Goal: Task Accomplishment & Management: Manage account settings

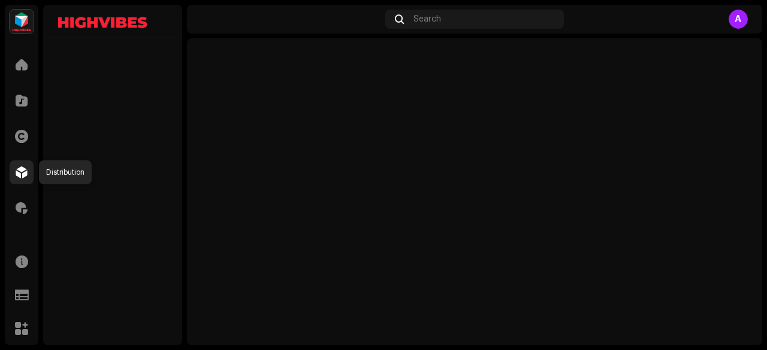
click at [23, 168] on span at bounding box center [22, 173] width 12 height 10
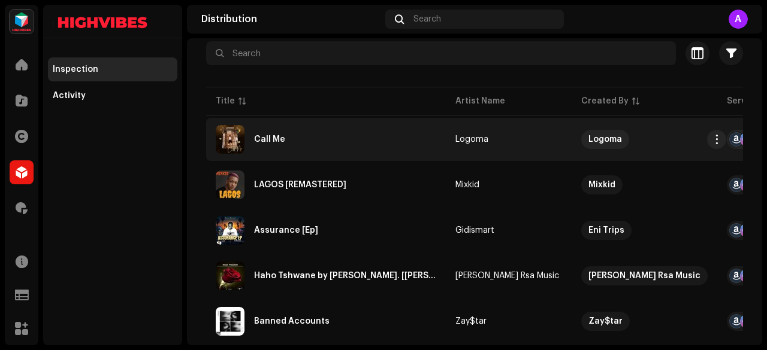
click at [278, 135] on div "Call Me" at bounding box center [269, 139] width 31 height 8
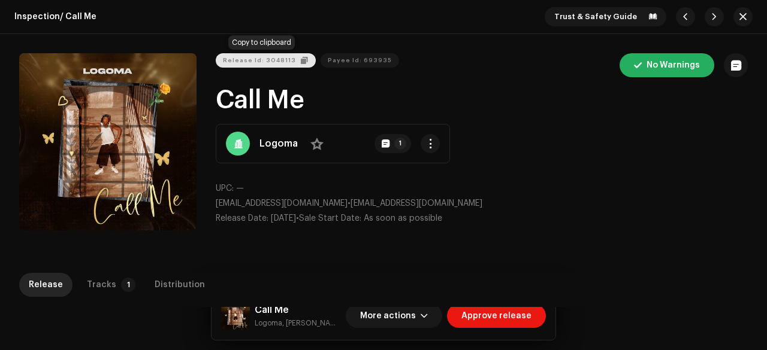
click at [266, 64] on span "Release Id: 3048113" at bounding box center [259, 61] width 73 height 24
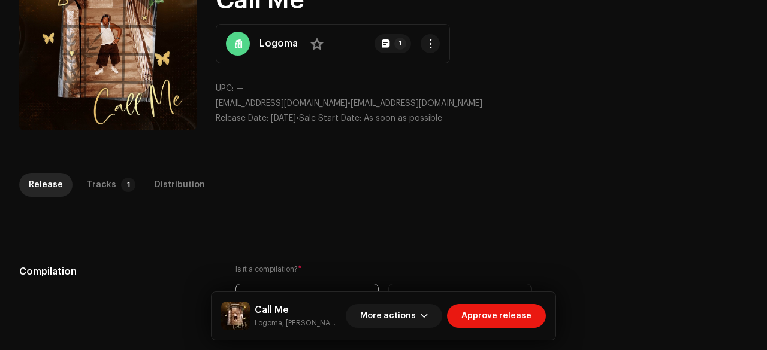
scroll to position [117, 0]
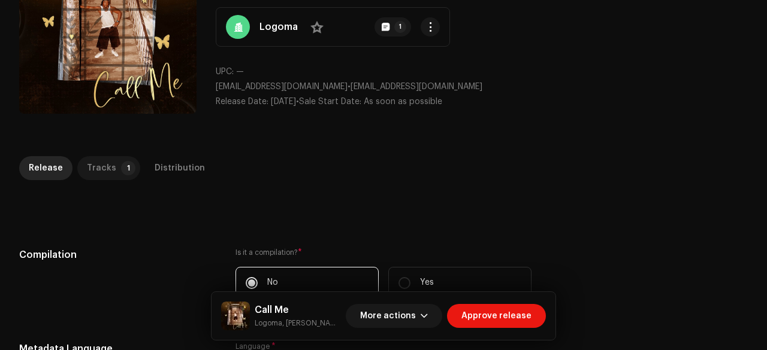
click at [103, 170] on div "Tracks" at bounding box center [101, 168] width 29 height 24
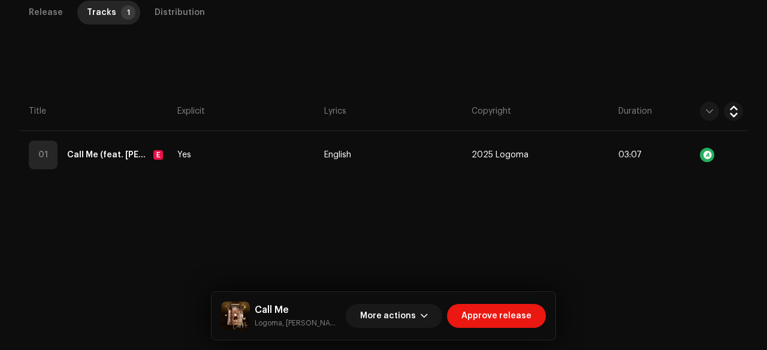
scroll to position [0, 0]
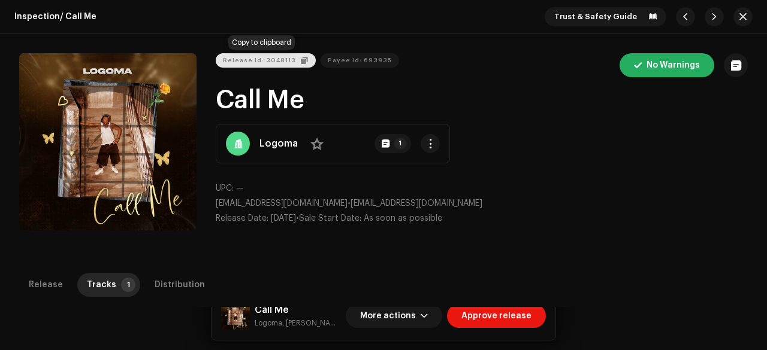
click at [291, 56] on button "Release Id: 3048113" at bounding box center [266, 60] width 100 height 14
click at [739, 14] on span "button" at bounding box center [742, 17] width 7 height 10
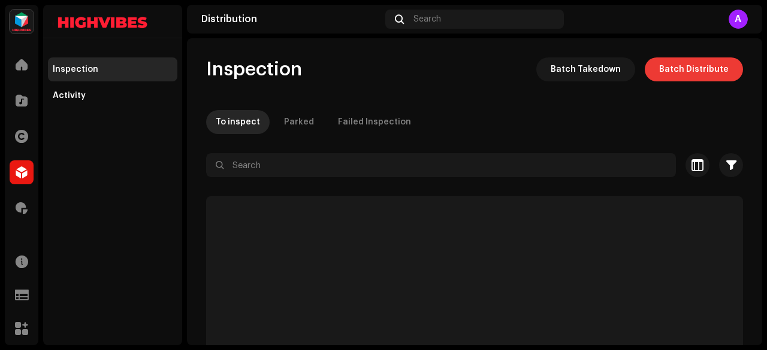
click at [691, 66] on span "Batch Distribute" at bounding box center [693, 69] width 69 height 24
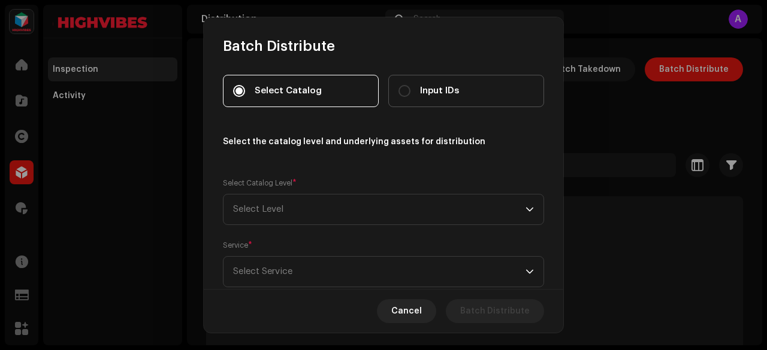
click at [408, 84] on div "Input IDs" at bounding box center [428, 90] width 60 height 13
click at [408, 85] on input "Input IDs" at bounding box center [404, 91] width 12 height 12
radio input "true"
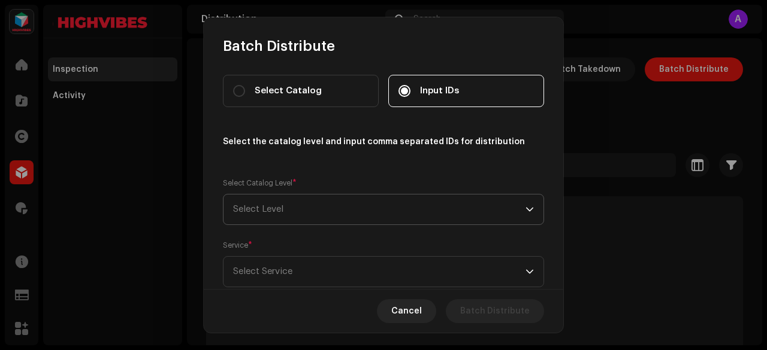
click at [317, 207] on span "Select Level" at bounding box center [379, 210] width 292 height 30
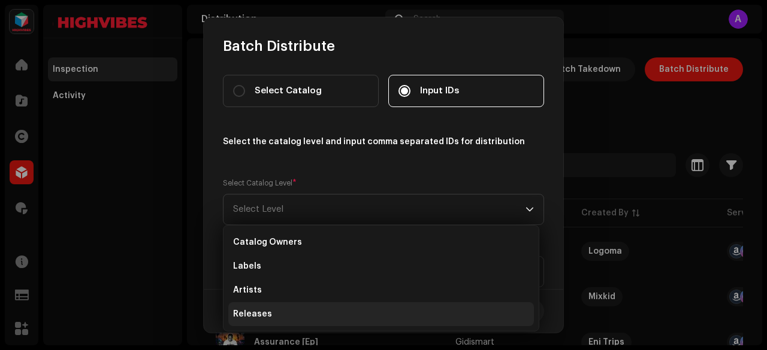
click at [273, 310] on li "Releases" at bounding box center [380, 314] width 305 height 24
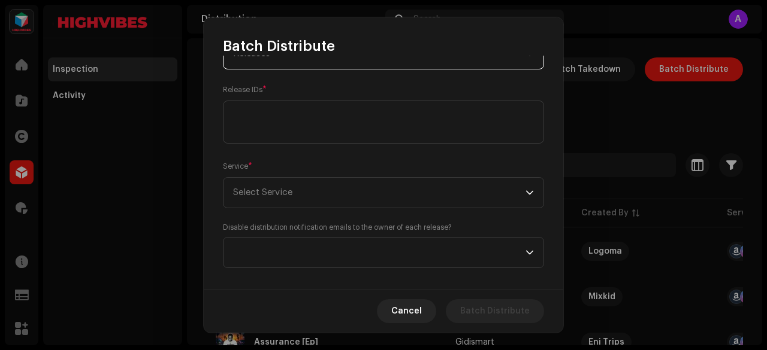
scroll to position [157, 0]
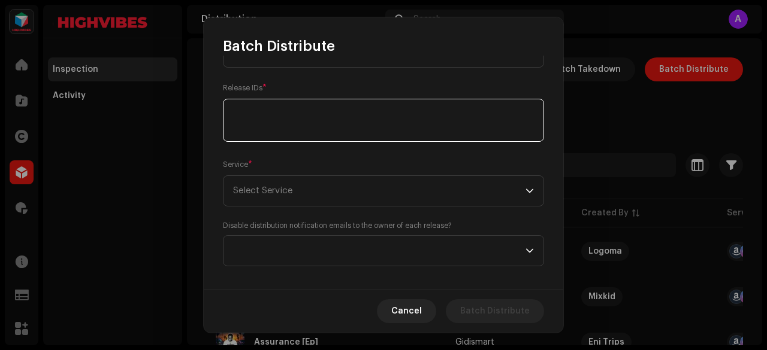
click at [295, 124] on textarea at bounding box center [383, 120] width 321 height 43
paste textarea "3048113"
type textarea "3048113"
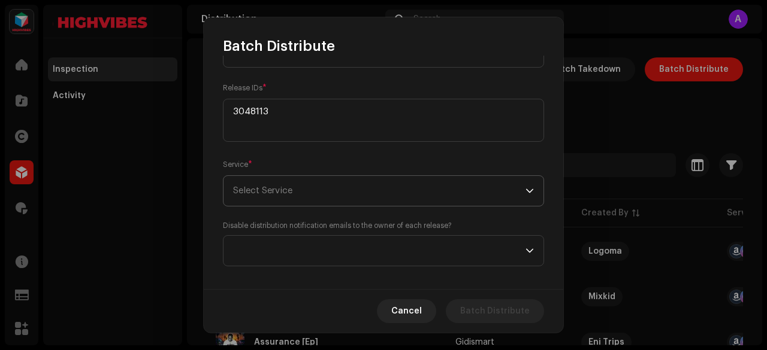
click at [263, 196] on span "Select Service" at bounding box center [379, 191] width 292 height 30
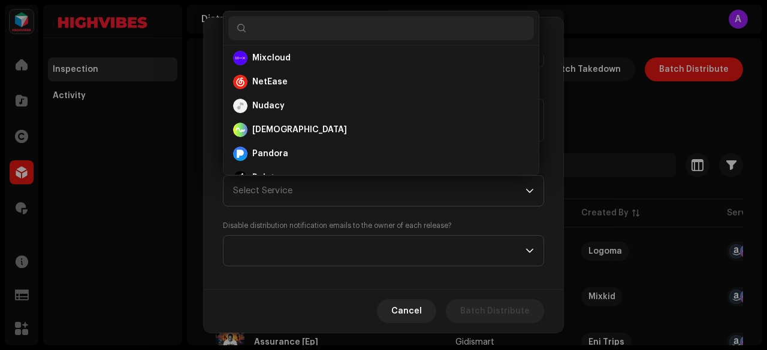
scroll to position [388, 0]
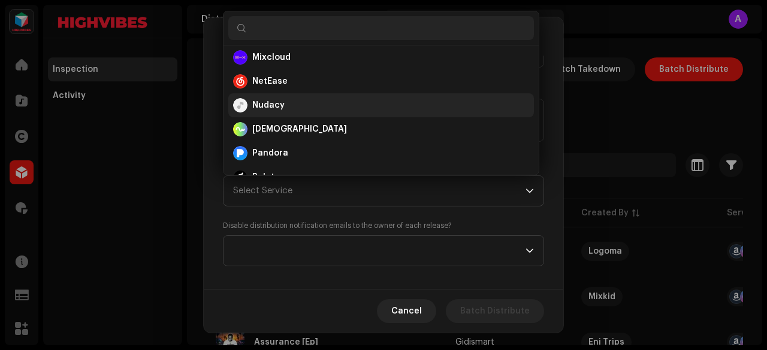
click at [264, 96] on li "Nudacy" at bounding box center [380, 105] width 305 height 24
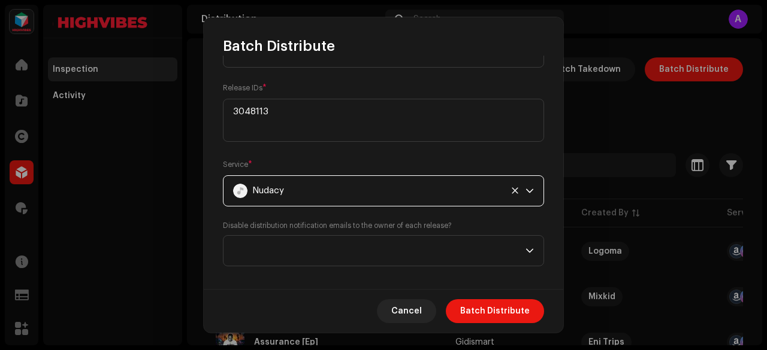
scroll to position [168, 0]
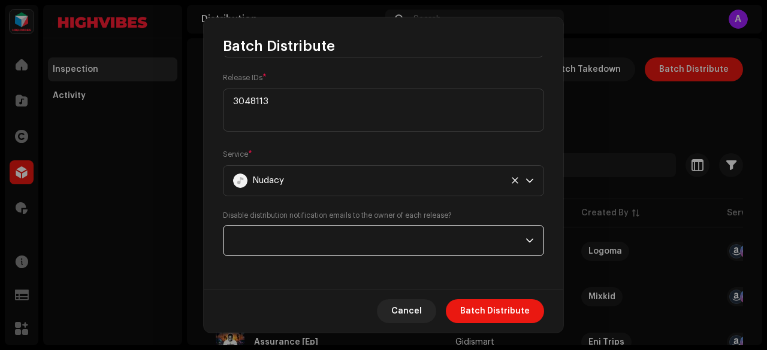
click at [307, 232] on span at bounding box center [379, 241] width 292 height 30
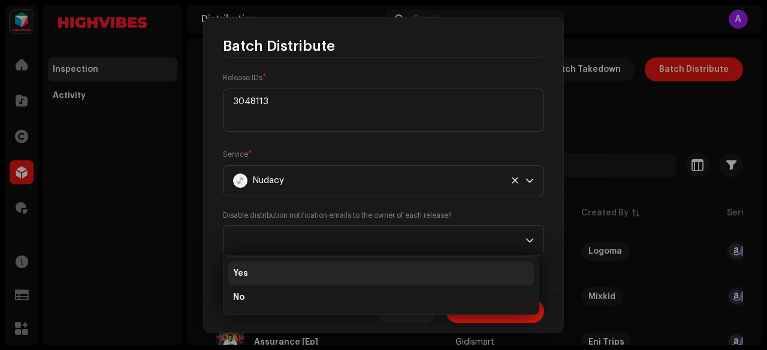
click at [268, 268] on li "Yes" at bounding box center [380, 274] width 305 height 24
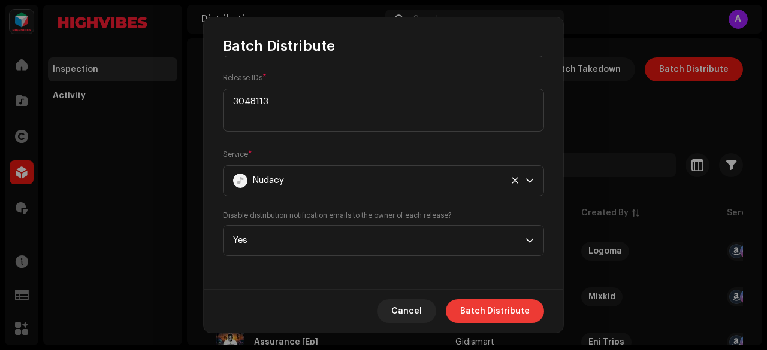
click at [487, 305] on span "Batch Distribute" at bounding box center [494, 311] width 69 height 24
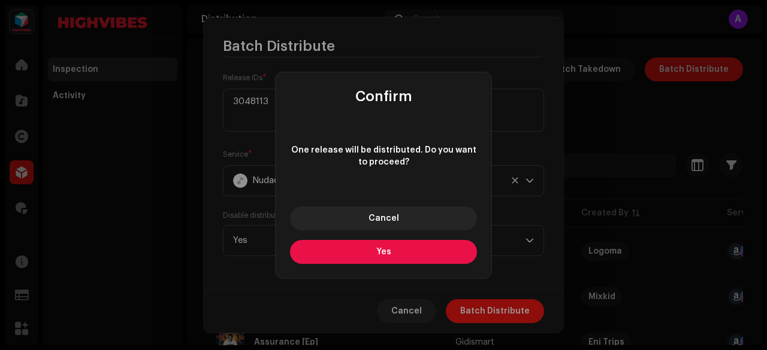
click at [371, 250] on button "Yes" at bounding box center [383, 252] width 187 height 24
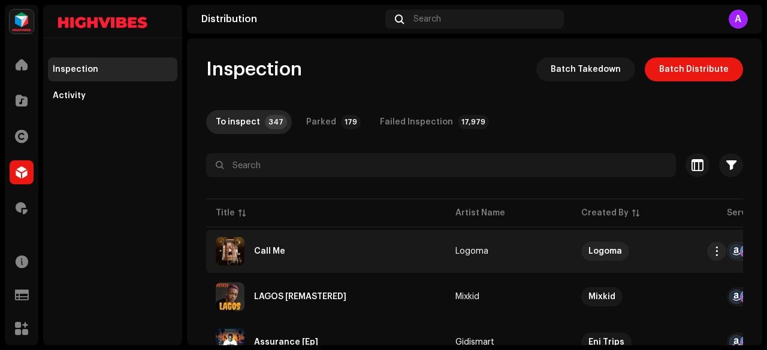
click at [292, 246] on div "Call Me" at bounding box center [326, 251] width 220 height 29
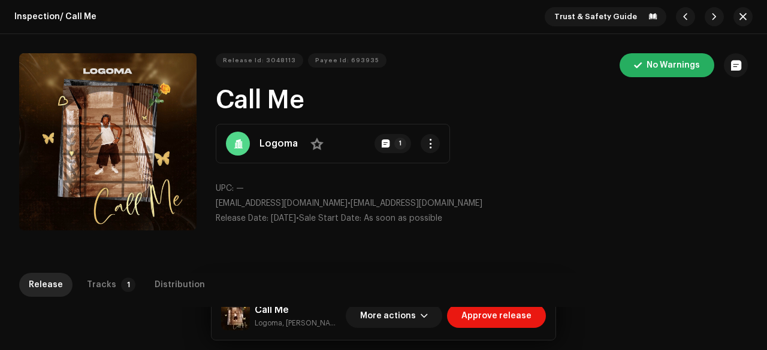
click at [264, 325] on small "Logoma, Sarah Lord" at bounding box center [298, 323] width 86 height 12
copy small "Logoma"
click at [271, 101] on h1 "Call Me" at bounding box center [482, 101] width 532 height 28
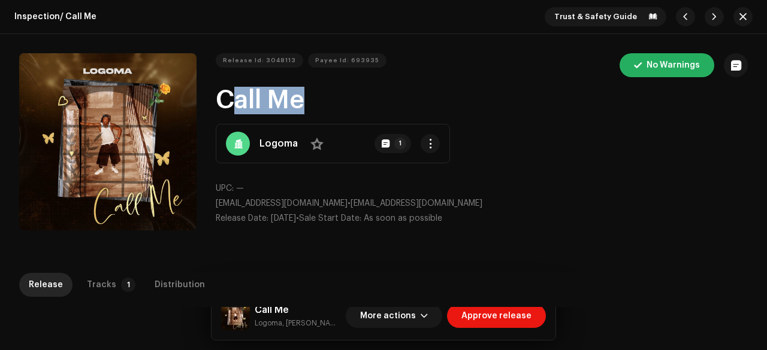
click at [271, 101] on h1 "Call Me" at bounding box center [482, 101] width 532 height 28
copy h1 "Call Me"
click at [256, 64] on span "Release Id: 3048113" at bounding box center [259, 61] width 73 height 24
copy h1 "Call Me"
click at [341, 58] on span "Payee Id: 693935" at bounding box center [347, 61] width 64 height 24
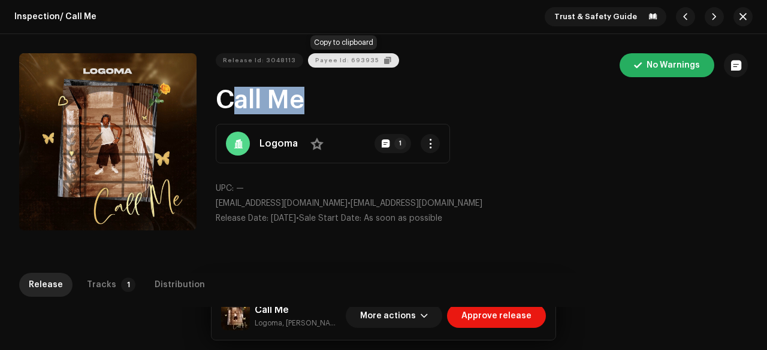
copy h1 "Call Me"
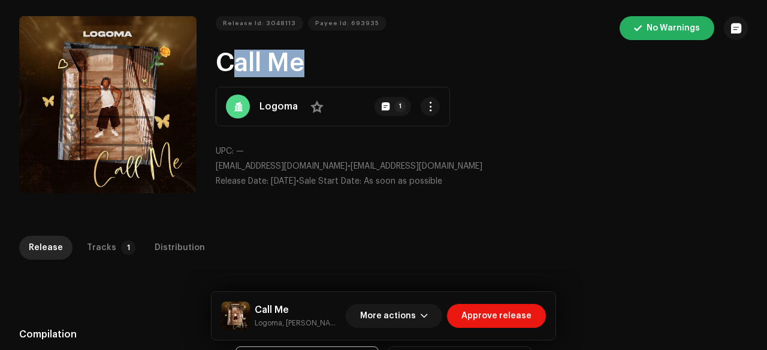
scroll to position [38, 0]
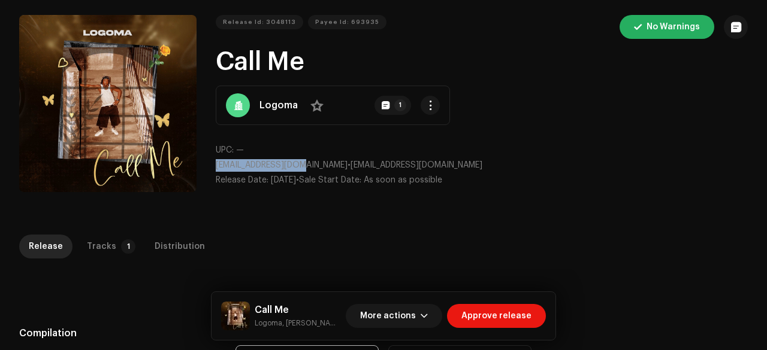
drag, startPoint x: 309, startPoint y: 164, endPoint x: 212, endPoint y: 162, distance: 97.0
click at [212, 162] on div "Release Id: 3048113 Payee Id: 693935 No Warnings Call Me Logoma No 1 UPC: — log…" at bounding box center [383, 105] width 728 height 181
copy span "logoma300@gmail.com"
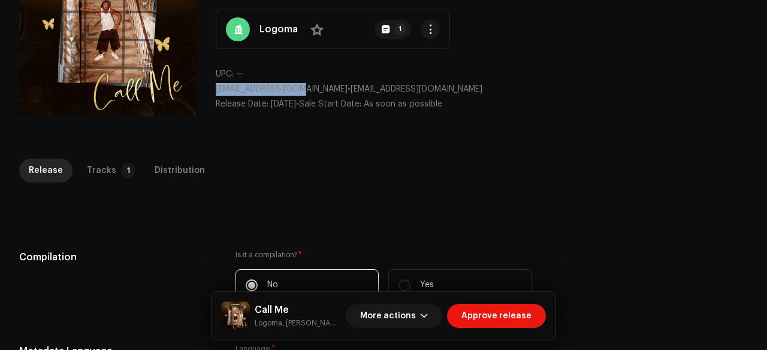
scroll to position [123, 0]
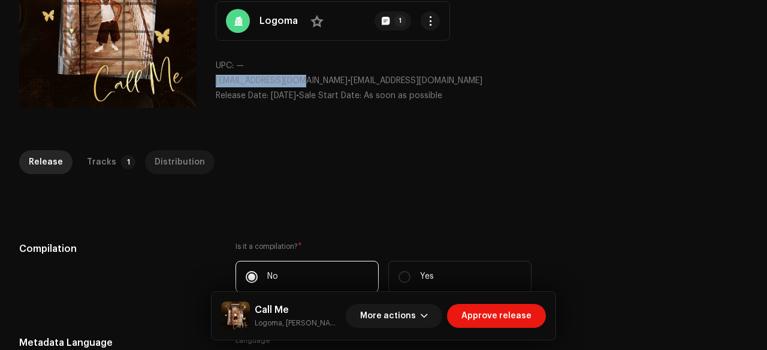
click at [168, 157] on div "Distribution" at bounding box center [180, 162] width 50 height 24
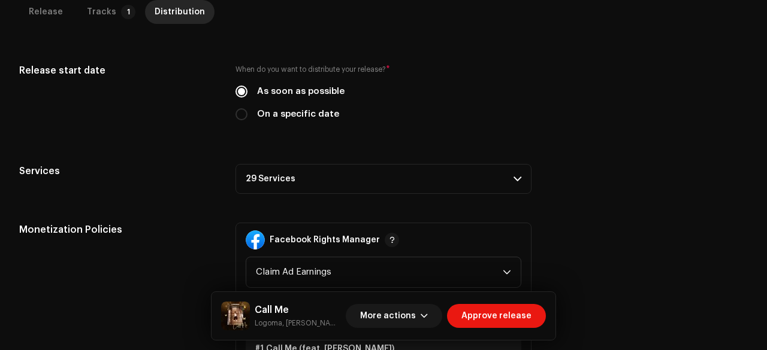
scroll to position [414, 0]
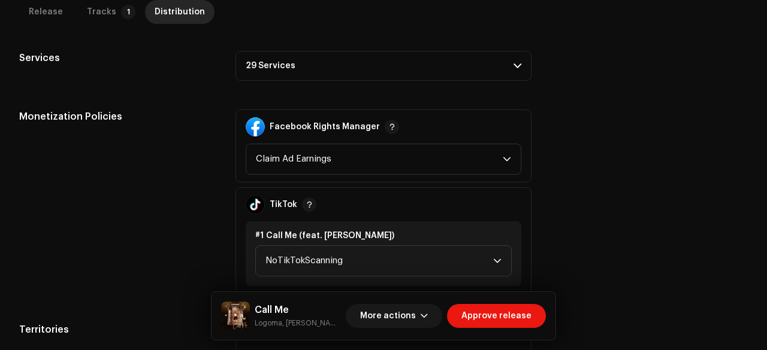
click at [289, 61] on p-accordion-header "29 Services" at bounding box center [383, 66] width 296 height 30
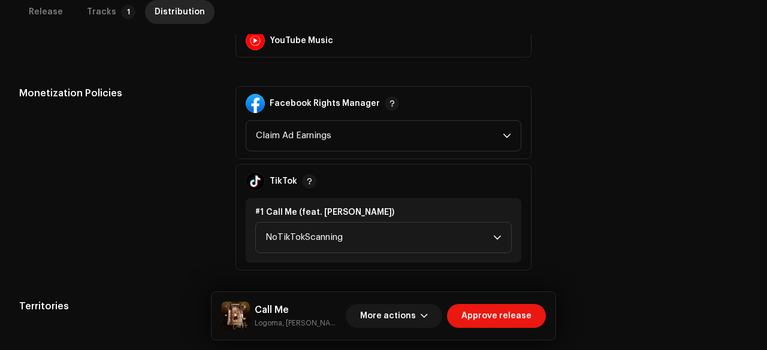
scroll to position [668, 0]
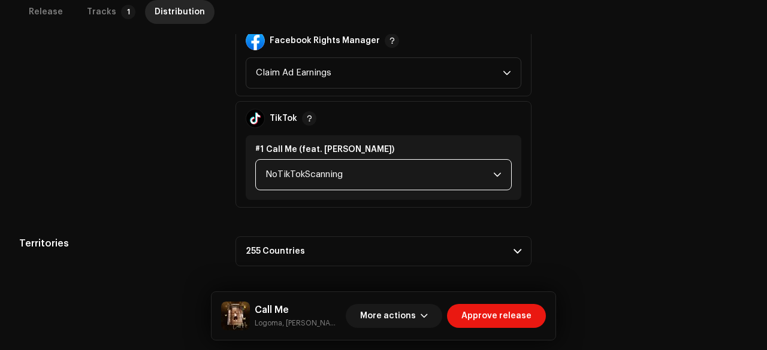
click at [286, 168] on span "NoTikTokScanning" at bounding box center [379, 175] width 228 height 30
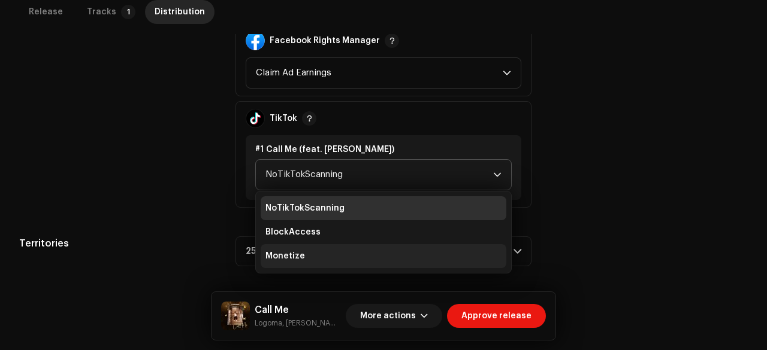
click at [318, 253] on li "Monetize" at bounding box center [383, 256] width 246 height 24
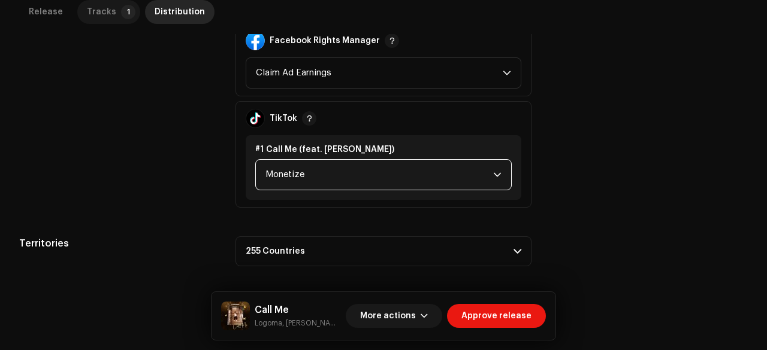
click at [108, 15] on div "Tracks" at bounding box center [101, 12] width 29 height 24
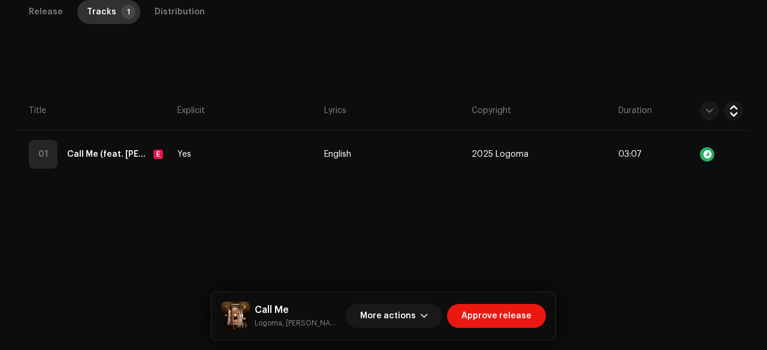
scroll to position [272, 0]
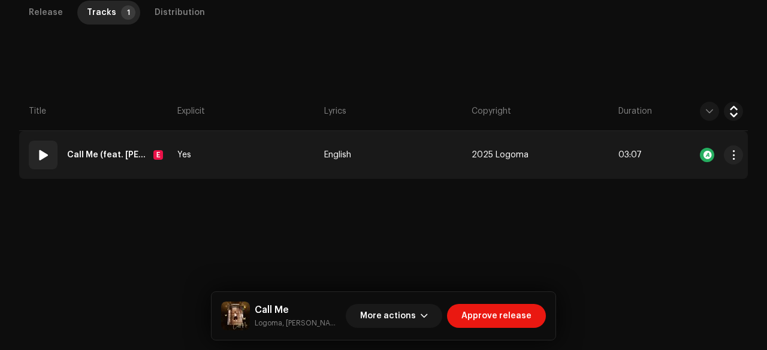
click at [238, 163] on td "Yes" at bounding box center [245, 155] width 147 height 48
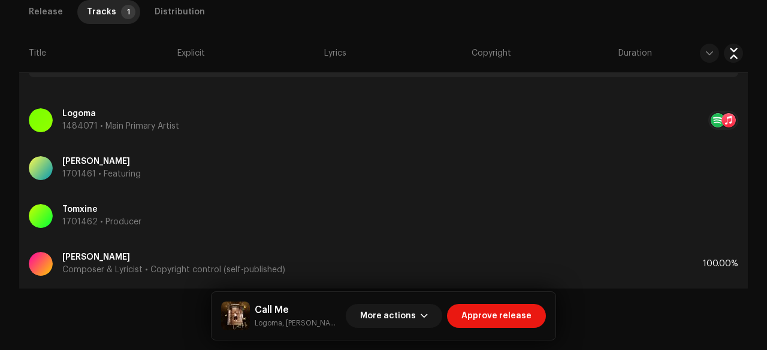
scroll to position [687, 0]
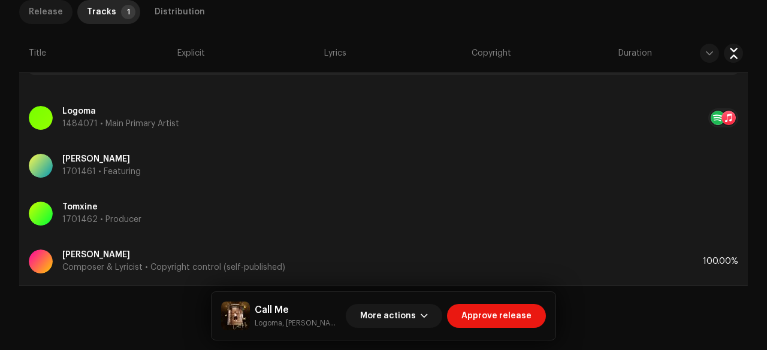
click at [46, 3] on div "Release" at bounding box center [46, 12] width 34 height 24
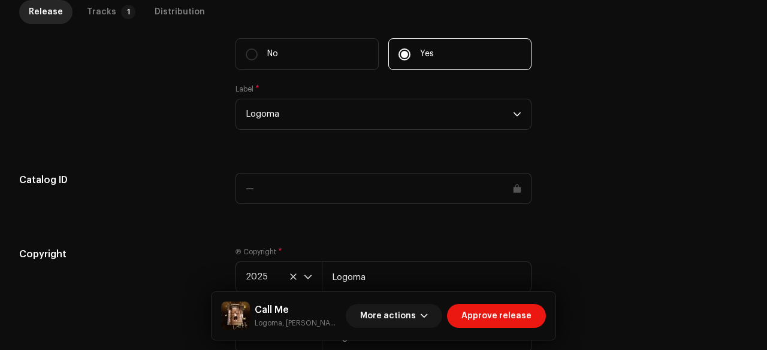
scroll to position [1289, 0]
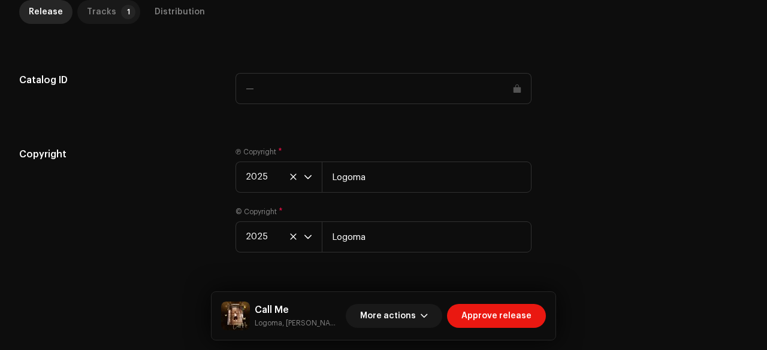
click at [92, 10] on div "Tracks" at bounding box center [101, 12] width 29 height 24
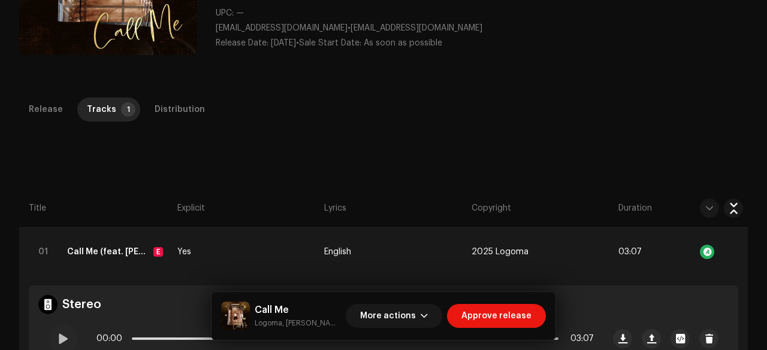
scroll to position [175, 0]
click at [190, 107] on div "Distribution" at bounding box center [180, 110] width 50 height 24
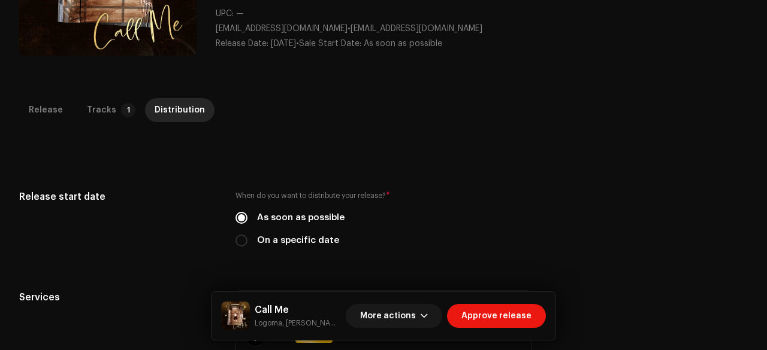
scroll to position [668, 0]
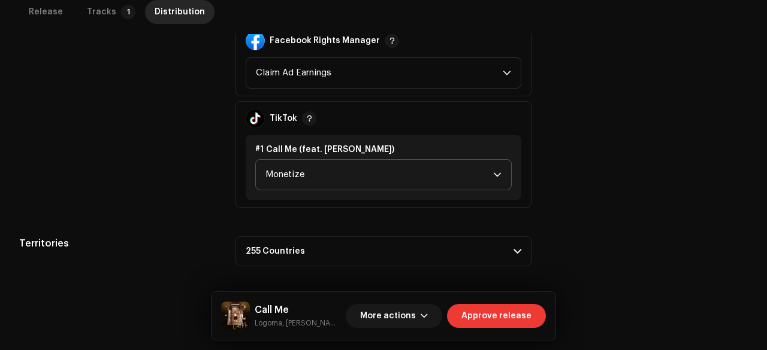
click at [481, 314] on span "Approve release" at bounding box center [496, 316] width 70 height 24
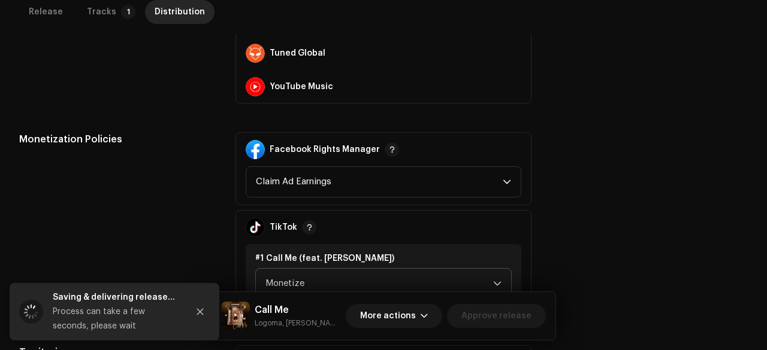
scroll to position [559, 0]
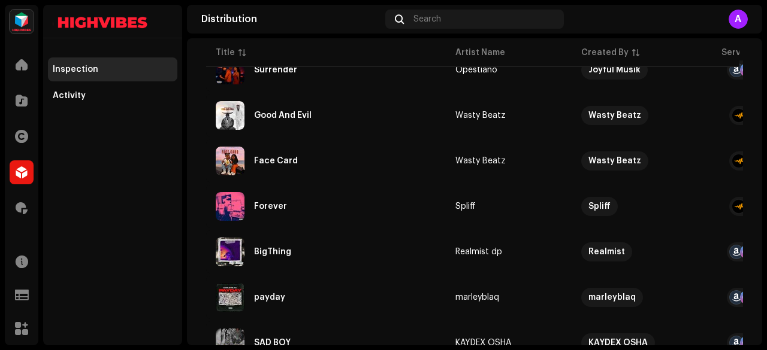
scroll to position [1013, 0]
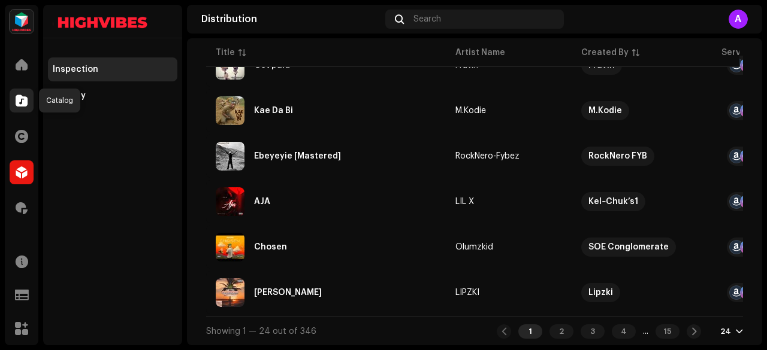
click at [23, 101] on span at bounding box center [22, 101] width 12 height 10
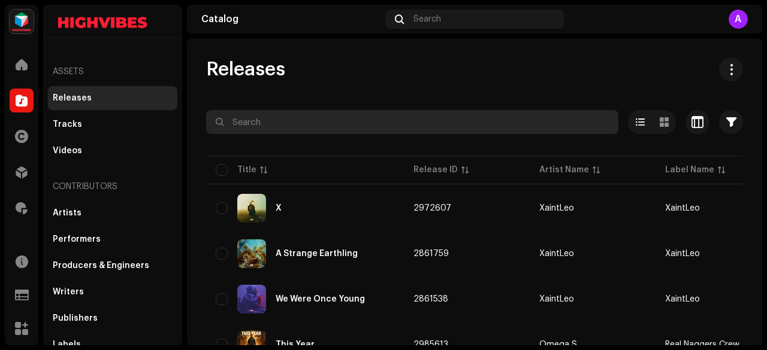
click at [248, 124] on input "text" at bounding box center [412, 122] width 412 height 24
paste input "Dapson D"
type input "Dapson D"
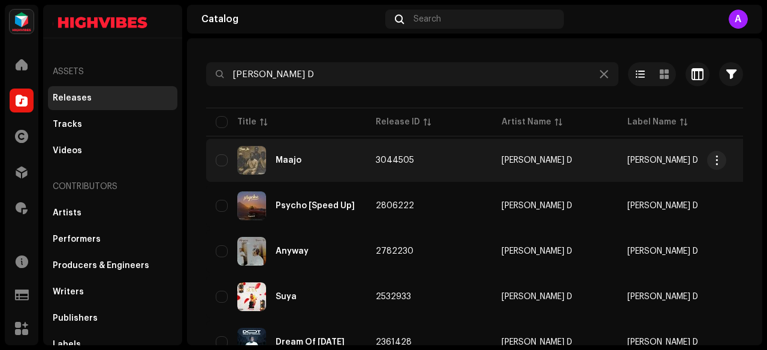
click at [303, 161] on div "Maajo" at bounding box center [286, 160] width 141 height 29
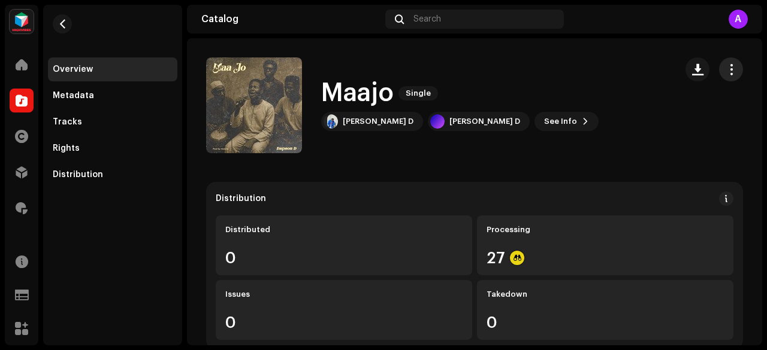
click at [725, 72] on span "button" at bounding box center [730, 70] width 11 height 10
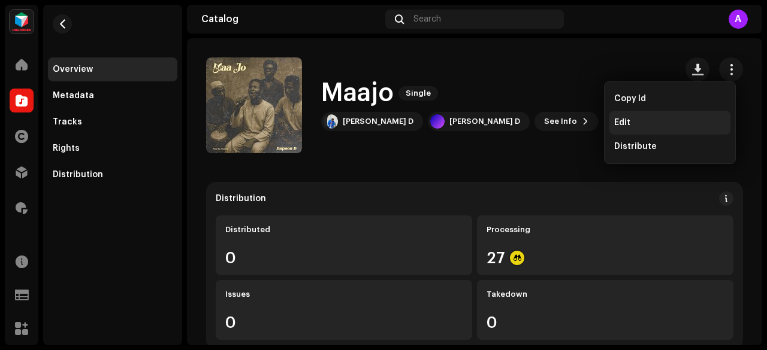
click at [629, 121] on div "Edit" at bounding box center [669, 123] width 111 height 10
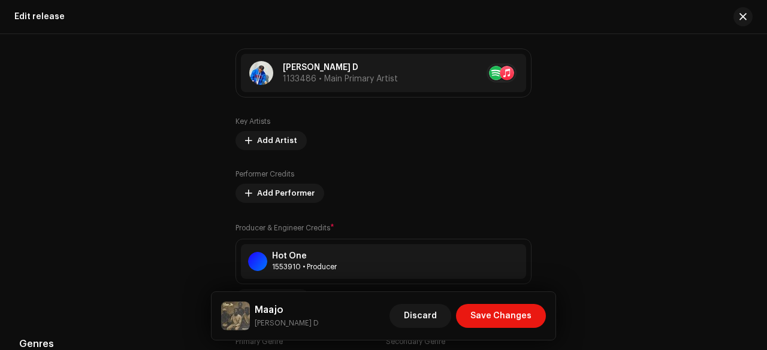
scroll to position [1536, 0]
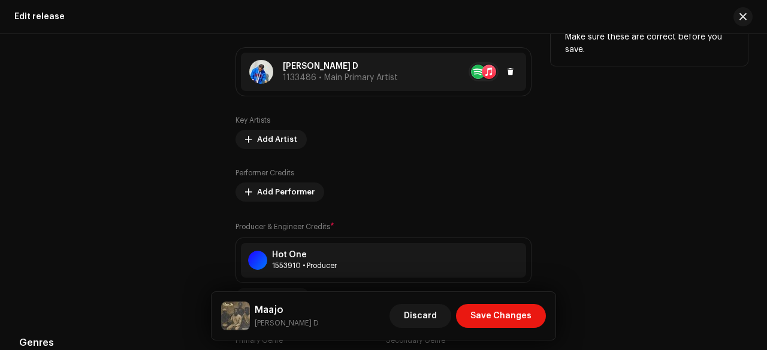
click at [328, 69] on p "Dapson D" at bounding box center [340, 66] width 115 height 13
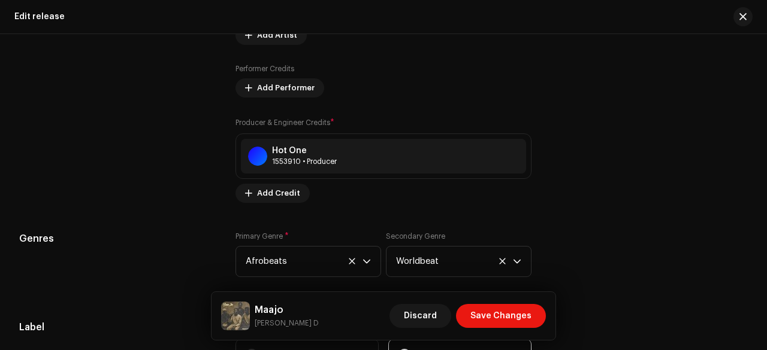
scroll to position [1642, 0]
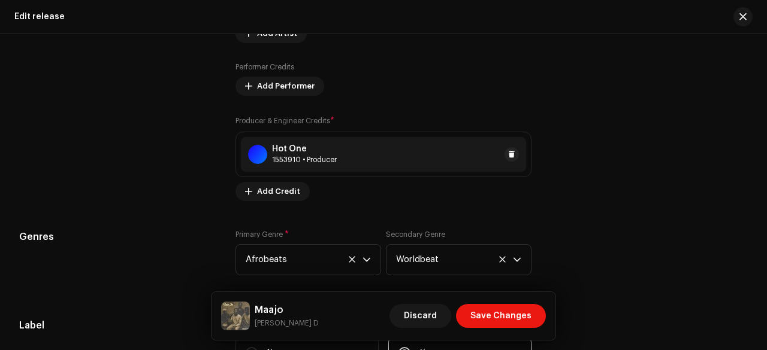
click at [294, 149] on div "Hot One" at bounding box center [304, 149] width 65 height 10
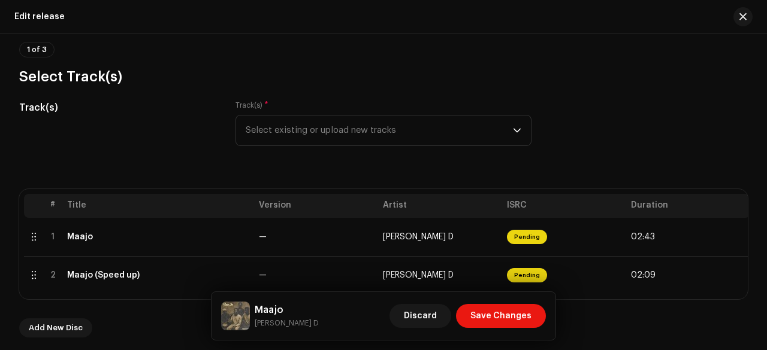
scroll to position [98, 0]
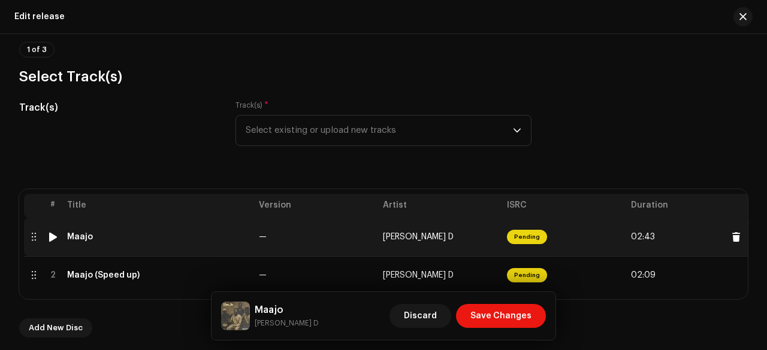
click at [220, 234] on div "Maajo" at bounding box center [158, 237] width 182 height 10
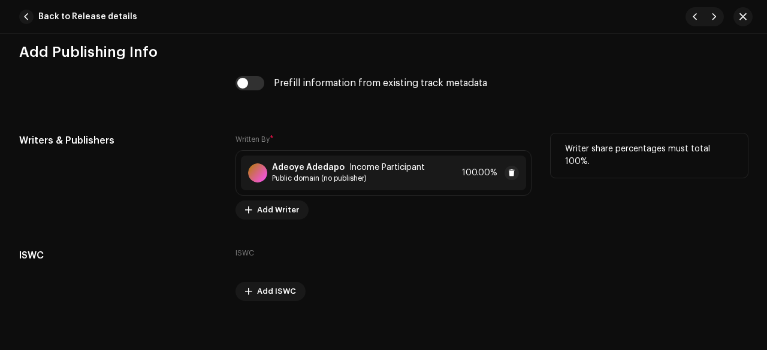
scroll to position [3625, 0]
click at [316, 173] on span "Public domain (no publisher)" at bounding box center [348, 178] width 153 height 10
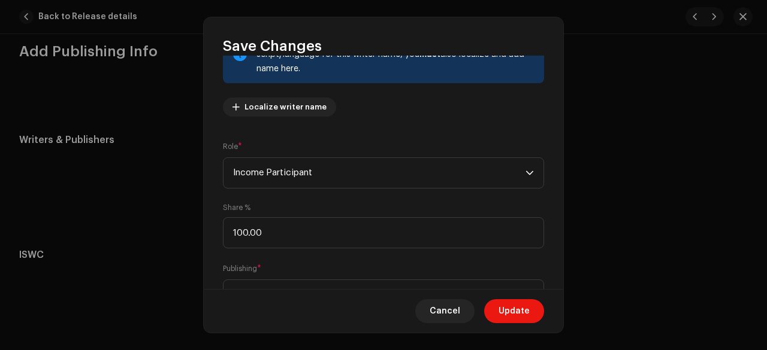
scroll to position [108, 0]
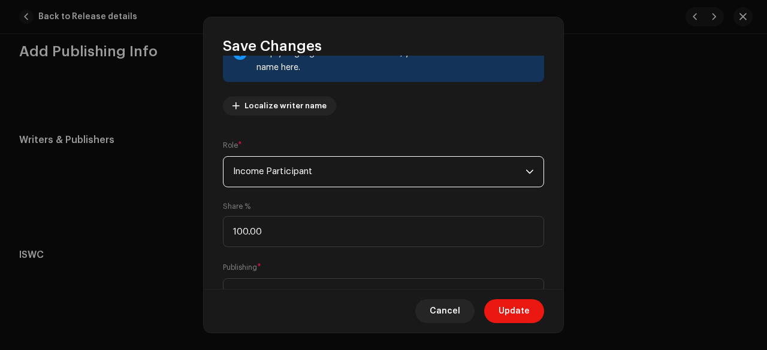
click at [287, 182] on span "Income Participant" at bounding box center [379, 172] width 292 height 30
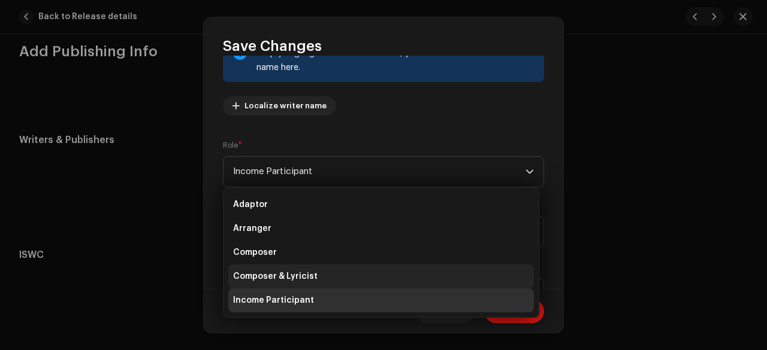
click at [287, 269] on li "Composer & Lyricist" at bounding box center [380, 277] width 305 height 24
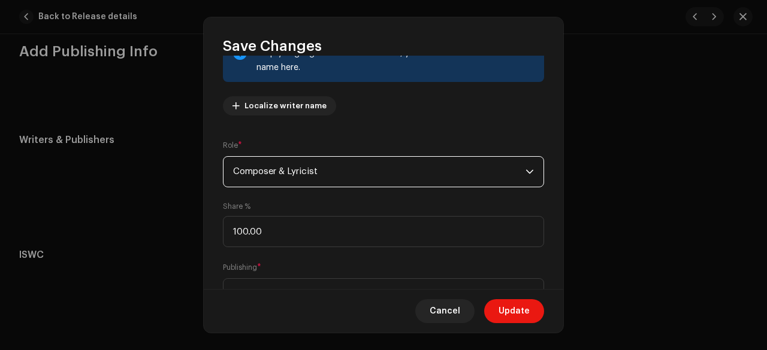
scroll to position [162, 0]
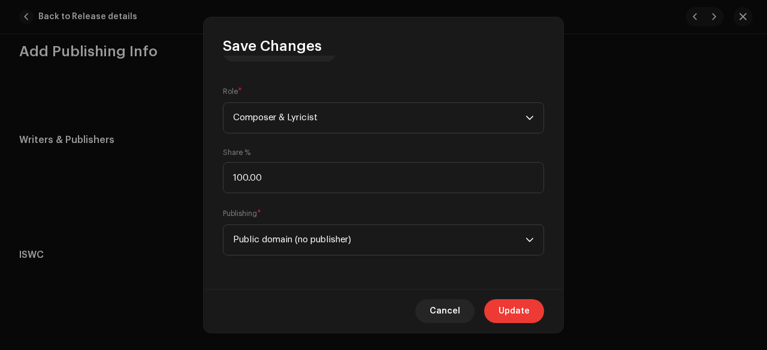
click at [514, 308] on span "Update" at bounding box center [513, 311] width 31 height 24
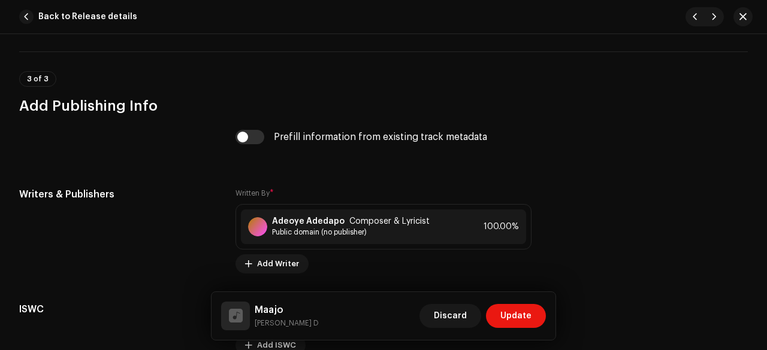
scroll to position [3672, 0]
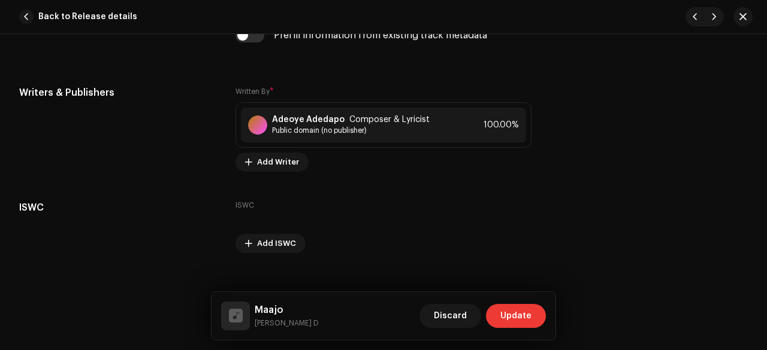
click at [516, 313] on span "Update" at bounding box center [515, 316] width 31 height 24
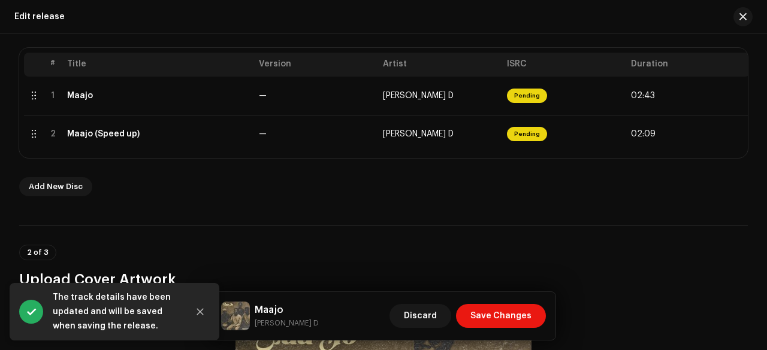
scroll to position [242, 0]
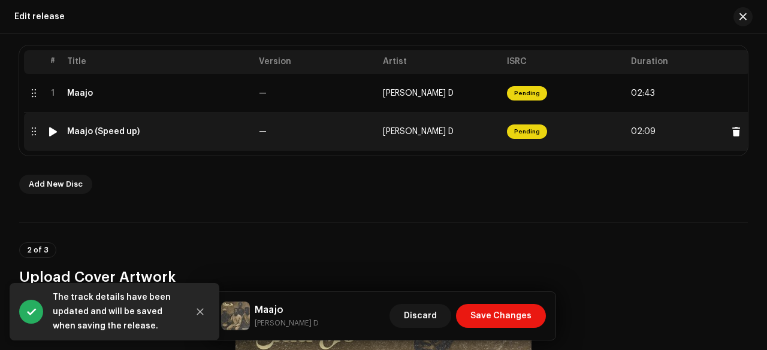
click at [305, 140] on td "—" at bounding box center [316, 132] width 124 height 38
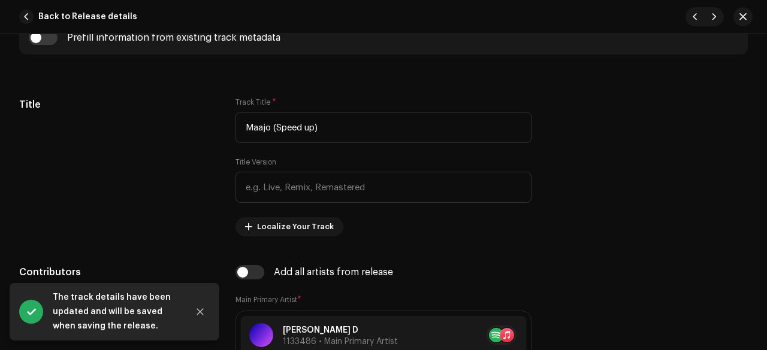
scroll to position [539, 0]
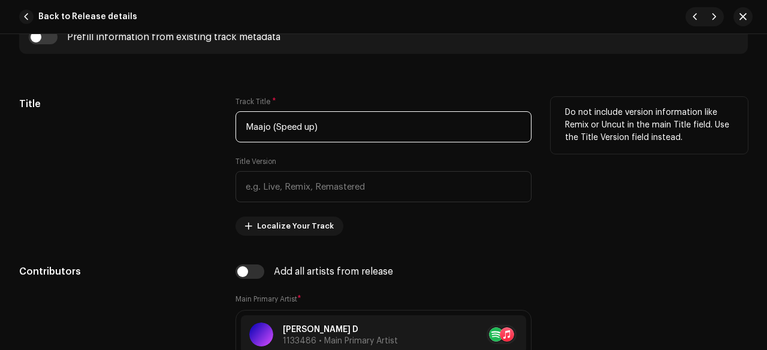
drag, startPoint x: 275, startPoint y: 126, endPoint x: 315, endPoint y: 130, distance: 39.7
click at [315, 130] on input "Maajo (Speed up)" at bounding box center [383, 126] width 296 height 31
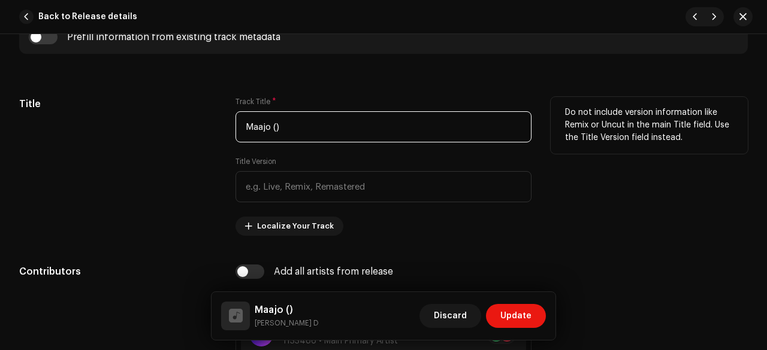
click at [291, 126] on input "Maajo ()" at bounding box center [383, 126] width 296 height 31
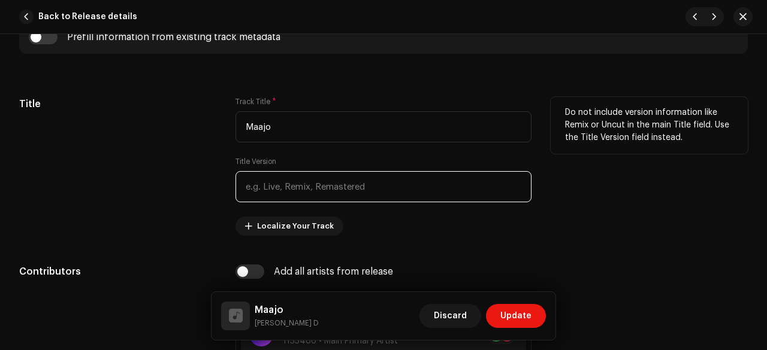
type input "Maajo"
click at [272, 183] on input "text" at bounding box center [383, 186] width 296 height 31
paste input "Speed up"
drag, startPoint x: 278, startPoint y: 185, endPoint x: 278, endPoint y: 217, distance: 31.7
click at [278, 217] on div "Track Title * Maajo Title Version Speed up Localize Your Track" at bounding box center [383, 166] width 296 height 139
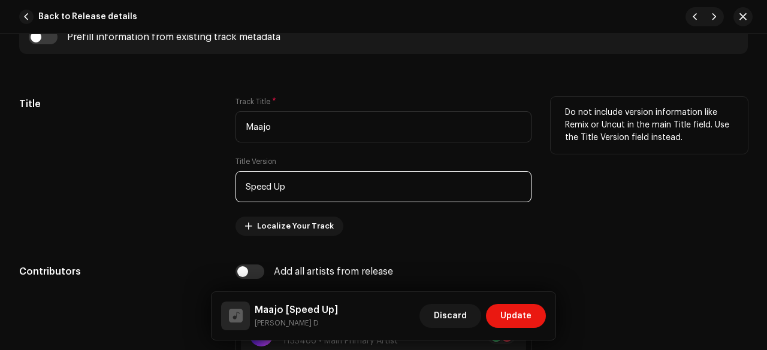
type input "Speed Up"
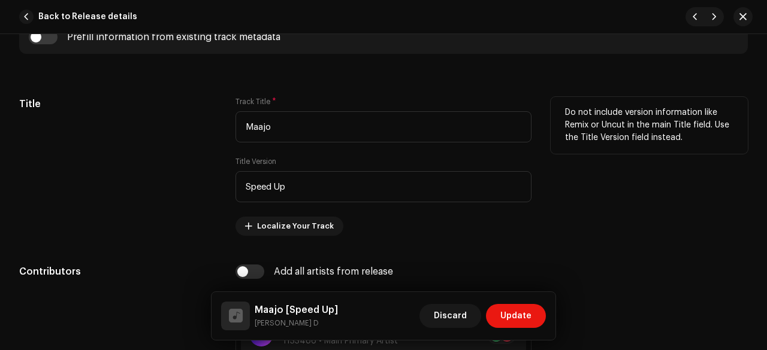
click at [191, 215] on div "Title" at bounding box center [117, 166] width 197 height 139
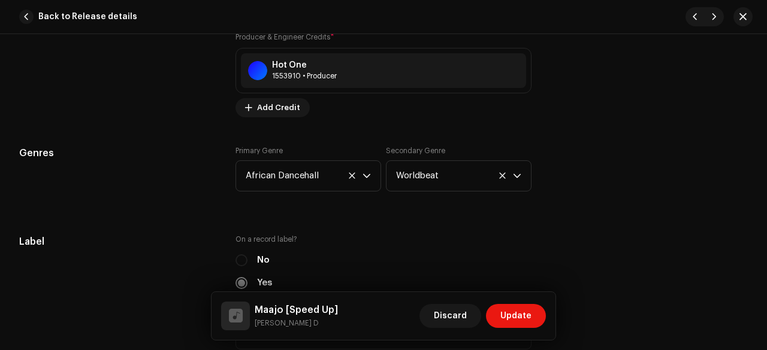
scroll to position [1056, 0]
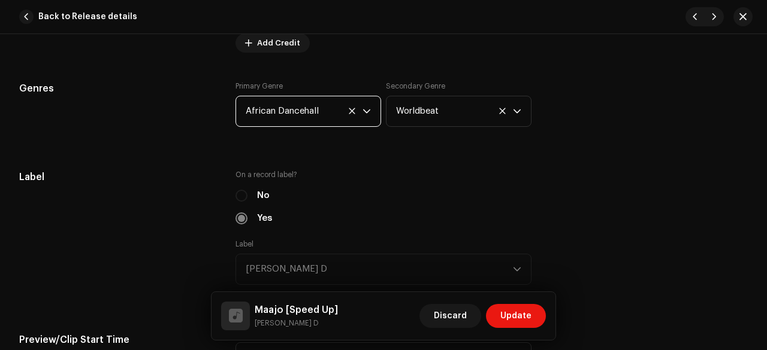
click at [272, 107] on span "African Dancehall" at bounding box center [304, 111] width 117 height 30
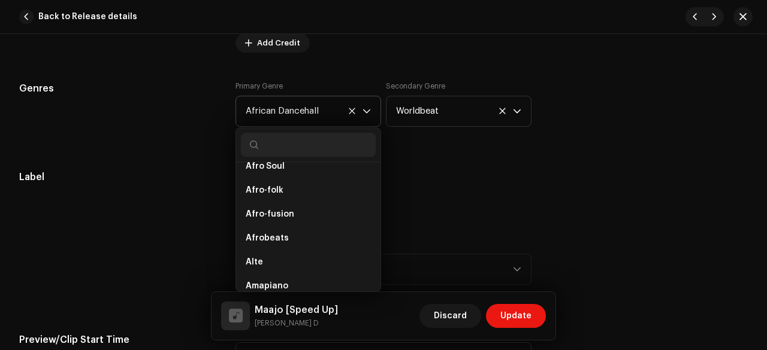
scroll to position [136, 0]
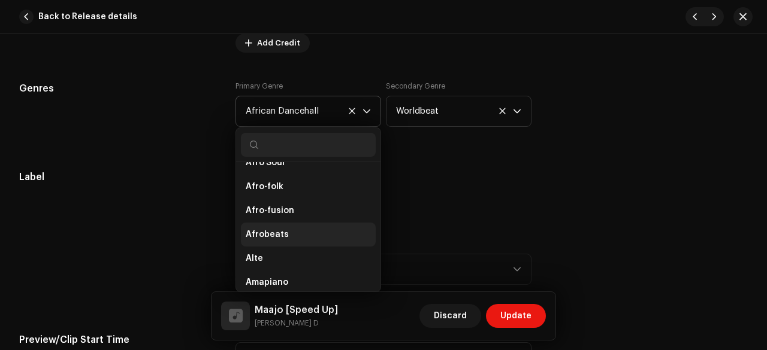
click at [290, 230] on li "Afrobeats" at bounding box center [308, 235] width 135 height 24
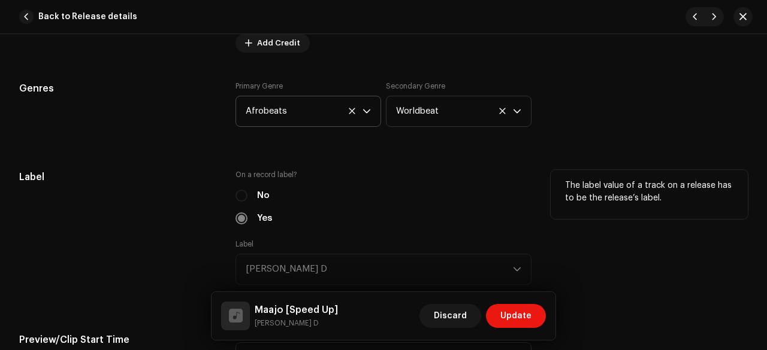
click at [171, 198] on div "Label" at bounding box center [117, 234] width 197 height 129
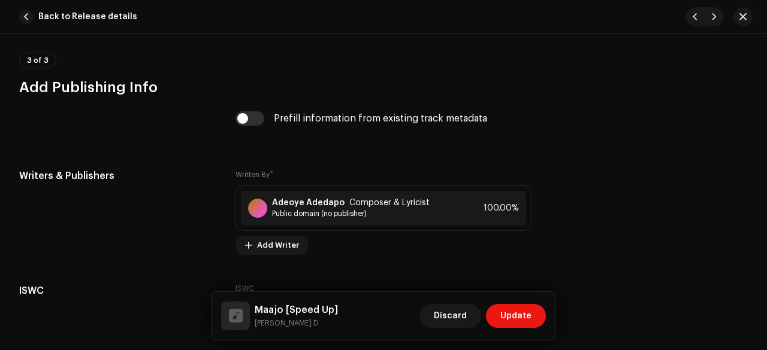
scroll to position [3613, 0]
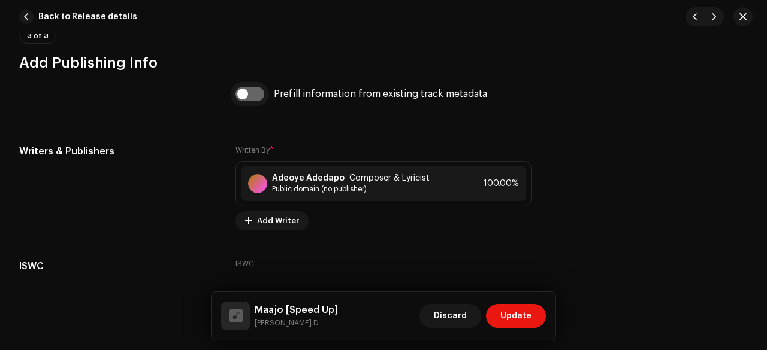
click at [246, 87] on input "checkbox" at bounding box center [249, 94] width 29 height 14
checkbox input "true"
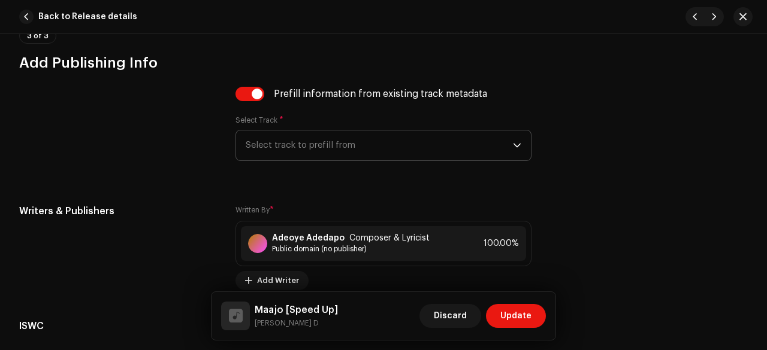
click at [267, 131] on span "Select track to prefill from" at bounding box center [379, 146] width 267 height 30
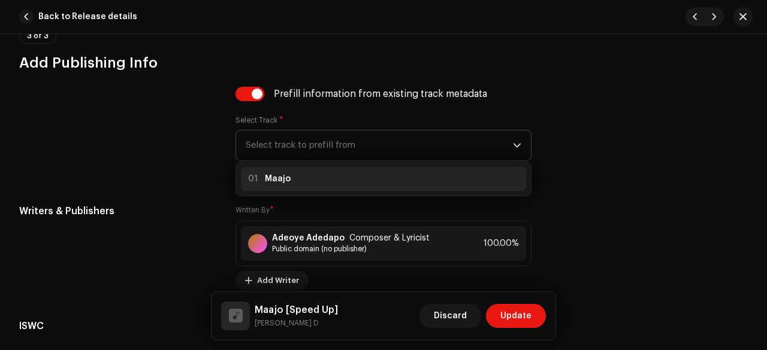
click at [287, 172] on div "01 Maajo" at bounding box center [383, 179] width 275 height 14
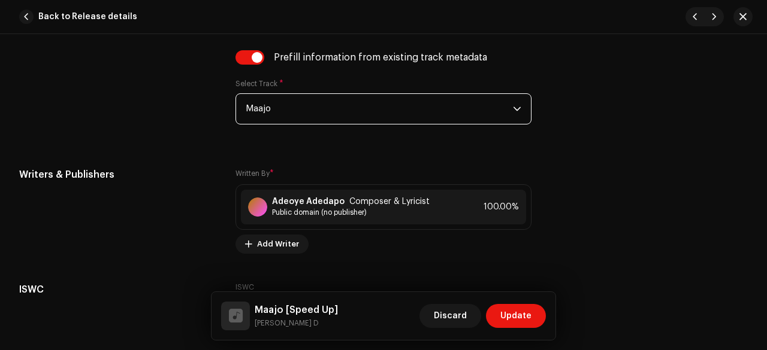
scroll to position [3732, 0]
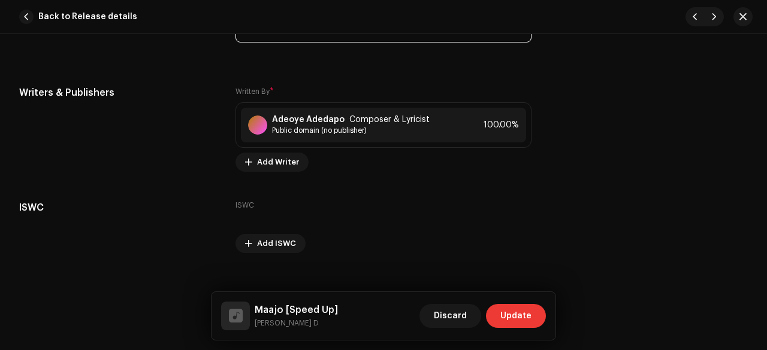
click at [510, 308] on span "Update" at bounding box center [515, 316] width 31 height 24
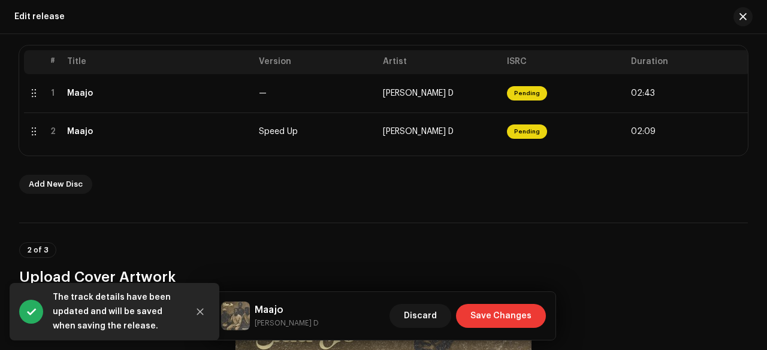
click at [492, 316] on span "Save Changes" at bounding box center [500, 316] width 61 height 24
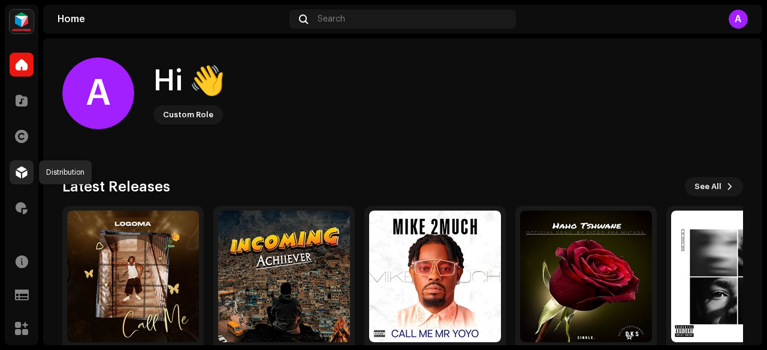
click at [18, 161] on div at bounding box center [22, 172] width 24 height 24
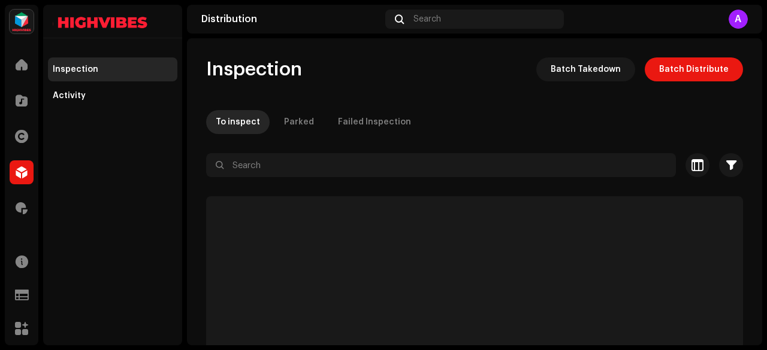
click at [17, 171] on span at bounding box center [22, 173] width 12 height 10
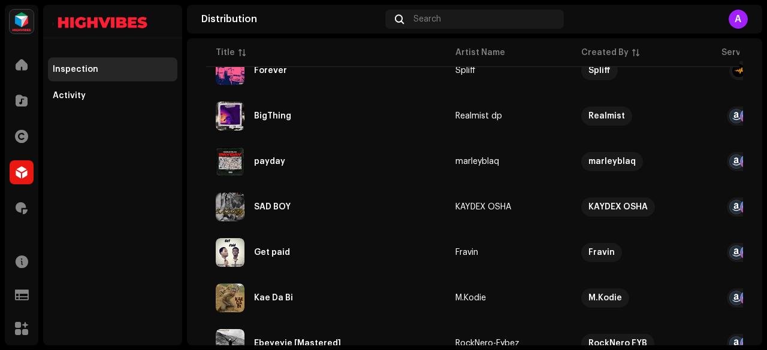
scroll to position [1013, 0]
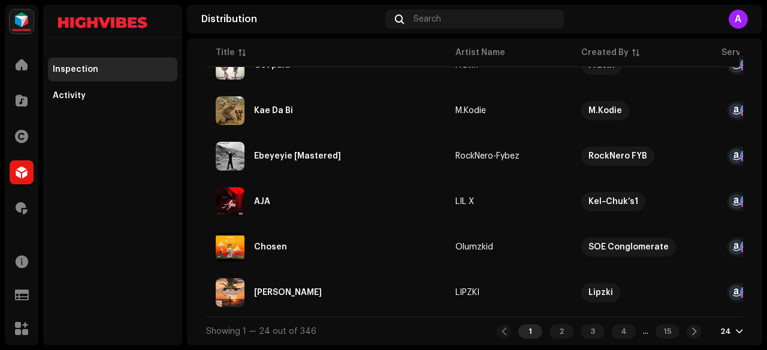
click at [720, 329] on div "24" at bounding box center [725, 332] width 11 height 10
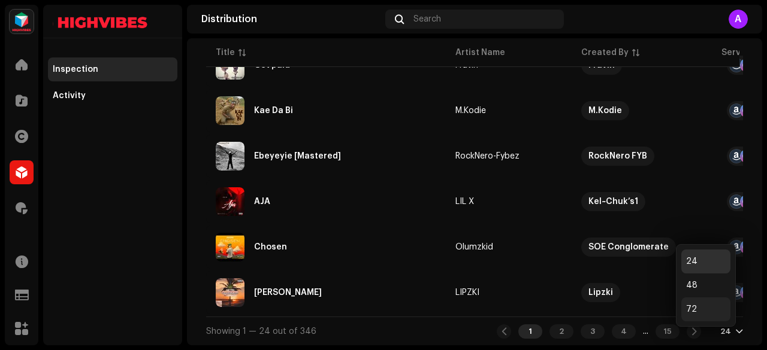
click at [701, 312] on div "72" at bounding box center [705, 310] width 49 height 24
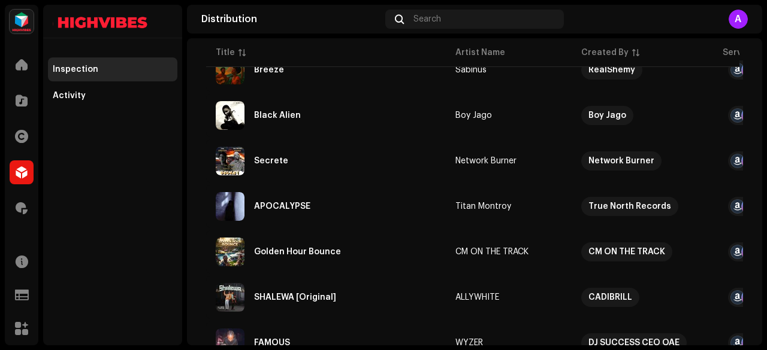
scroll to position [3198, 0]
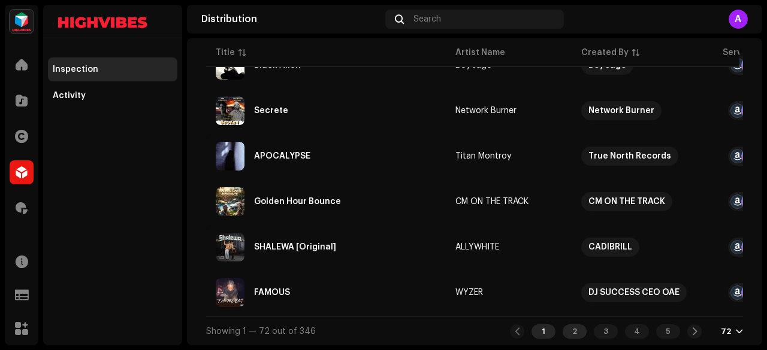
click at [568, 331] on div "2" at bounding box center [574, 332] width 24 height 14
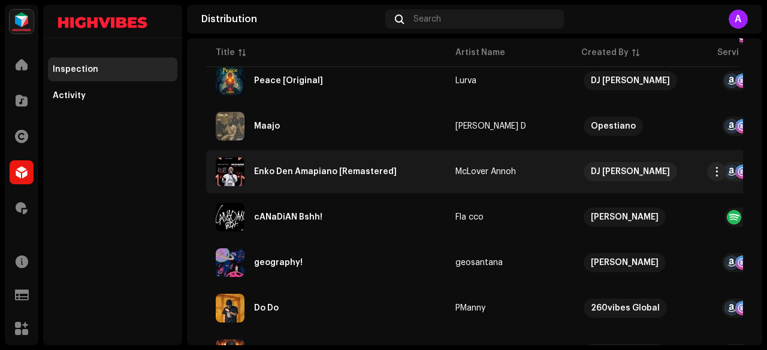
click at [335, 177] on div "Enko Den Amapiano [Remastered]" at bounding box center [326, 171] width 220 height 29
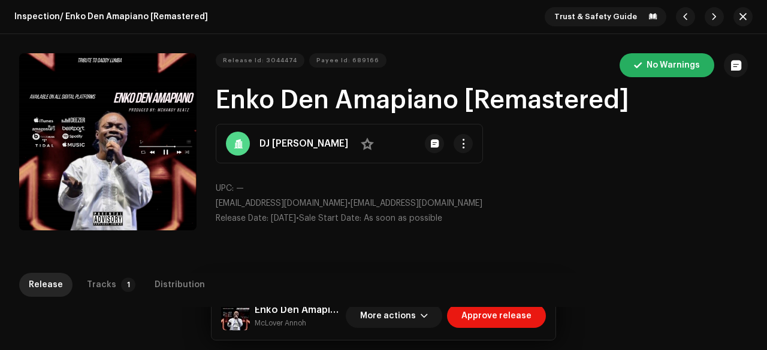
scroll to position [105, 0]
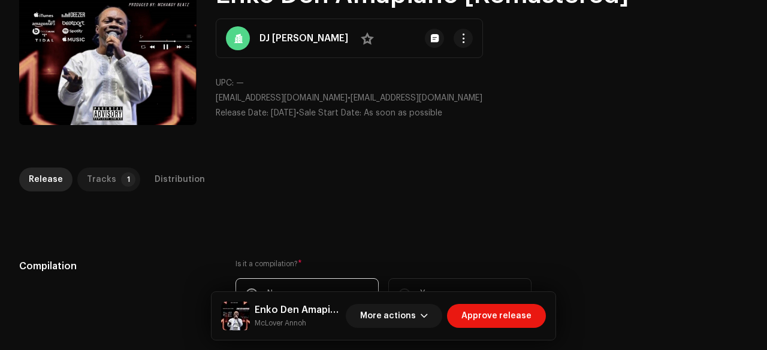
click at [121, 181] on p-badge "1" at bounding box center [128, 179] width 14 height 14
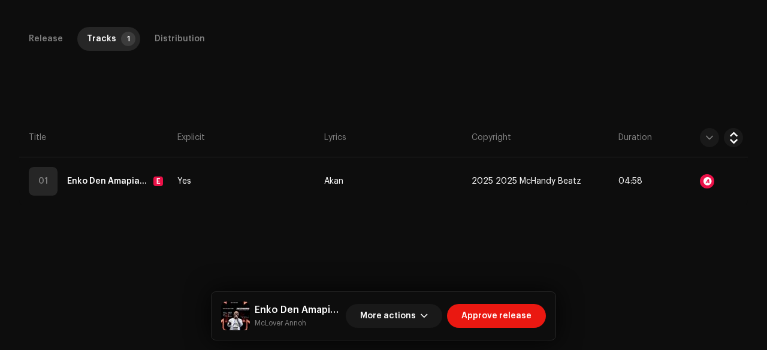
scroll to position [250, 0]
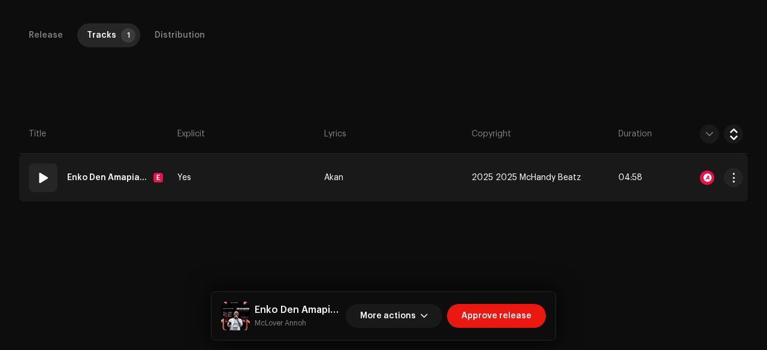
click at [265, 185] on td "Yes" at bounding box center [245, 178] width 147 height 48
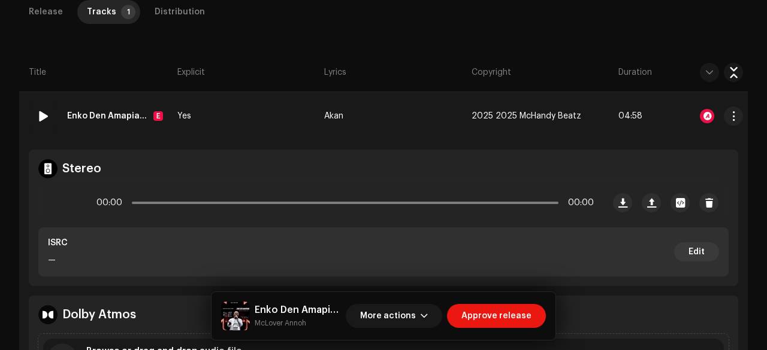
scroll to position [313, 0]
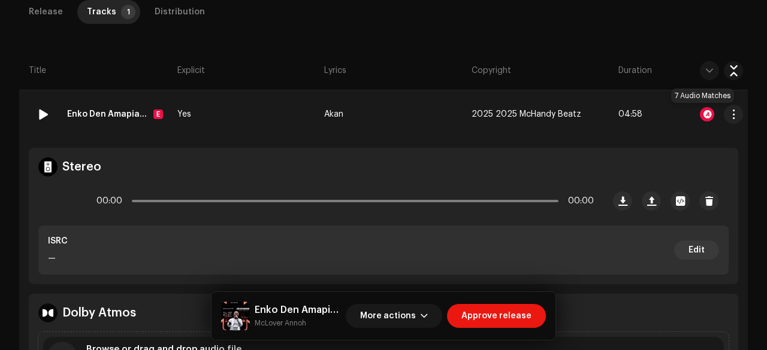
click at [699, 111] on div at bounding box center [706, 114] width 14 height 14
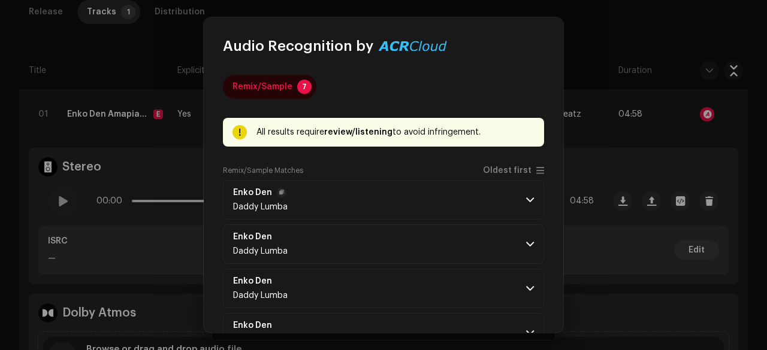
click at [428, 195] on p-accordion-header "Enko Den Daddy Lumba" at bounding box center [383, 200] width 321 height 40
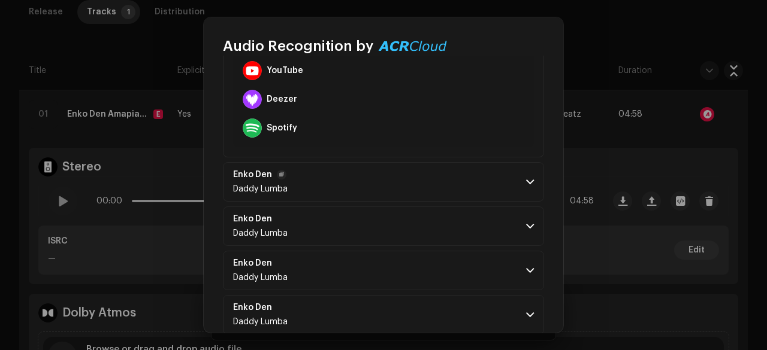
click at [381, 178] on p-accordion-header "Enko Den Daddy Lumba" at bounding box center [383, 182] width 321 height 40
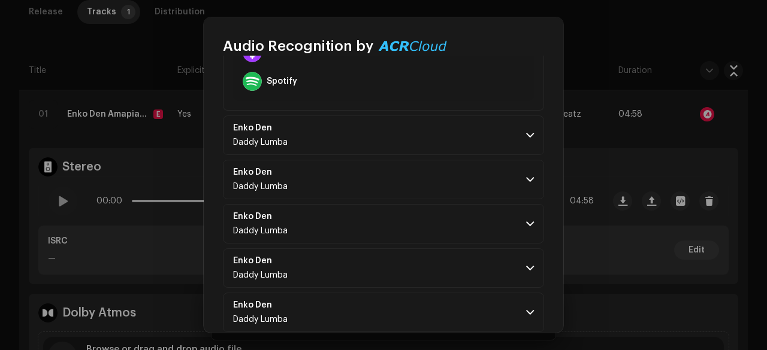
scroll to position [711, 0]
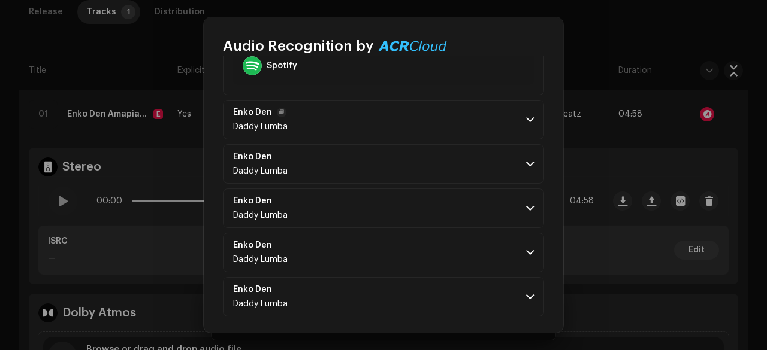
click at [378, 119] on p-accordion-header "Enko Den Daddy Lumba" at bounding box center [383, 120] width 321 height 40
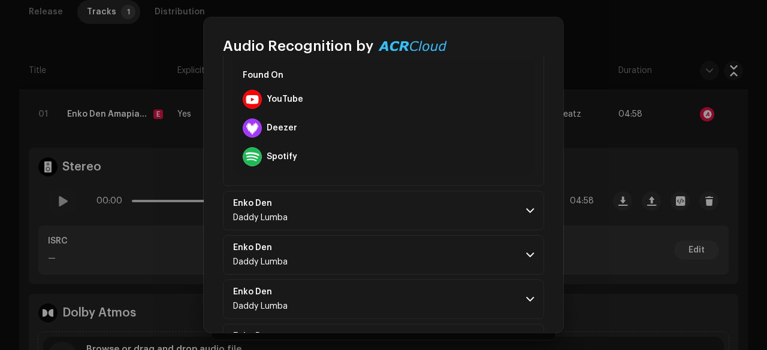
scroll to position [982, 0]
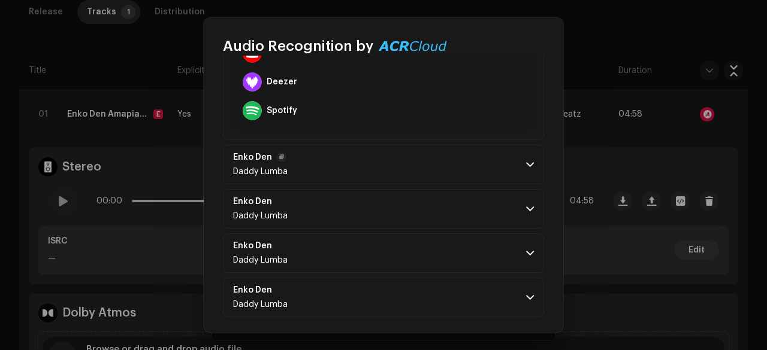
click at [353, 156] on p-accordion-header "Enko Den Daddy Lumba" at bounding box center [383, 165] width 321 height 40
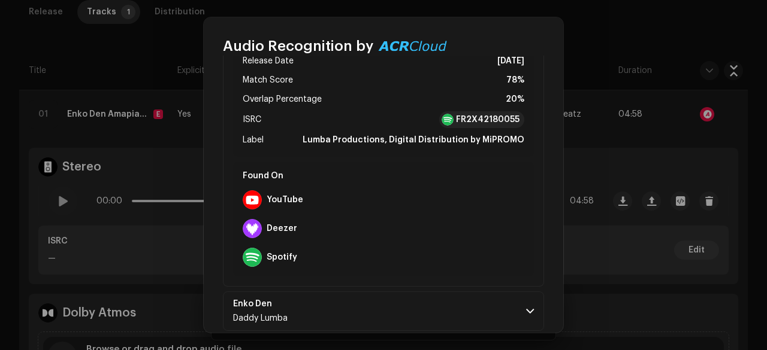
scroll to position [1253, 0]
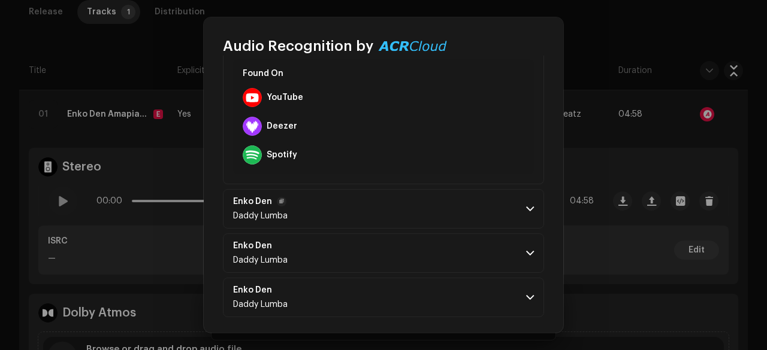
click at [350, 200] on p-accordion-header "Enko Den Daddy Lumba" at bounding box center [383, 209] width 321 height 40
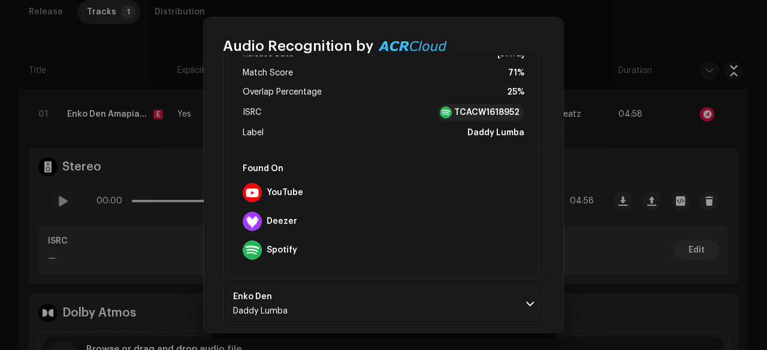
scroll to position [1525, 0]
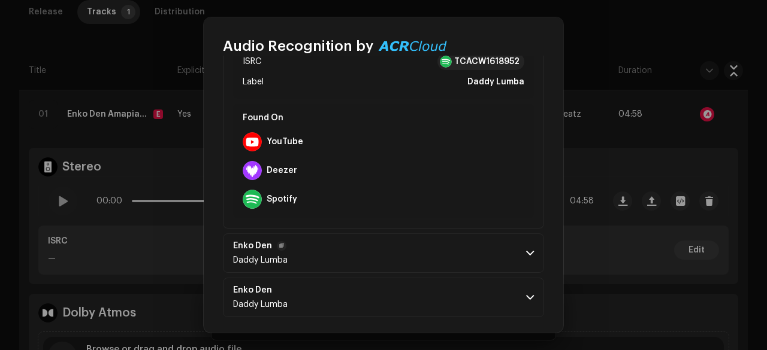
click at [352, 240] on p-accordion-header "Enko Den Daddy Lumba" at bounding box center [383, 254] width 321 height 40
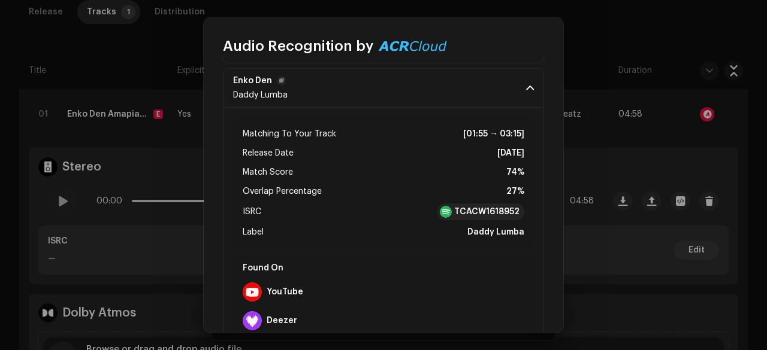
scroll to position [1795, 0]
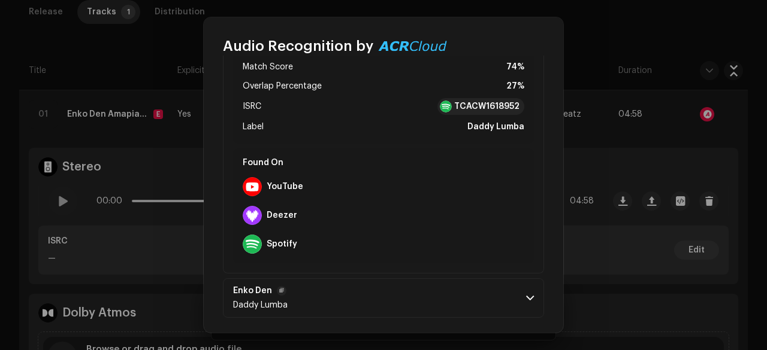
click at [375, 285] on p-accordion-header "Enko Den Daddy Lumba" at bounding box center [383, 298] width 321 height 40
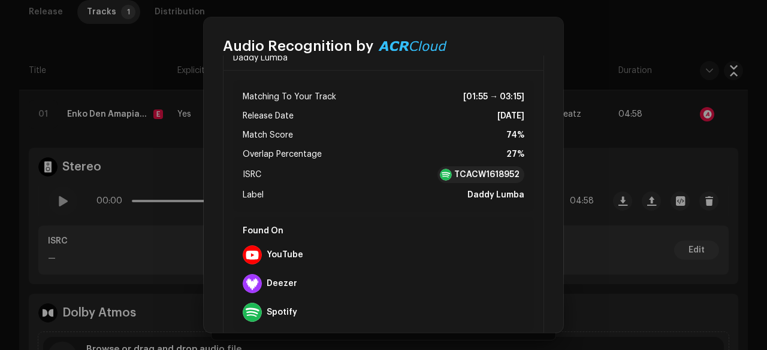
scroll to position [1717, 0]
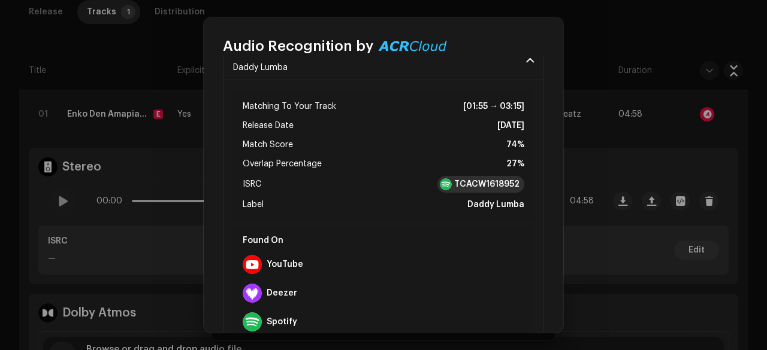
click at [454, 183] on strong "TCACW1618952" at bounding box center [486, 184] width 65 height 12
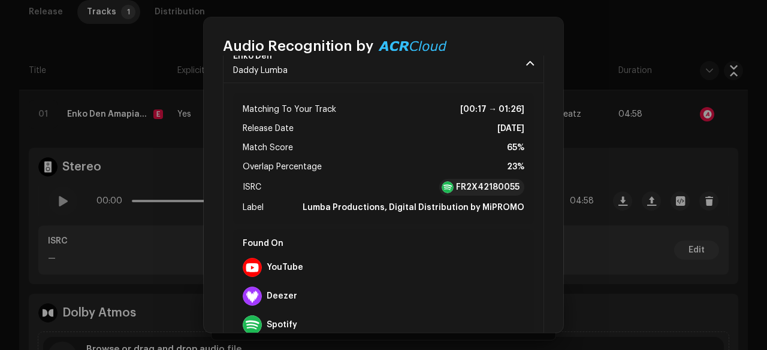
scroll to position [138, 0]
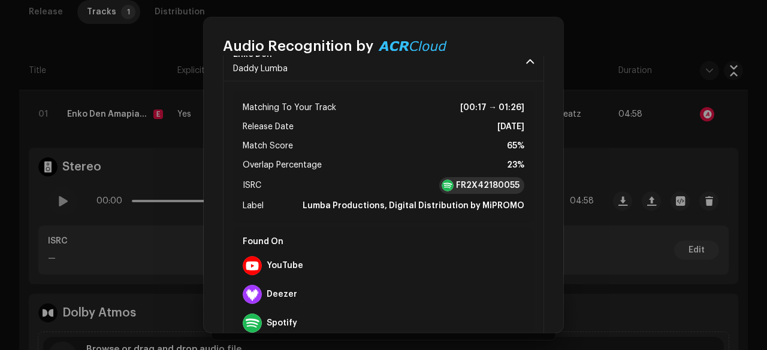
click at [468, 190] on strong "FR2X42180055" at bounding box center [487, 186] width 63 height 12
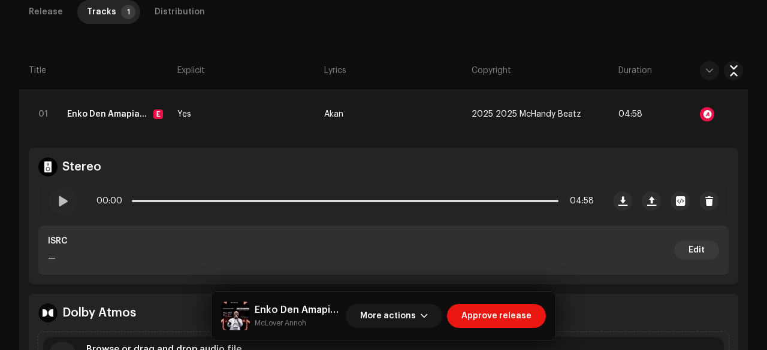
click at [72, 23] on div "Audio Recognition by Remix/Sample 7 All results require review/listening to avo…" at bounding box center [383, 175] width 767 height 350
click at [402, 319] on span "More actions" at bounding box center [388, 316] width 56 height 24
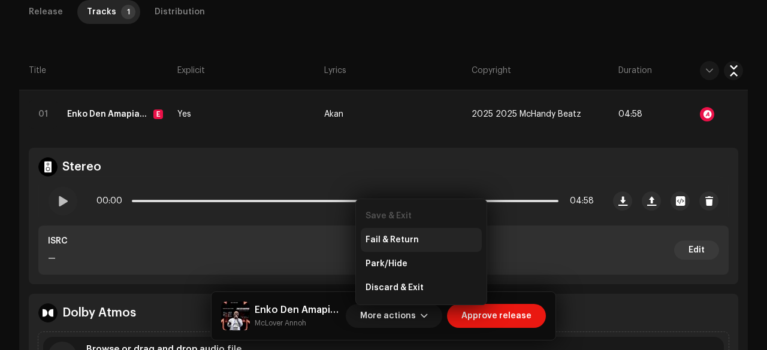
click at [382, 239] on span "Fail & Return" at bounding box center [391, 240] width 53 height 10
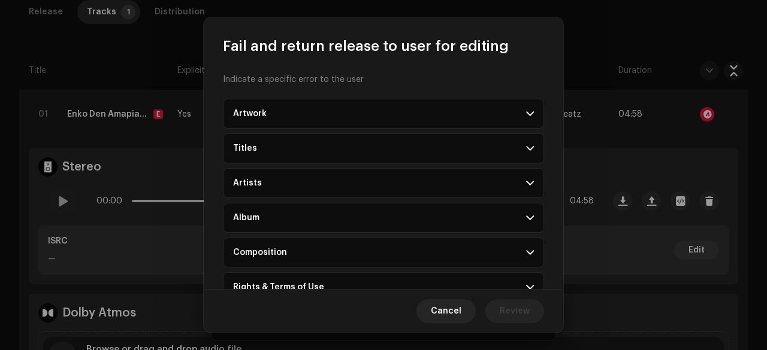
scroll to position [129, 0]
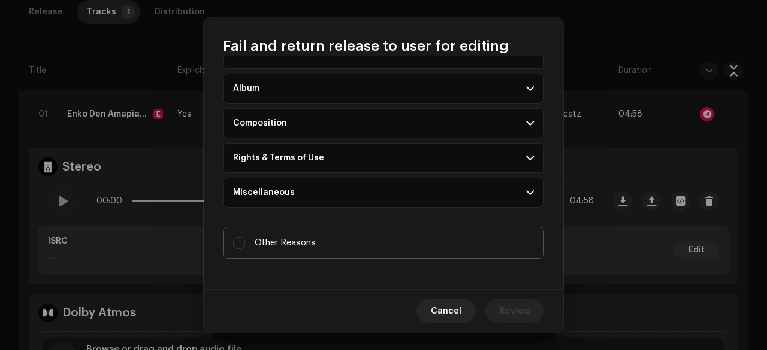
click at [298, 243] on span "Other Reasons" at bounding box center [285, 243] width 61 height 13
click at [245, 243] on input "Other Reasons" at bounding box center [239, 243] width 12 height 12
checkbox input "true"
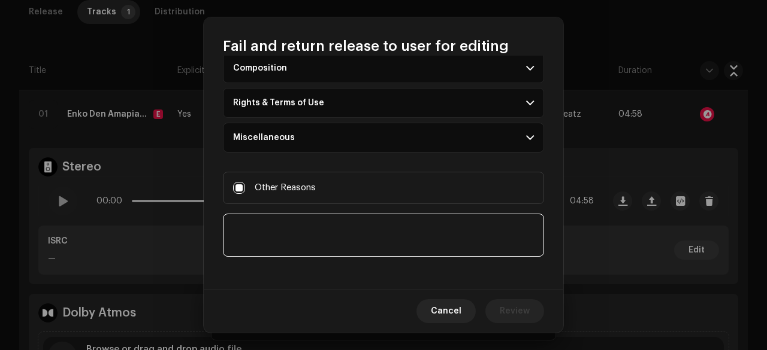
click at [273, 223] on textarea at bounding box center [383, 235] width 321 height 43
paste textarea "Hello, Thank you for submitting your music for distribution. After careful cons…"
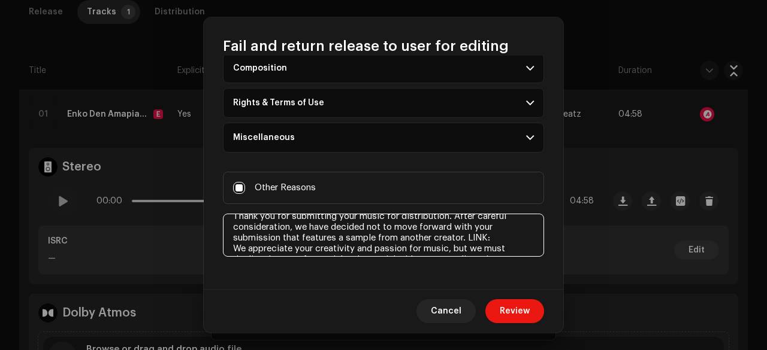
scroll to position [20, 0]
click at [501, 238] on textarea at bounding box center [383, 235] width 321 height 43
paste textarea "https://open.spotify.com/track/0LBECuTjYgvP3jwdv07Yet"
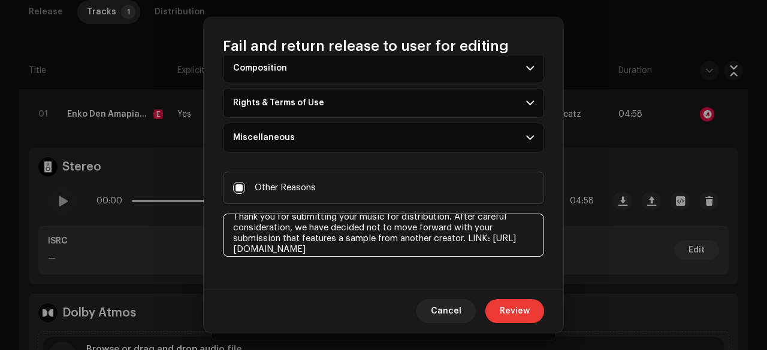
type textarea "Hello, Thank you for submitting your music for distribution. After careful cons…"
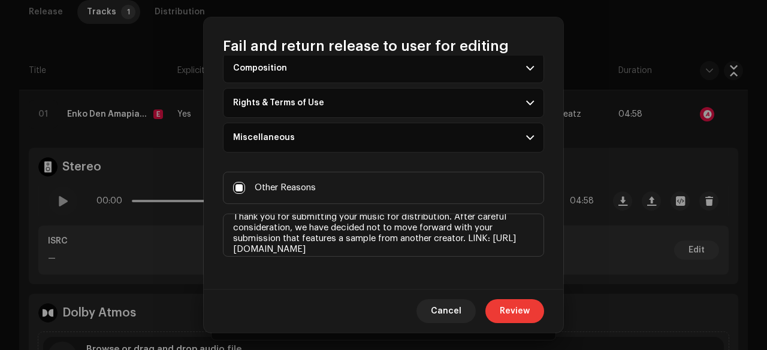
click at [507, 313] on span "Review" at bounding box center [514, 311] width 30 height 24
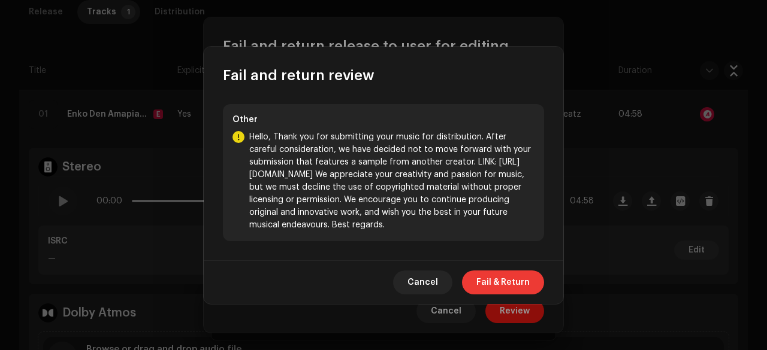
click at [498, 276] on span "Fail & Return" at bounding box center [502, 283] width 53 height 24
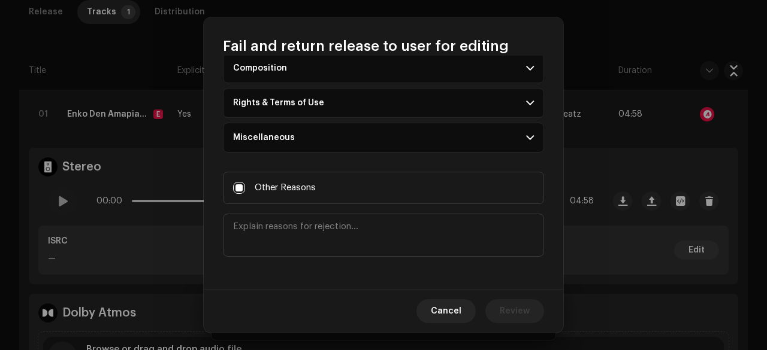
scroll to position [0, 0]
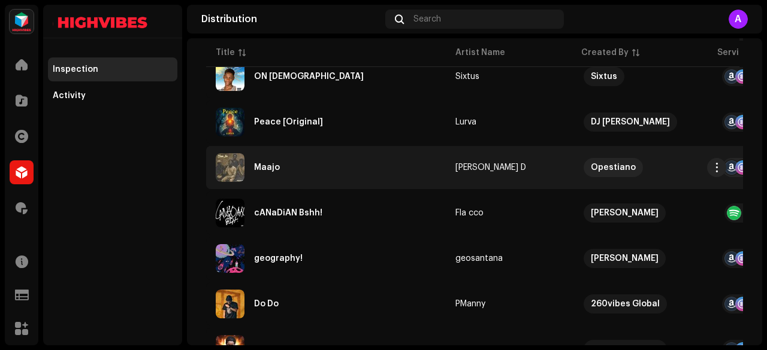
click at [285, 161] on div "Maajo" at bounding box center [326, 167] width 220 height 29
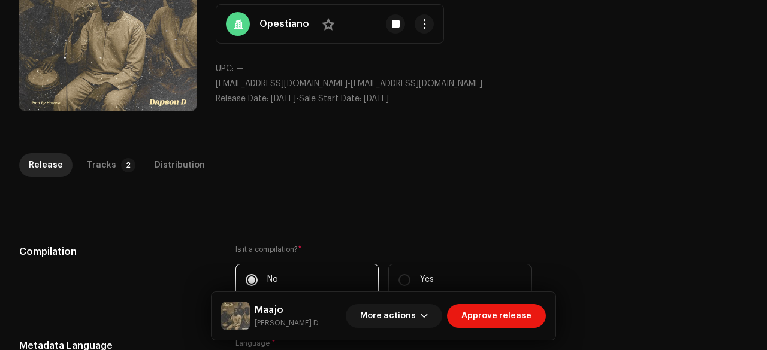
scroll to position [124, 0]
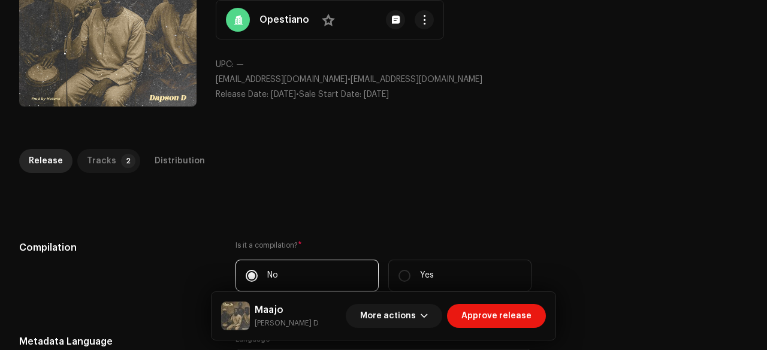
click at [87, 166] on div "Tracks" at bounding box center [101, 161] width 29 height 24
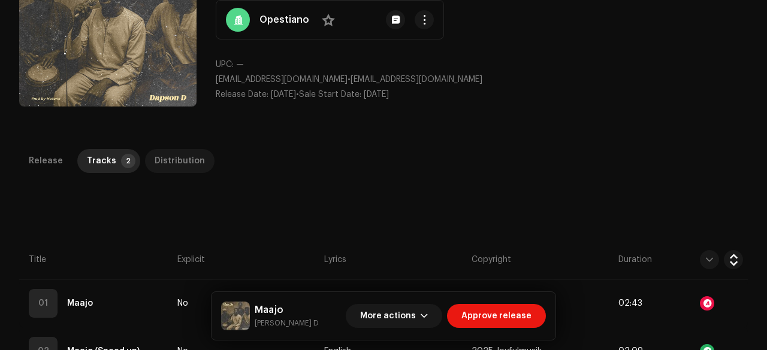
scroll to position [272, 0]
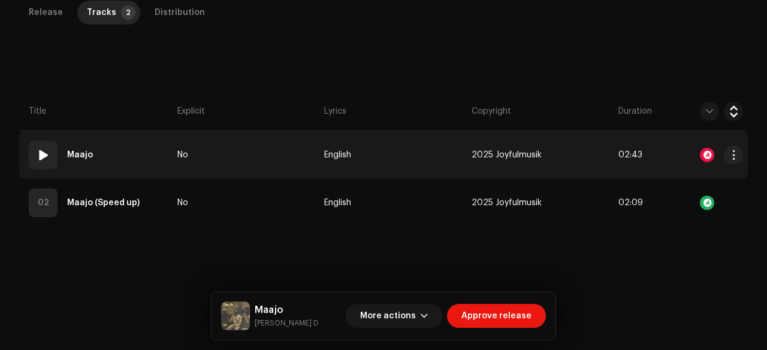
click at [280, 159] on td "No" at bounding box center [245, 155] width 147 height 48
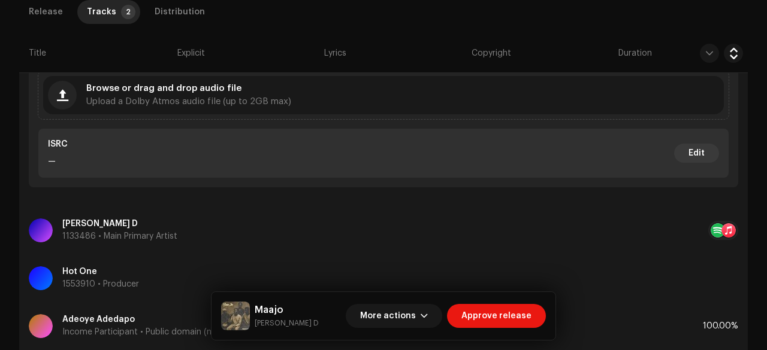
scroll to position [575, 0]
click at [269, 328] on small "Dapson D" at bounding box center [287, 323] width 64 height 12
copy div "Dapson D More actions Approve release Release Tracks 2 Distribution Compilation…"
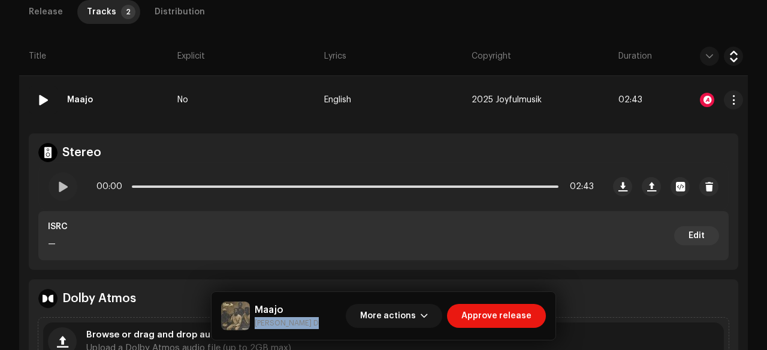
scroll to position [327, 0]
click at [699, 94] on div at bounding box center [706, 100] width 14 height 14
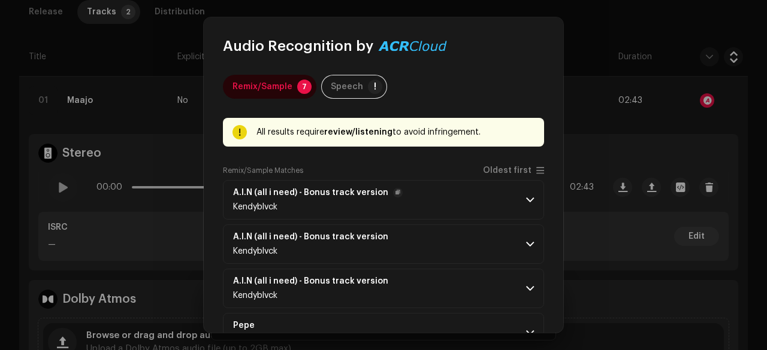
click at [435, 199] on p-accordion-header "A.I.N (all i need) - Bonus track version Kendyblvck" at bounding box center [383, 200] width 321 height 40
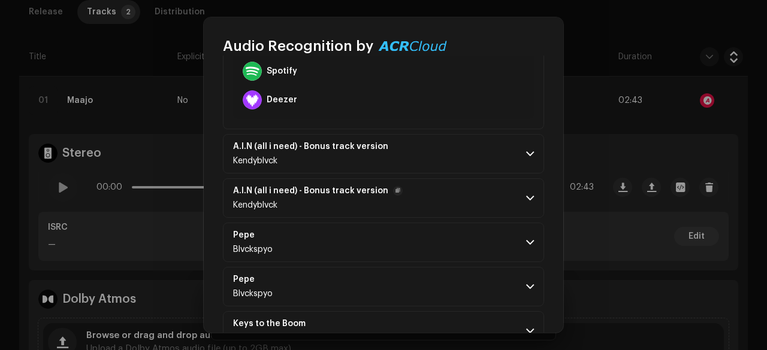
scroll to position [334, 0]
click at [424, 159] on p-accordion-header "A.I.N (all i need) - Bonus track version Kendyblvck" at bounding box center [383, 154] width 321 height 40
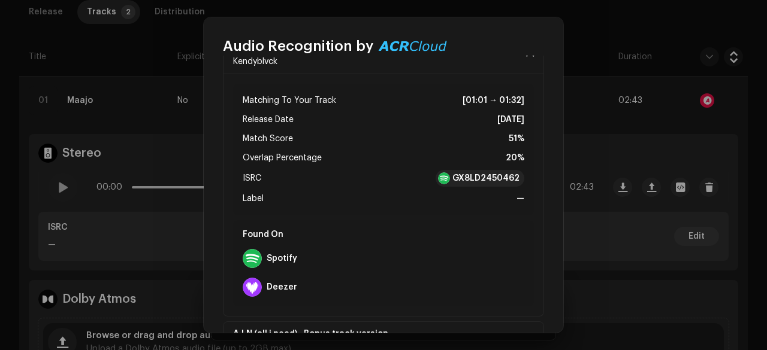
scroll to position [437, 0]
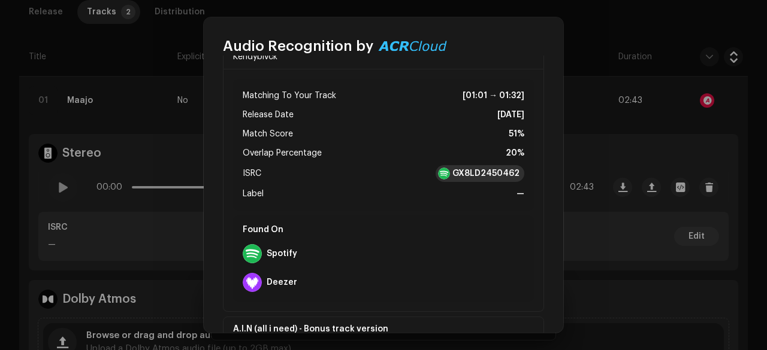
click at [461, 169] on strong "GX8LD2450462" at bounding box center [485, 174] width 67 height 12
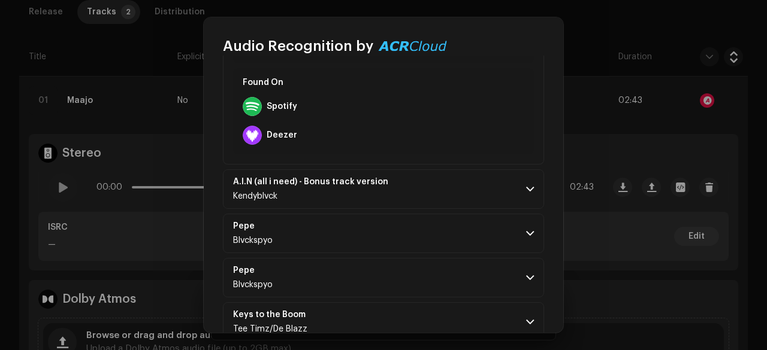
scroll to position [654, 0]
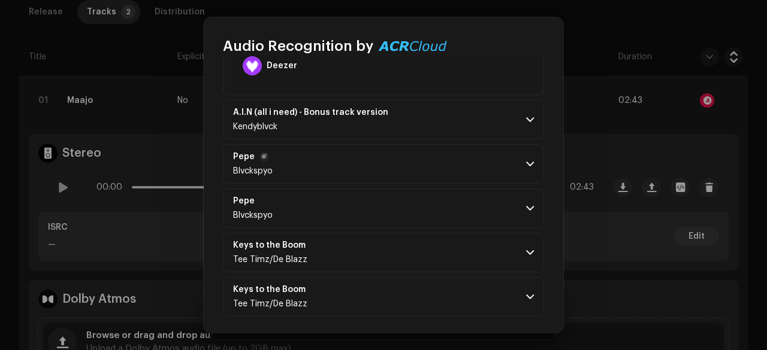
click at [366, 148] on p-accordion-header "Pepe Blvckspyo" at bounding box center [383, 164] width 321 height 40
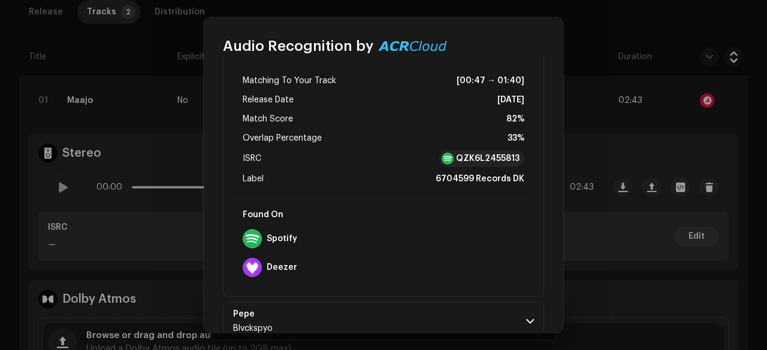
scroll to position [896, 0]
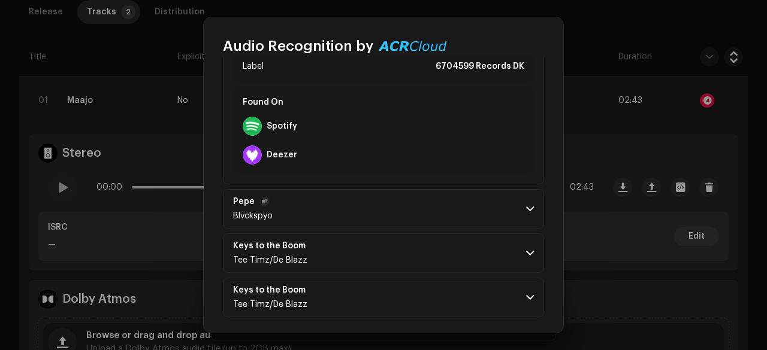
click at [368, 205] on p-accordion-header "Pepe Blvckspyo" at bounding box center [383, 209] width 321 height 40
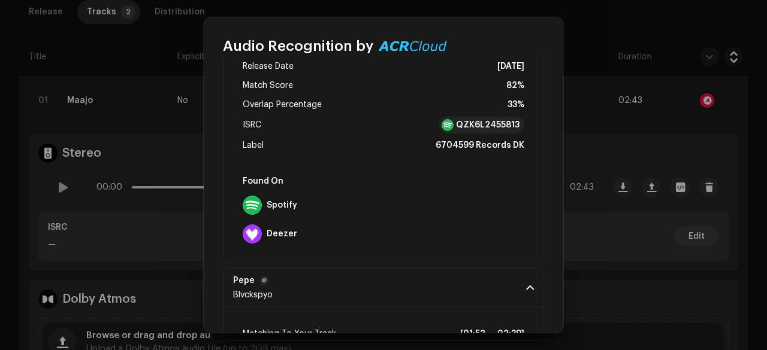
scroll to position [810, 0]
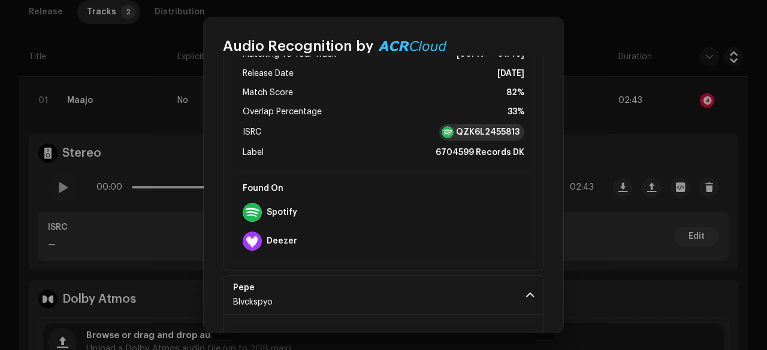
click at [452, 130] on div "QZK6L2455813" at bounding box center [481, 132] width 85 height 17
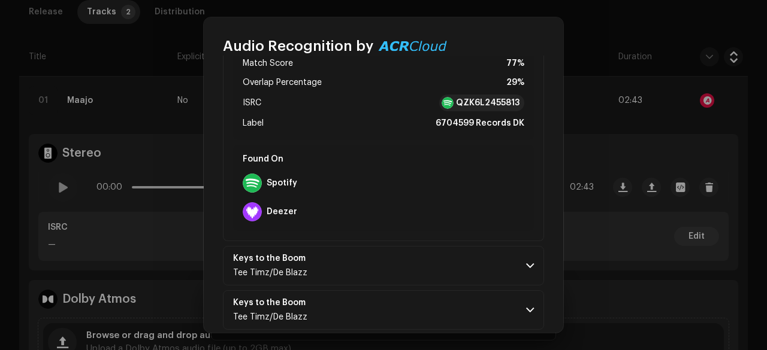
scroll to position [1138, 0]
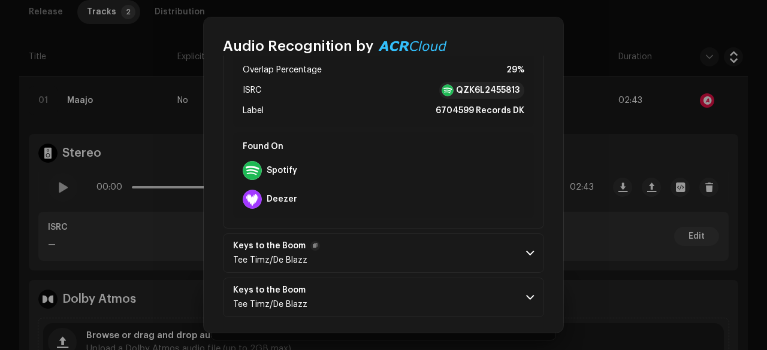
click at [398, 237] on p-accordion-header "Keys to the Boom Tee Timz/De Blazz" at bounding box center [383, 254] width 321 height 40
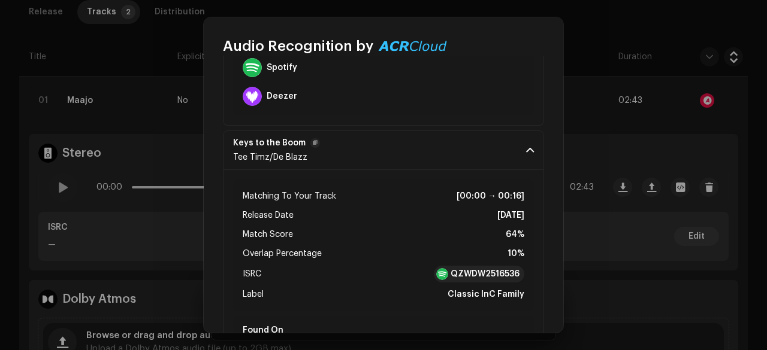
scroll to position [1352, 0]
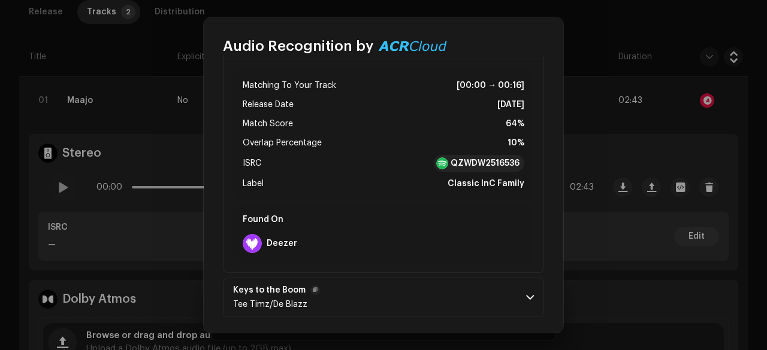
click at [393, 289] on p-accordion-header "Keys to the Boom Tee Timz/De Blazz" at bounding box center [383, 298] width 321 height 40
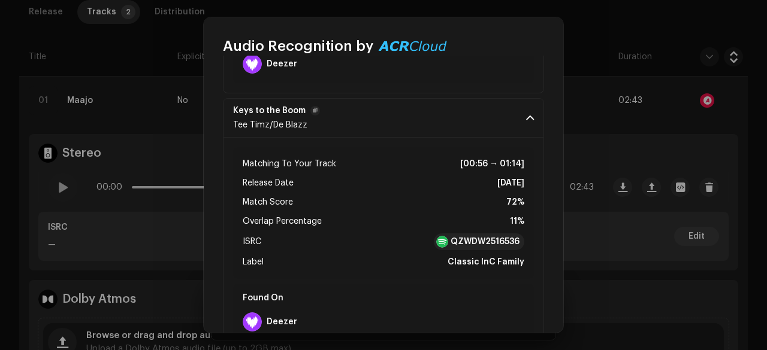
scroll to position [1534, 0]
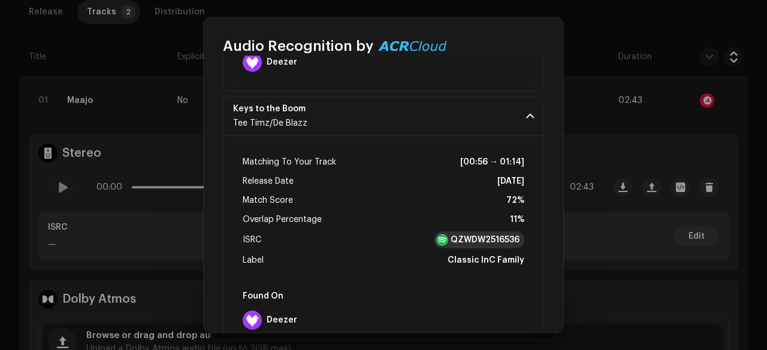
click at [460, 238] on strong "QZWDW2516536" at bounding box center [484, 240] width 69 height 12
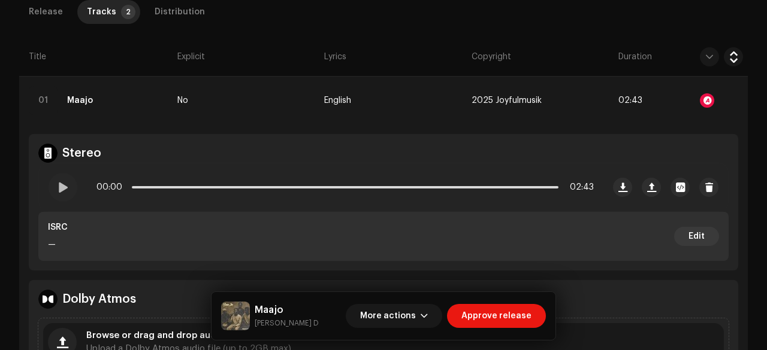
scroll to position [1776, 0]
click at [68, 180] on div at bounding box center [63, 187] width 29 height 29
click at [61, 186] on span at bounding box center [62, 188] width 10 height 10
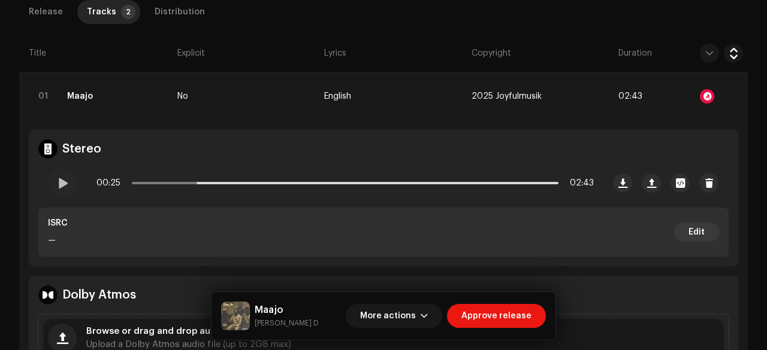
scroll to position [338, 0]
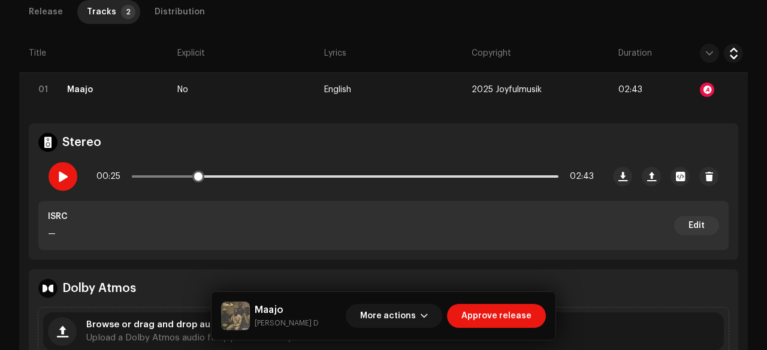
click at [62, 181] on span at bounding box center [62, 177] width 10 height 10
click at [66, 182] on div at bounding box center [63, 176] width 29 height 29
click at [69, 171] on div at bounding box center [63, 176] width 29 height 29
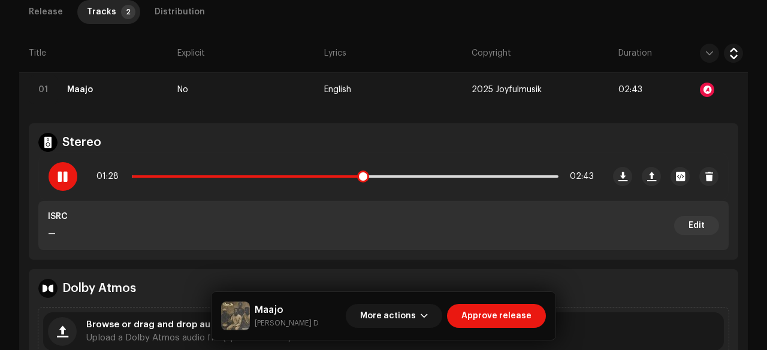
click at [61, 180] on span at bounding box center [62, 177] width 10 height 10
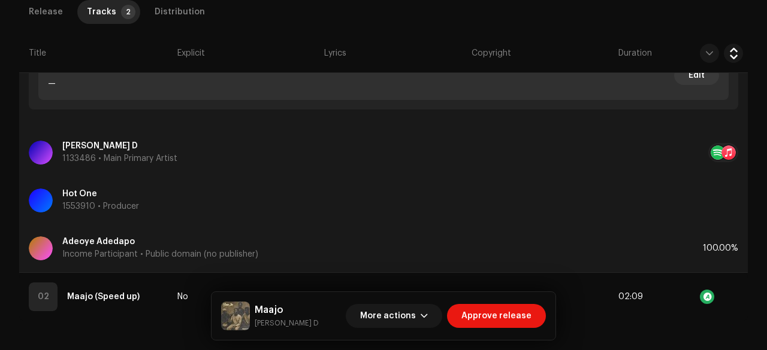
scroll to position [708, 0]
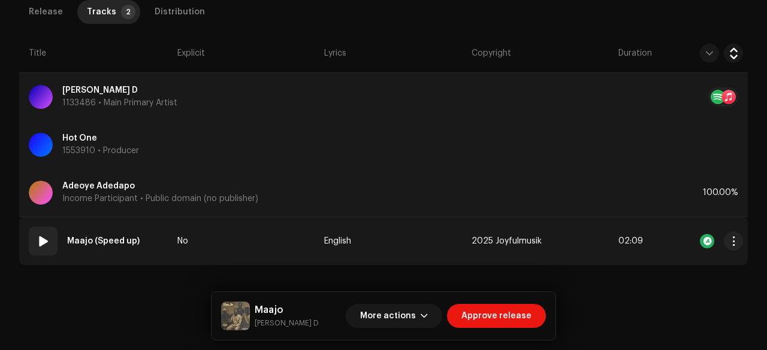
click at [258, 263] on td "No" at bounding box center [245, 241] width 147 height 48
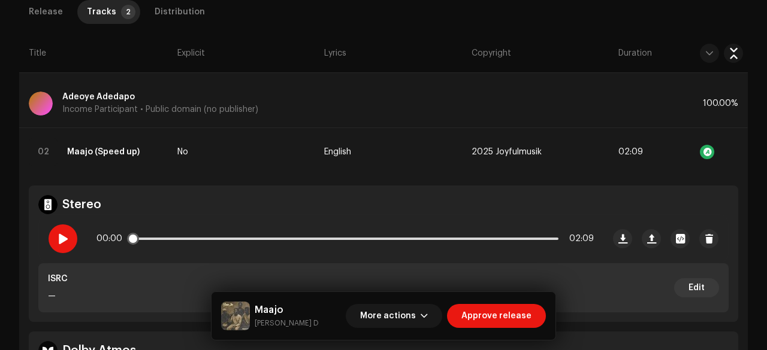
scroll to position [798, 0]
click at [58, 238] on span at bounding box center [62, 239] width 10 height 10
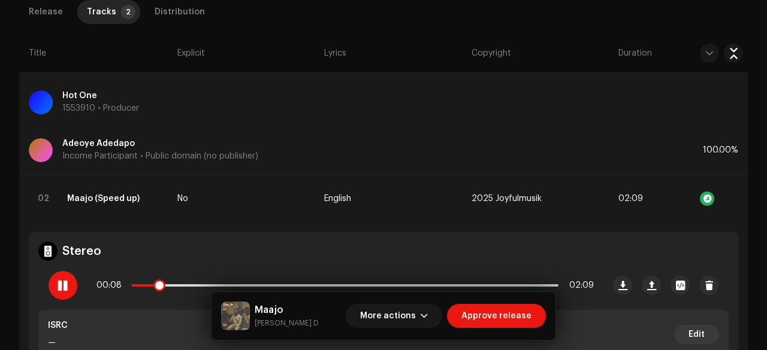
scroll to position [765, 0]
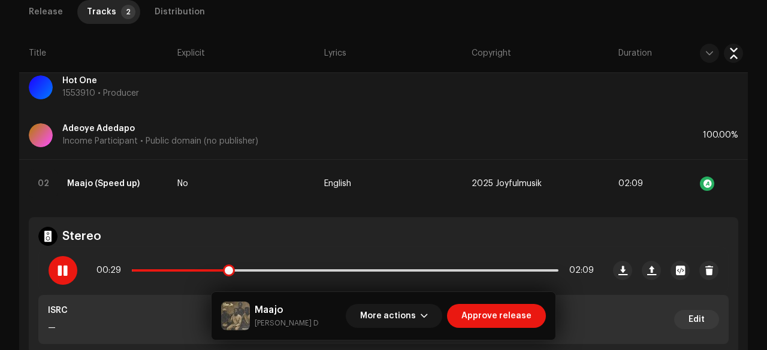
click at [56, 274] on div at bounding box center [63, 270] width 29 height 29
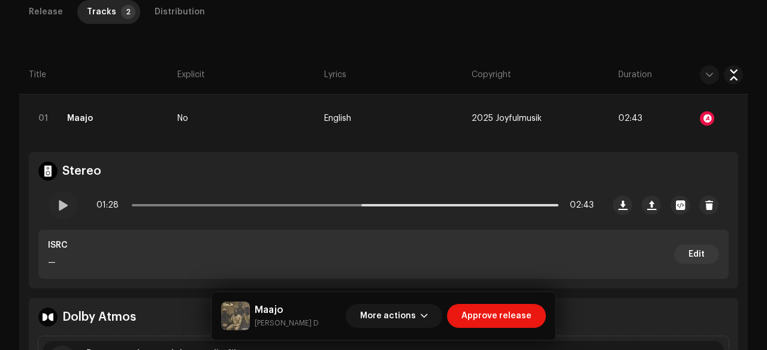
scroll to position [308, 0]
click at [60, 208] on span at bounding box center [62, 206] width 10 height 10
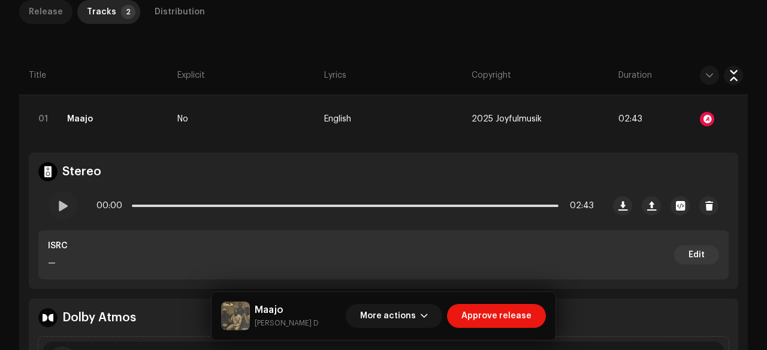
click at [60, 15] on p-tab "Release" at bounding box center [45, 12] width 53 height 24
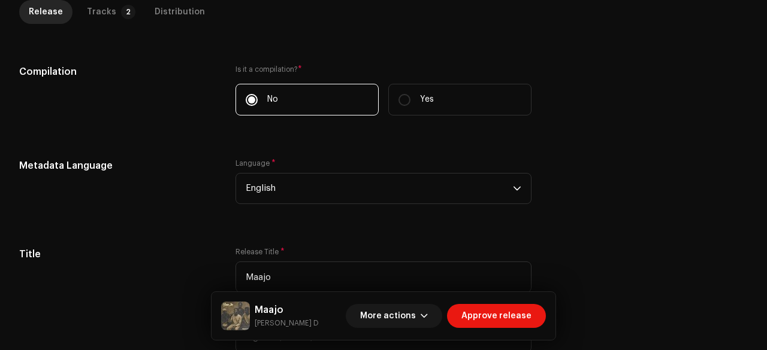
scroll to position [0, 0]
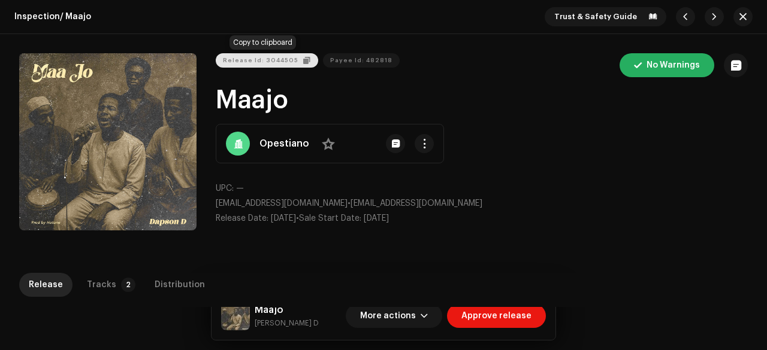
click at [263, 62] on span "Release Id: 3044505" at bounding box center [260, 61] width 75 height 24
click at [739, 18] on span "button" at bounding box center [742, 17] width 7 height 10
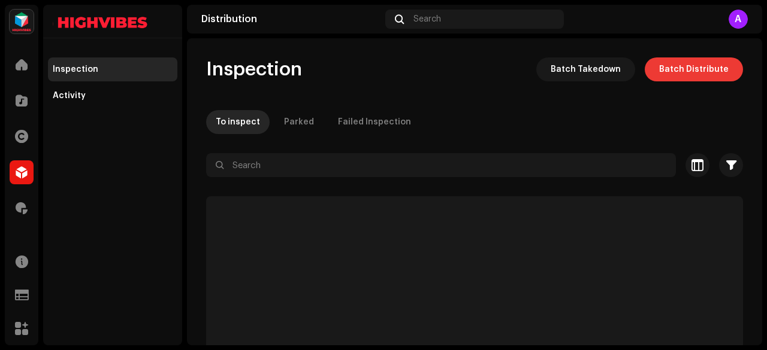
click at [690, 70] on span "Batch Distribute" at bounding box center [693, 69] width 69 height 24
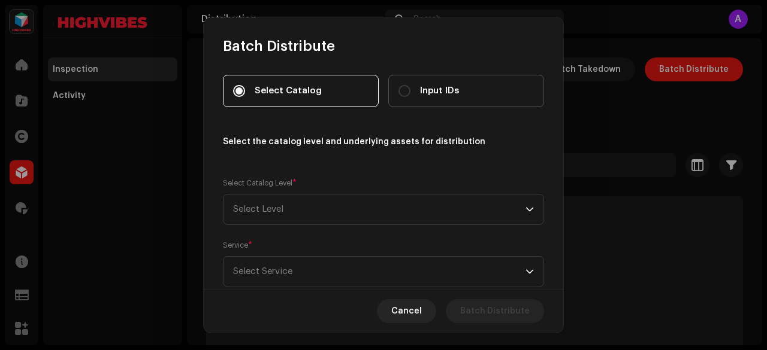
click at [426, 86] on span "Input IDs" at bounding box center [439, 90] width 39 height 13
click at [410, 86] on input "Input IDs" at bounding box center [404, 91] width 12 height 12
radio input "true"
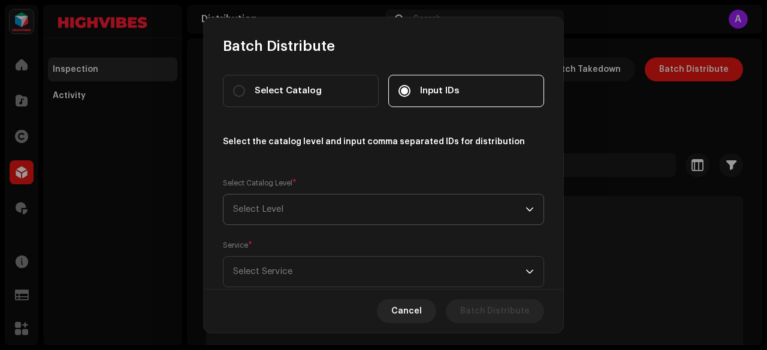
click at [297, 197] on span "Select Level" at bounding box center [379, 210] width 292 height 30
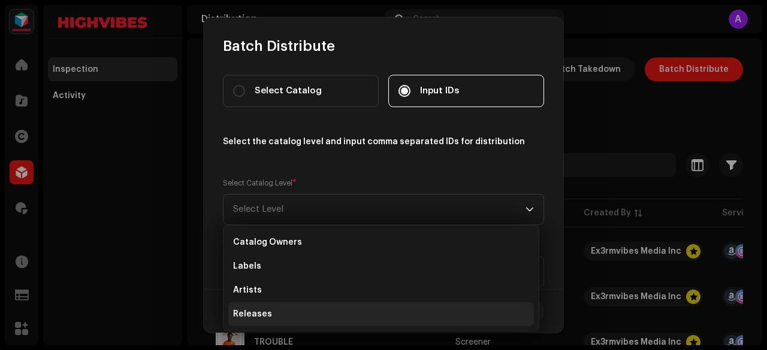
click at [264, 308] on span "Releases" at bounding box center [252, 314] width 39 height 12
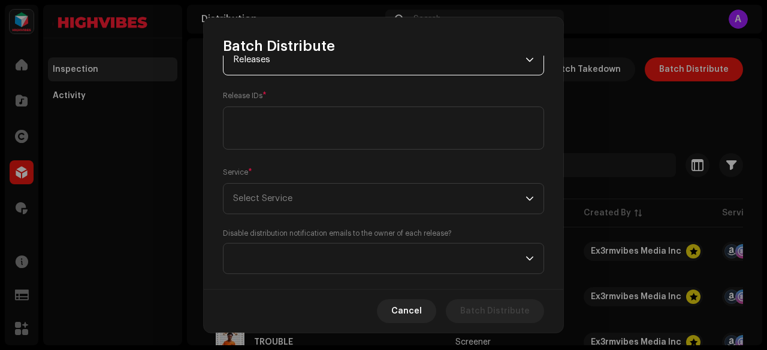
scroll to position [168, 0]
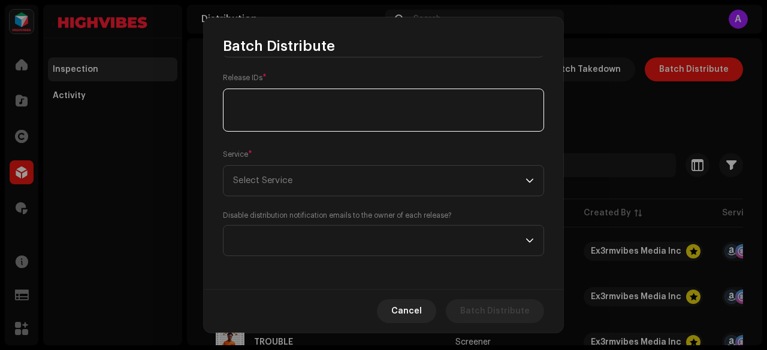
click at [270, 105] on textarea at bounding box center [383, 110] width 321 height 43
paste textarea "3044505"
type textarea "3044505"
click at [263, 171] on span "Select Service" at bounding box center [379, 181] width 292 height 30
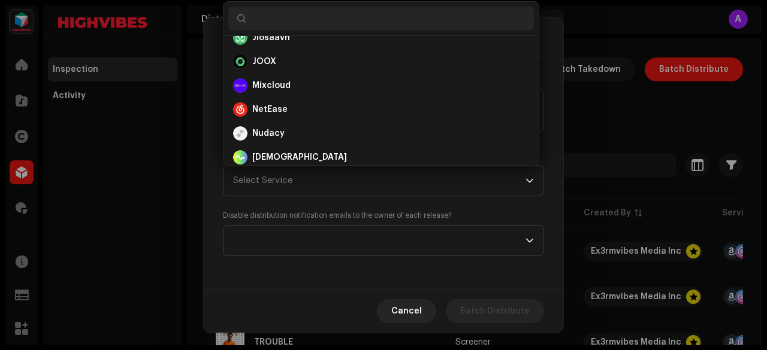
scroll to position [351, 0]
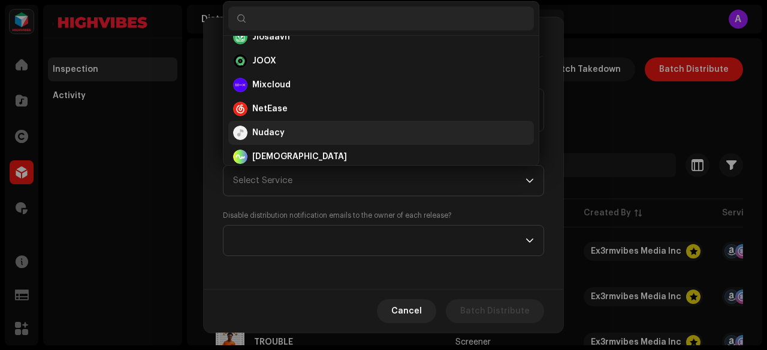
click at [266, 128] on strong "Nudacy" at bounding box center [268, 133] width 32 height 12
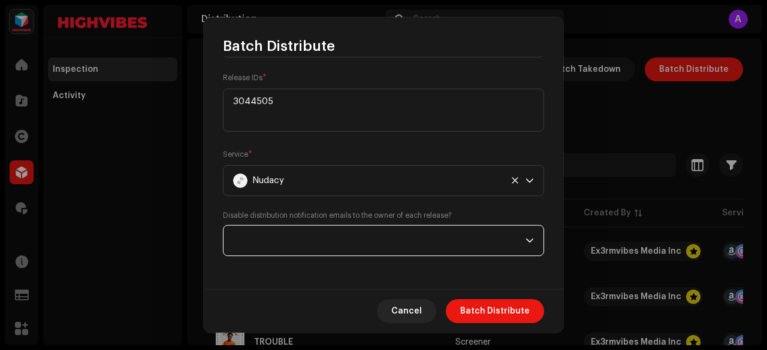
click at [315, 239] on span at bounding box center [379, 241] width 292 height 30
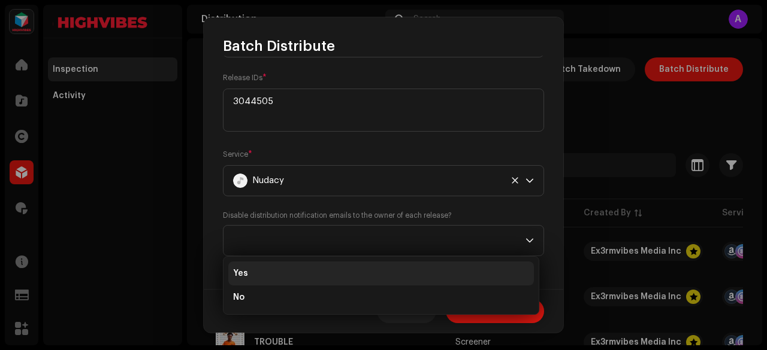
click at [254, 276] on li "Yes" at bounding box center [380, 274] width 305 height 24
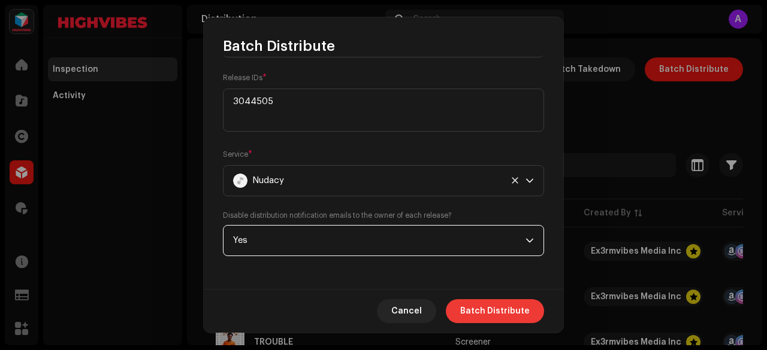
click at [483, 307] on span "Batch Distribute" at bounding box center [494, 311] width 69 height 24
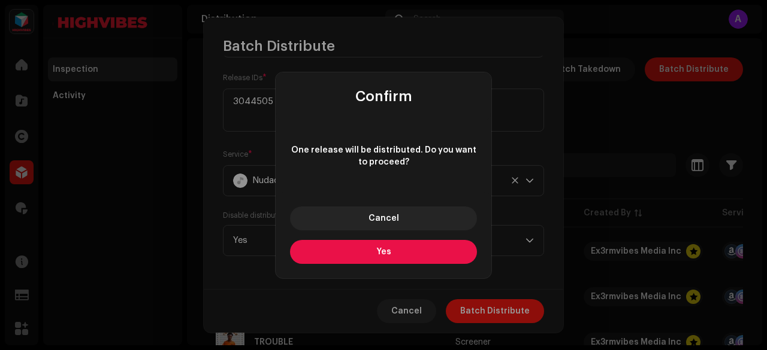
click at [371, 247] on button "Yes" at bounding box center [383, 252] width 187 height 24
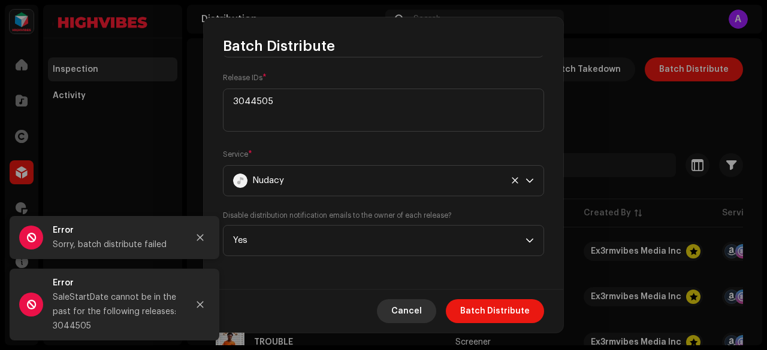
click at [414, 313] on span "Cancel" at bounding box center [406, 311] width 31 height 24
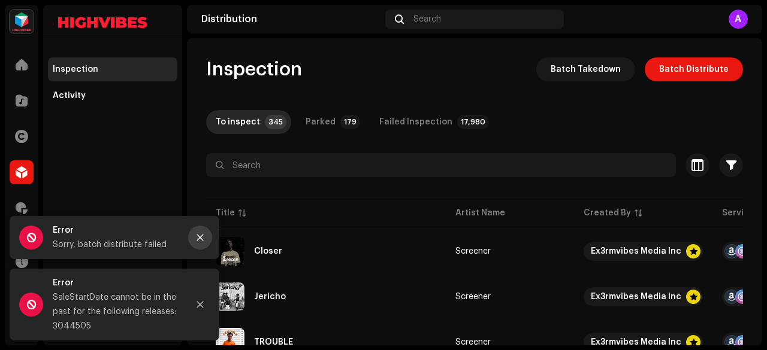
click at [202, 240] on icon "Close" at bounding box center [200, 238] width 7 height 7
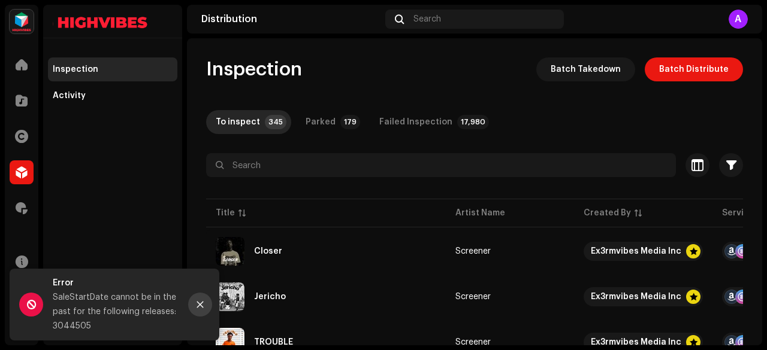
click at [199, 302] on icon "Close" at bounding box center [200, 305] width 8 height 8
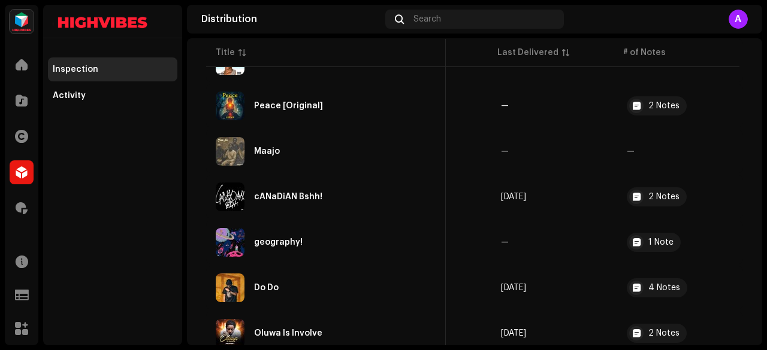
scroll to position [2652, 0]
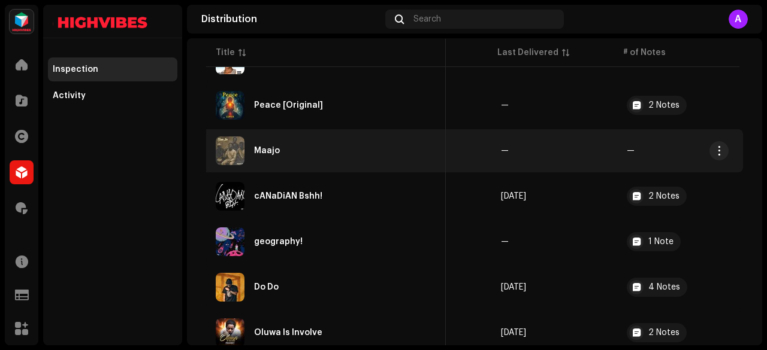
click at [288, 163] on div "Maajo" at bounding box center [326, 151] width 220 height 29
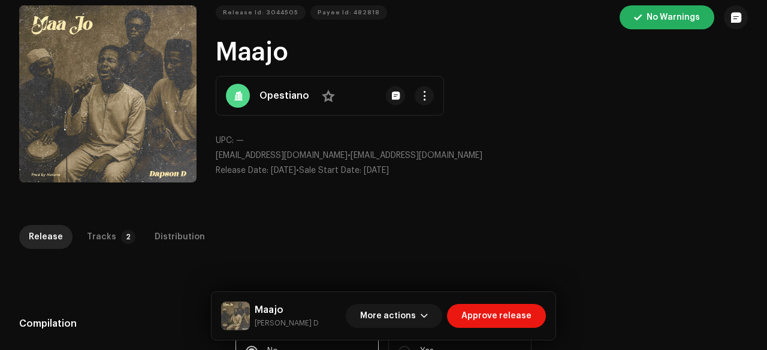
scroll to position [55, 0]
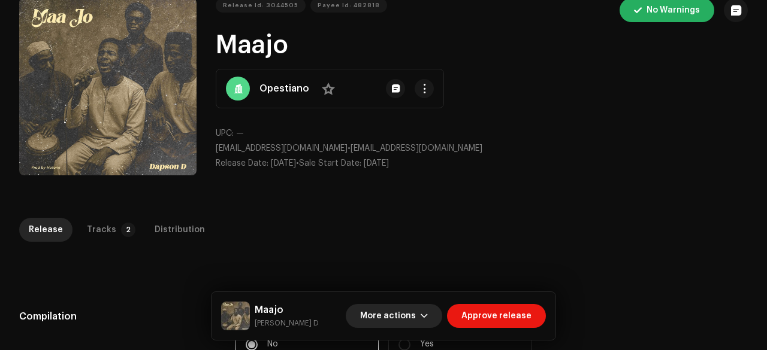
click at [382, 317] on span "More actions" at bounding box center [388, 316] width 56 height 24
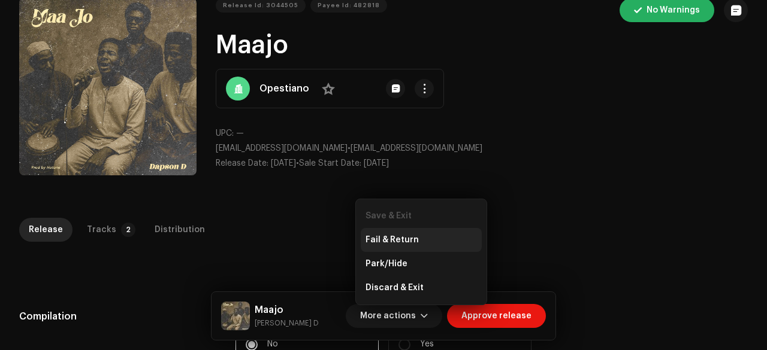
click at [395, 238] on span "Fail & Return" at bounding box center [391, 240] width 53 height 10
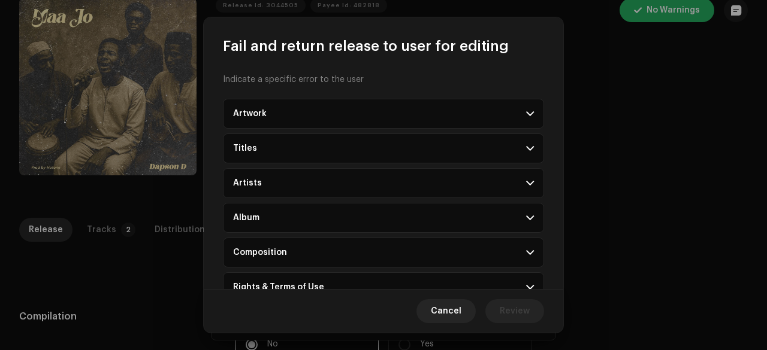
scroll to position [129, 0]
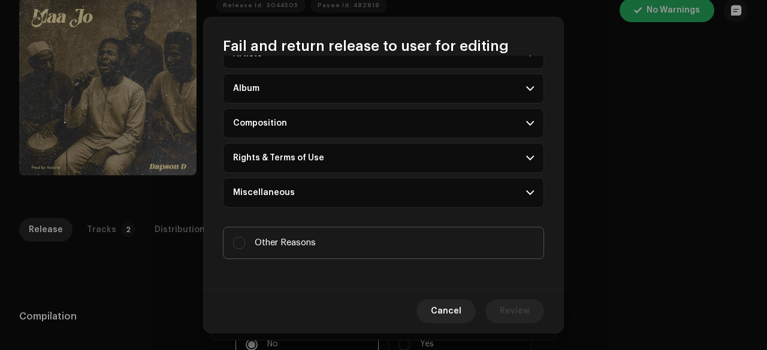
click at [286, 238] on span "Other Reasons" at bounding box center [285, 243] width 61 height 13
click at [245, 238] on input "Other Reasons" at bounding box center [239, 243] width 12 height 12
checkbox input "true"
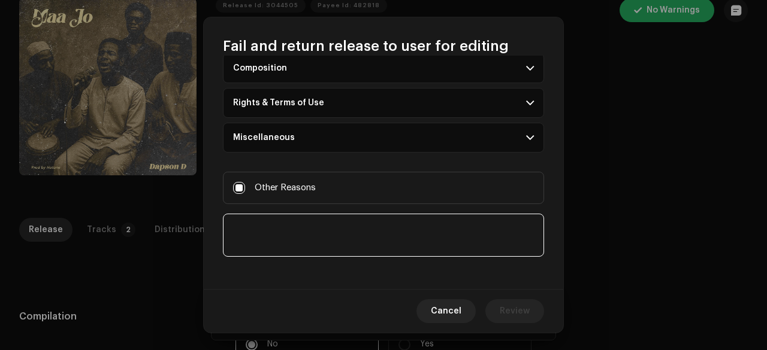
click at [272, 240] on textarea at bounding box center [383, 235] width 321 height 43
type textarea "W"
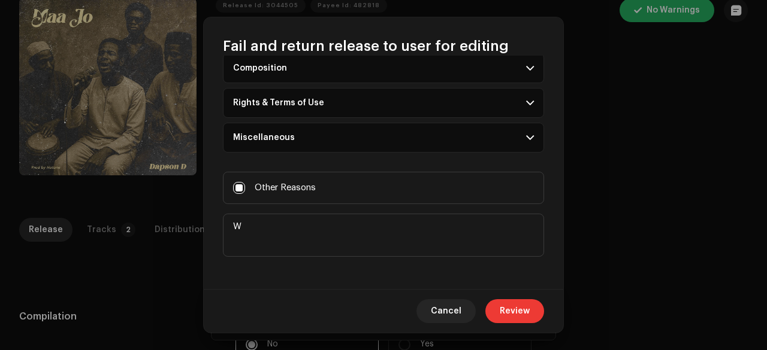
click at [522, 310] on span "Review" at bounding box center [514, 311] width 30 height 24
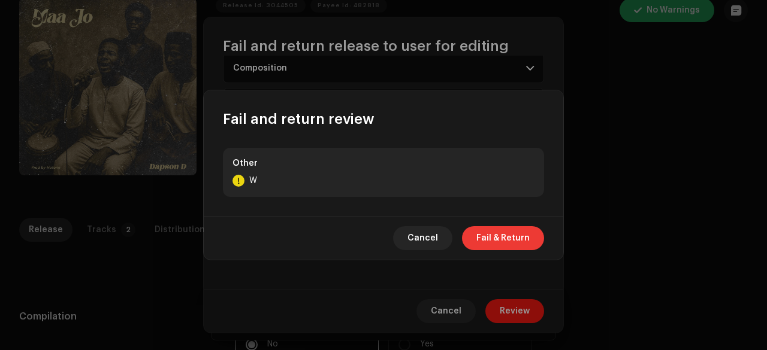
click at [507, 237] on span "Fail & Return" at bounding box center [502, 238] width 53 height 24
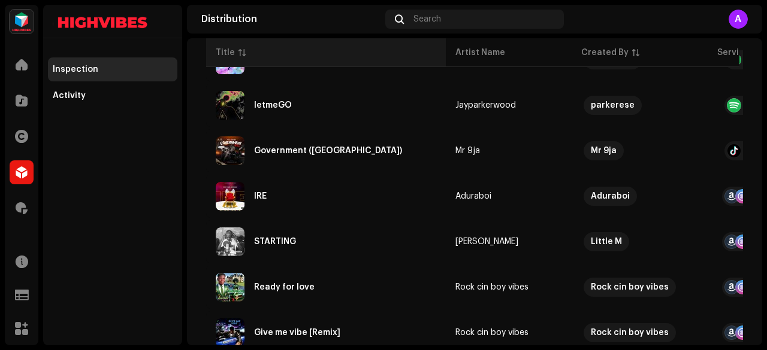
scroll to position [3198, 0]
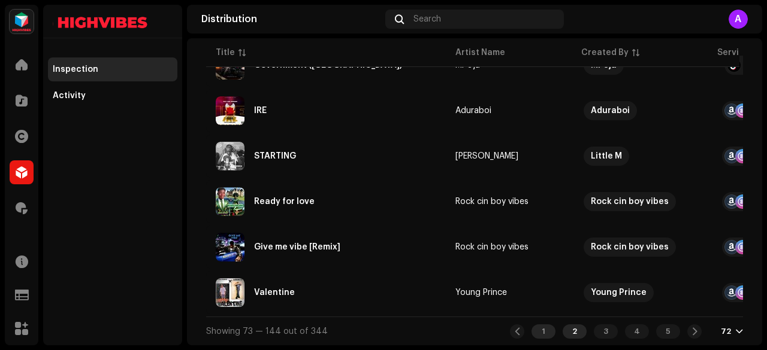
click at [537, 325] on div "1" at bounding box center [543, 332] width 24 height 14
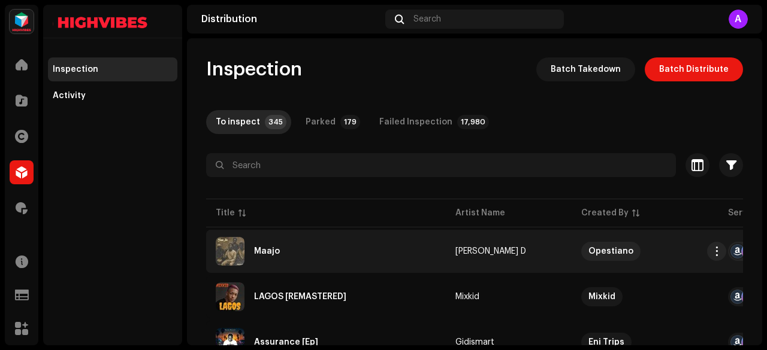
click at [293, 241] on div "Maajo" at bounding box center [326, 251] width 220 height 29
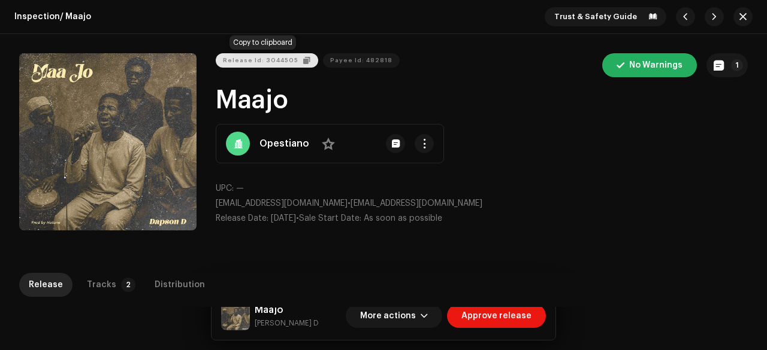
click at [242, 66] on span "Release Id: 3044505" at bounding box center [260, 61] width 75 height 24
click at [739, 15] on span "button" at bounding box center [742, 17] width 7 height 10
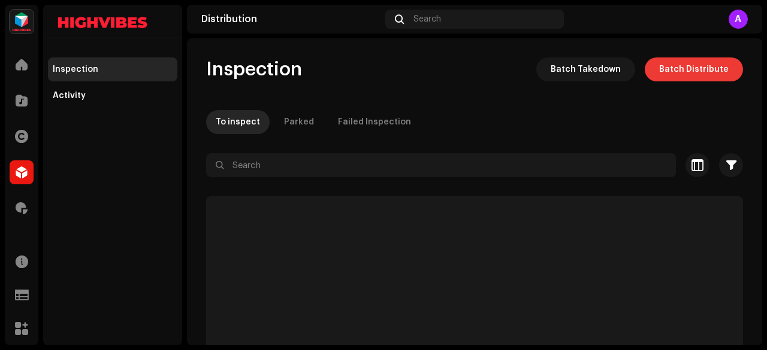
click at [668, 77] on span "Batch Distribute" at bounding box center [693, 69] width 69 height 24
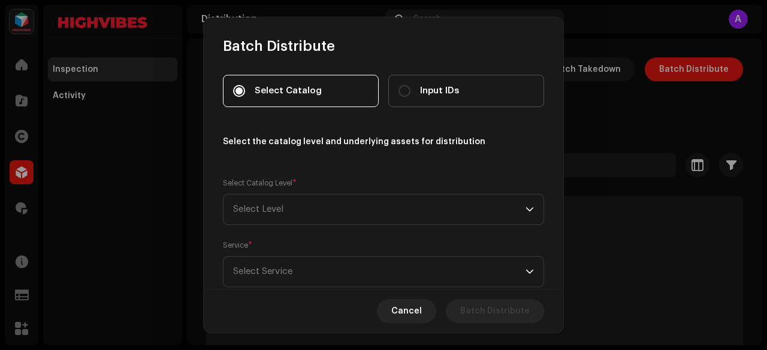
click at [466, 93] on label "Input IDs" at bounding box center [466, 91] width 156 height 32
click at [410, 93] on input "Input IDs" at bounding box center [404, 91] width 12 height 12
radio input "true"
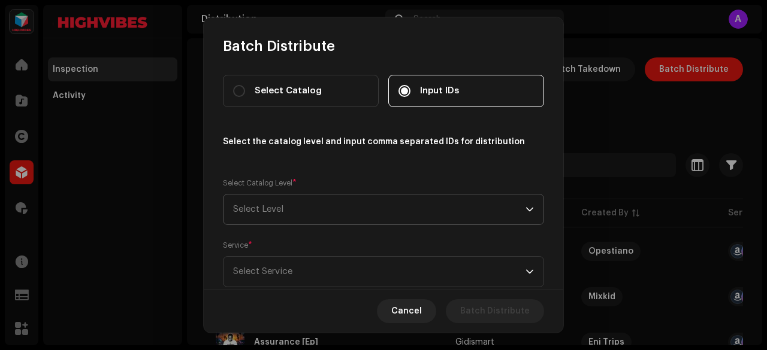
click at [275, 201] on span "Select Level" at bounding box center [379, 210] width 292 height 30
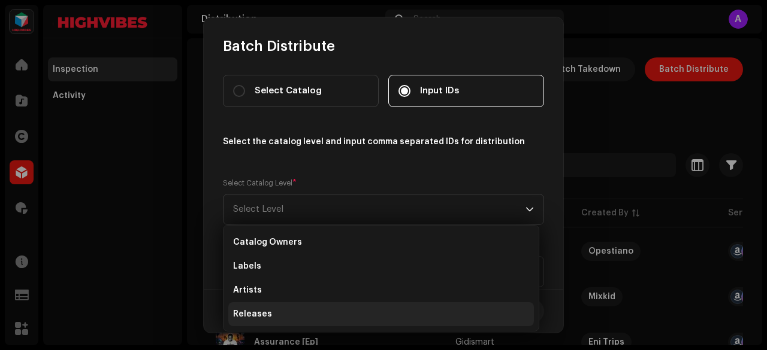
click at [269, 311] on li "Releases" at bounding box center [380, 314] width 305 height 24
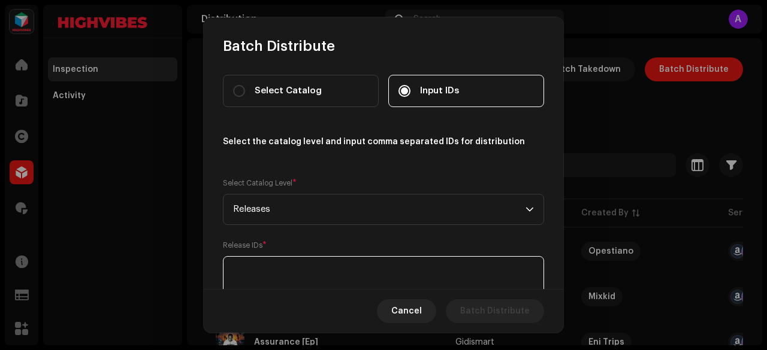
click at [256, 271] on textarea at bounding box center [383, 277] width 321 height 43
paste textarea "3044505"
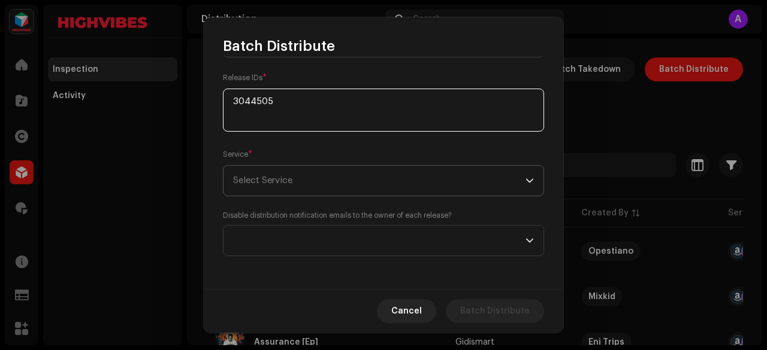
type textarea "3044505"
click at [268, 182] on span "Select Service" at bounding box center [262, 180] width 59 height 9
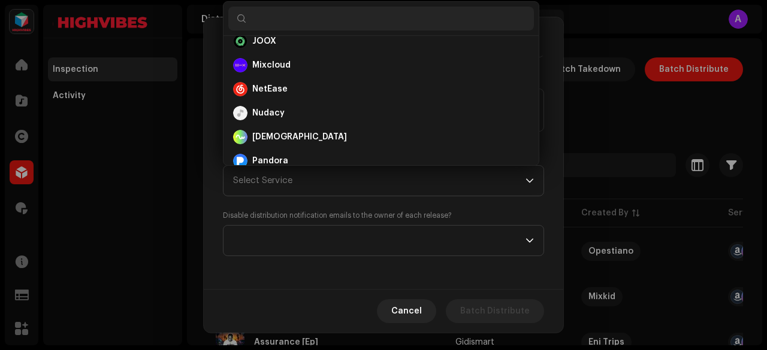
scroll to position [389, 0]
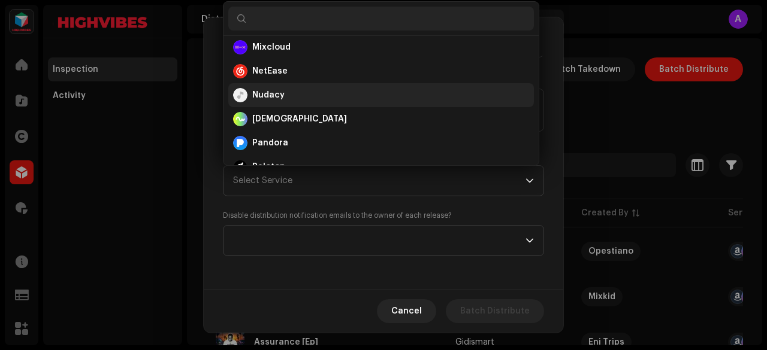
click at [264, 95] on strong "Nudacy" at bounding box center [268, 95] width 32 height 12
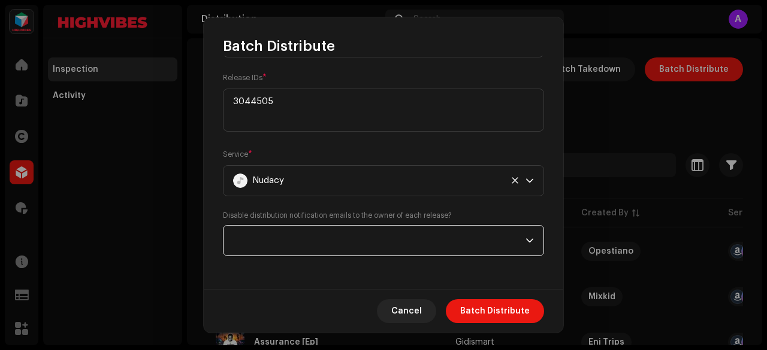
click at [313, 235] on span at bounding box center [379, 241] width 292 height 30
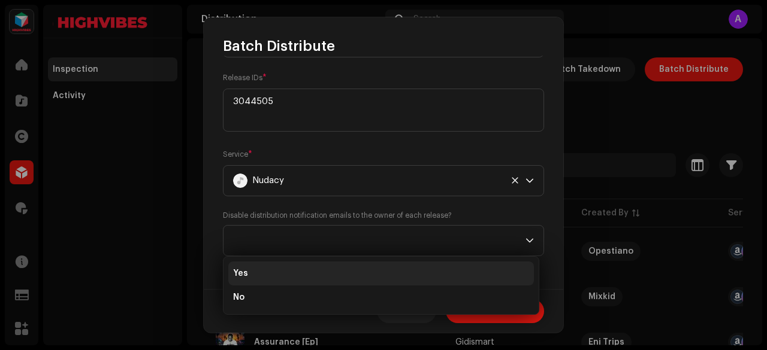
click at [253, 274] on li "Yes" at bounding box center [380, 274] width 305 height 24
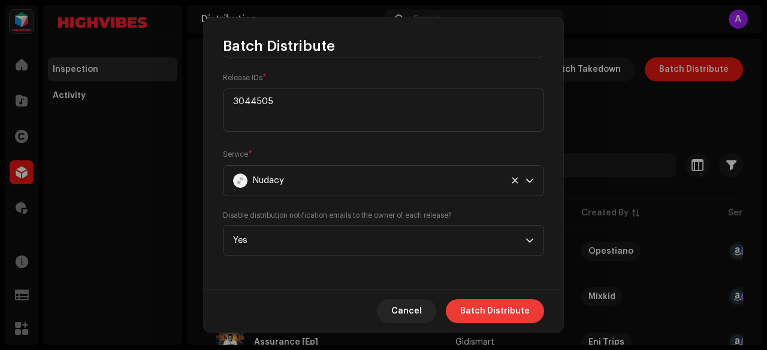
click at [477, 307] on span "Batch Distribute" at bounding box center [494, 311] width 69 height 24
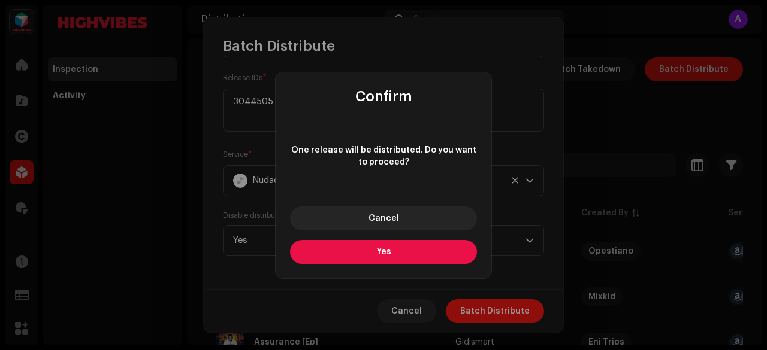
click at [375, 255] on button "Yes" at bounding box center [383, 252] width 187 height 24
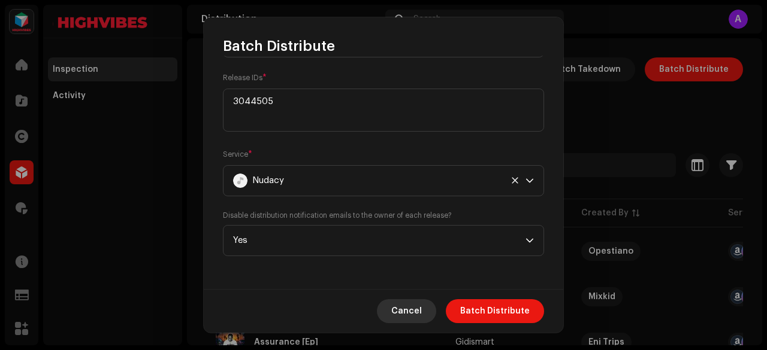
click at [405, 308] on span "Cancel" at bounding box center [406, 311] width 31 height 24
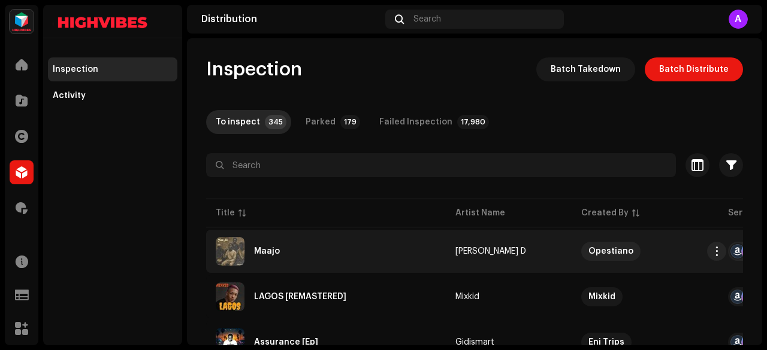
click at [331, 255] on div "Maajo" at bounding box center [326, 251] width 220 height 29
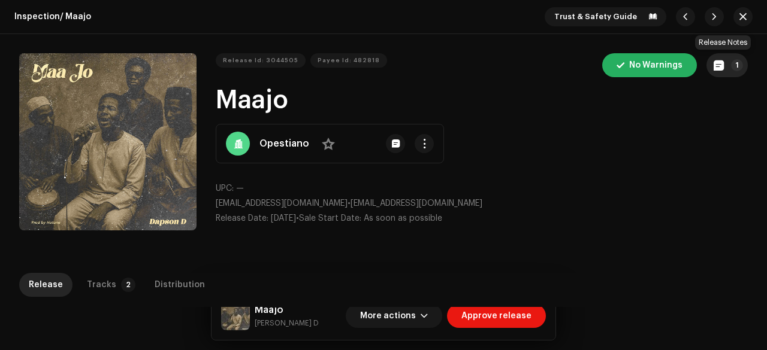
click at [713, 67] on span "button" at bounding box center [718, 65] width 10 height 10
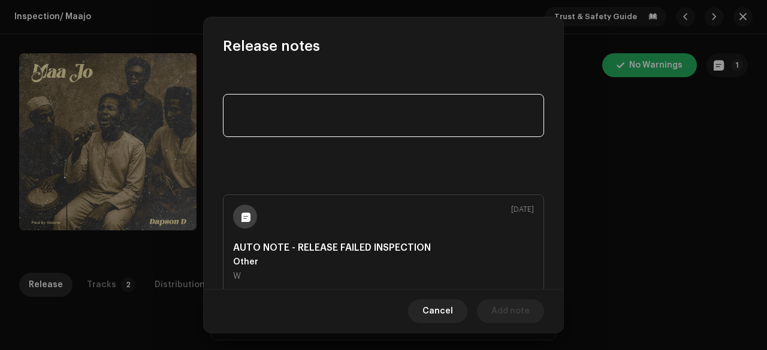
paste textarea "Release is not eligible for UGC & CID platform"
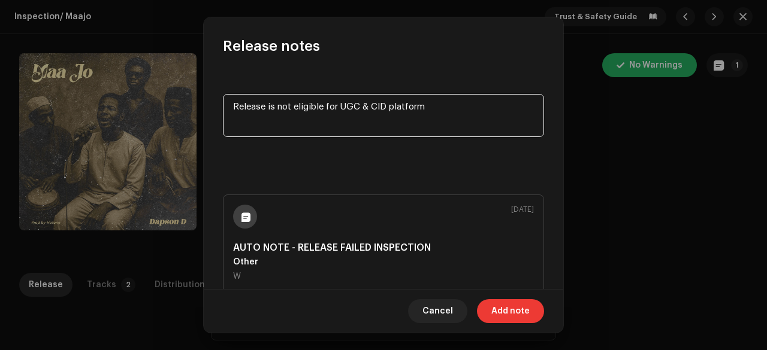
type textarea "Release is not eligible for UGC & CID platform"
click at [493, 307] on span "Add note" at bounding box center [510, 311] width 38 height 24
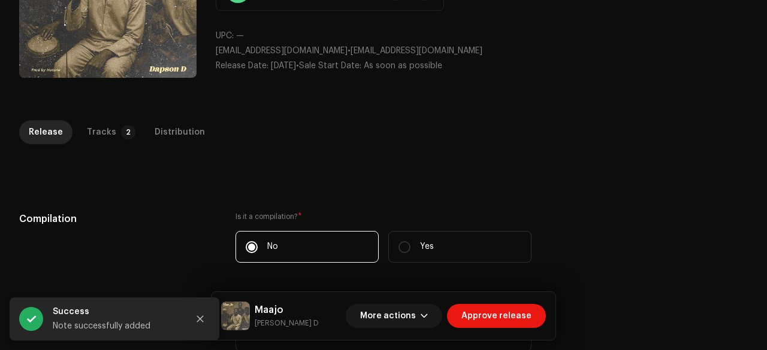
scroll to position [165, 0]
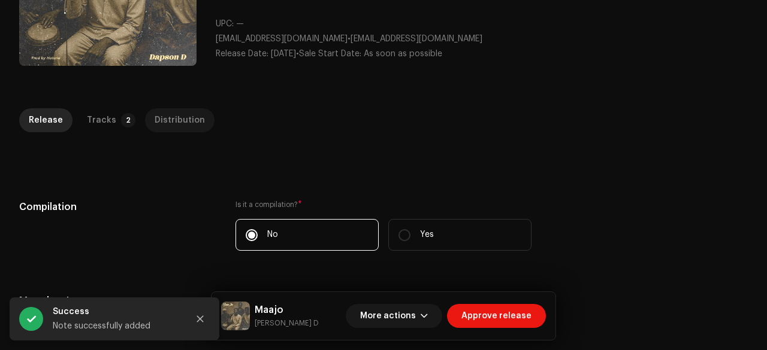
click at [171, 118] on div "Distribution" at bounding box center [180, 120] width 50 height 24
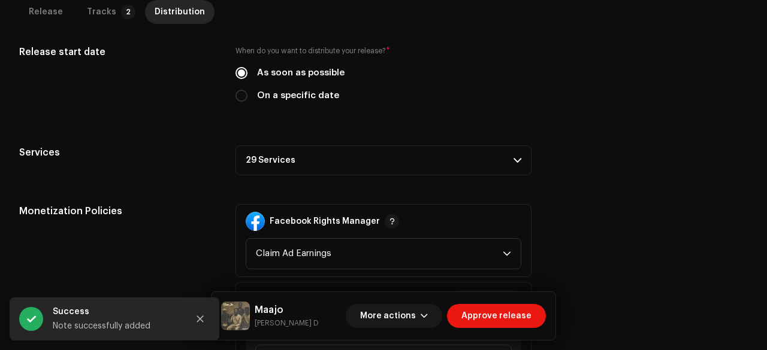
scroll to position [402, 0]
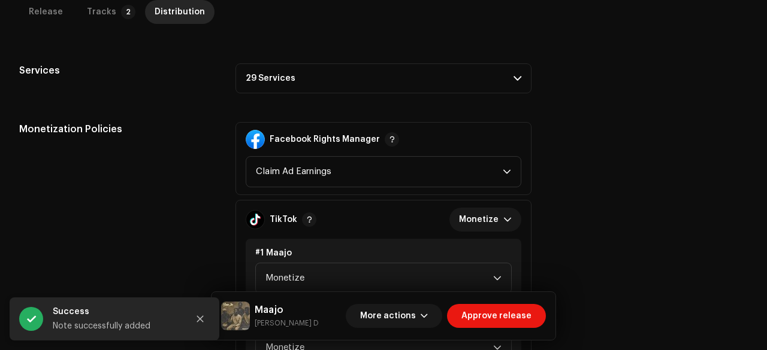
click at [270, 83] on p-accordion-header "29 Services" at bounding box center [383, 78] width 296 height 30
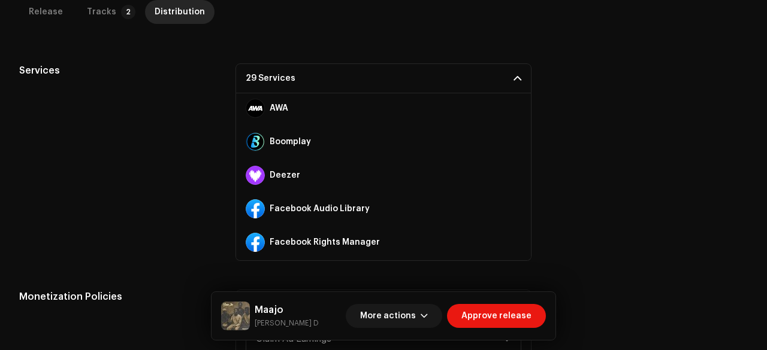
scroll to position [169, 0]
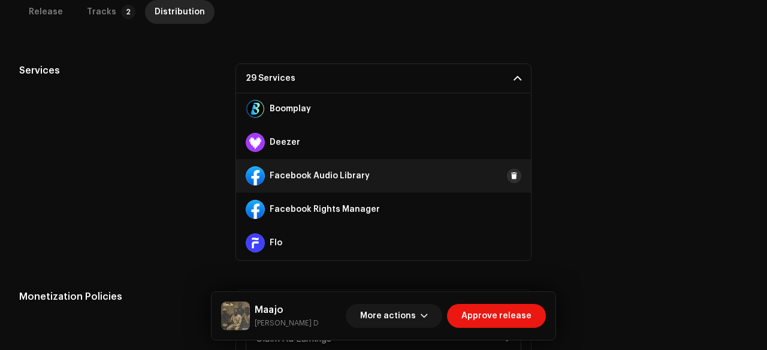
click at [510, 174] on span at bounding box center [513, 176] width 7 height 10
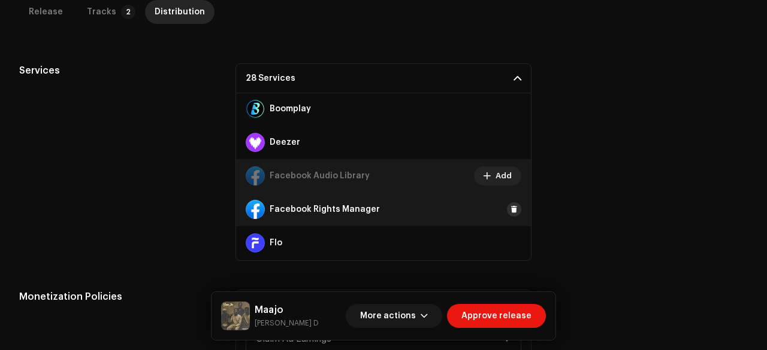
click at [510, 208] on span at bounding box center [513, 210] width 7 height 10
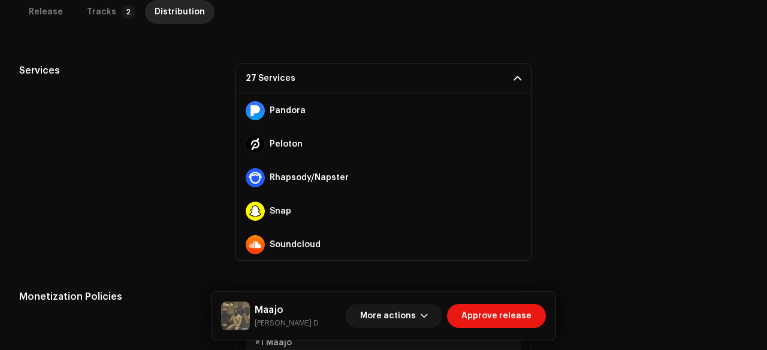
scroll to position [620, 0]
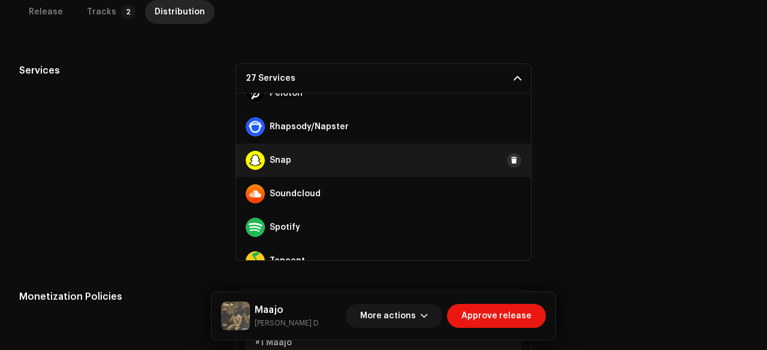
click at [510, 162] on span at bounding box center [513, 161] width 7 height 10
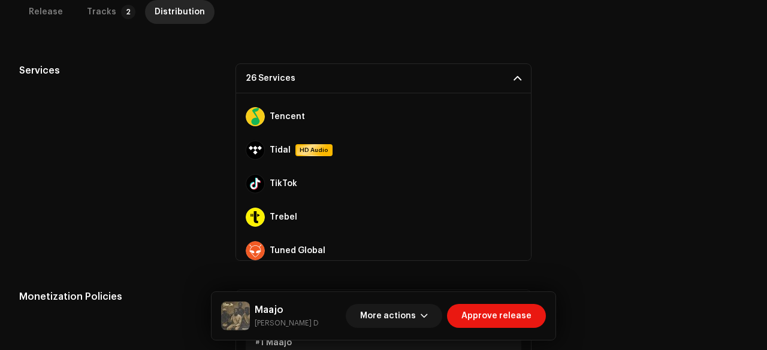
scroll to position [765, 0]
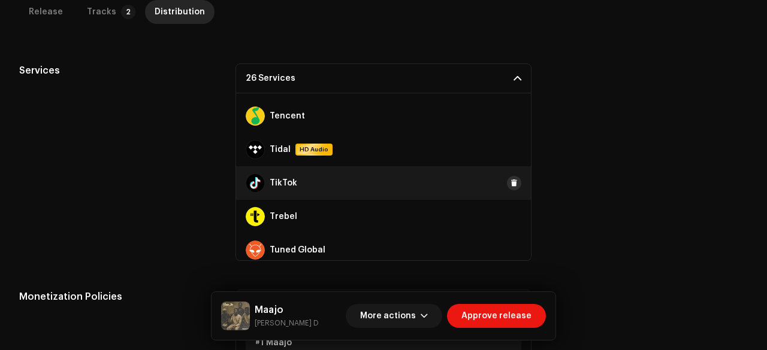
click at [510, 182] on span at bounding box center [513, 183] width 7 height 10
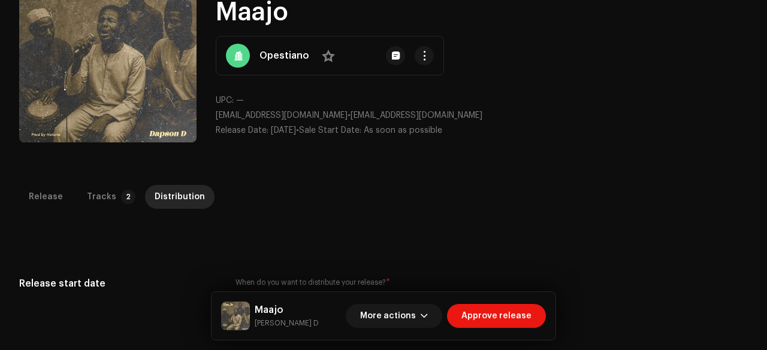
scroll to position [89, 0]
click at [268, 321] on small "Dapson D" at bounding box center [287, 323] width 64 height 12
copy div "Dapson D More actions Approve release Release Tracks 2 Distribution Compilation…"
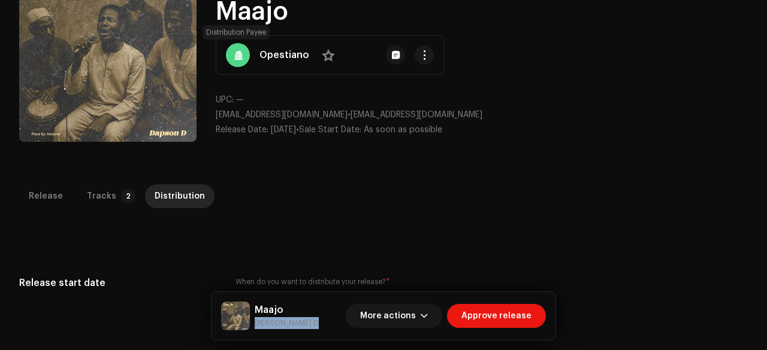
scroll to position [0, 0]
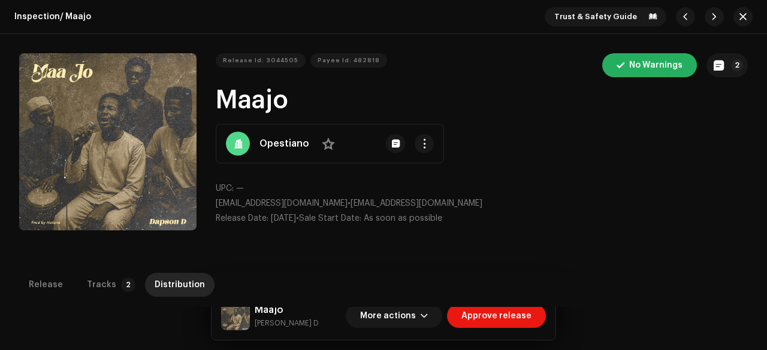
click at [265, 83] on div "Release Id: 3044505 Payee Id: 482818 No Warnings 2 Maajo Opestiano No UPC: — on…" at bounding box center [482, 143] width 532 height 181
copy h1 "Maajo"
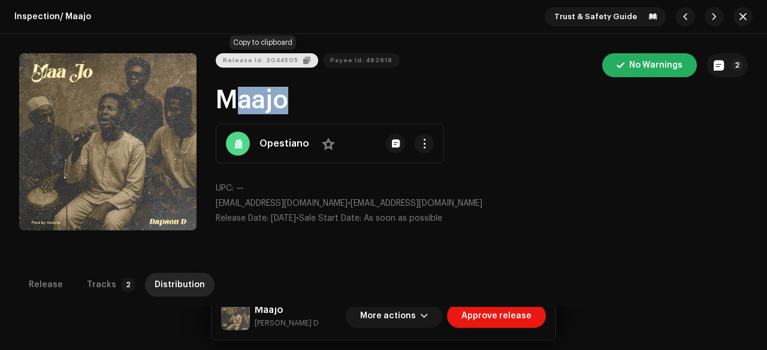
click at [280, 57] on span "Release Id: 3044505" at bounding box center [260, 61] width 75 height 24
copy h1 "Maajo"
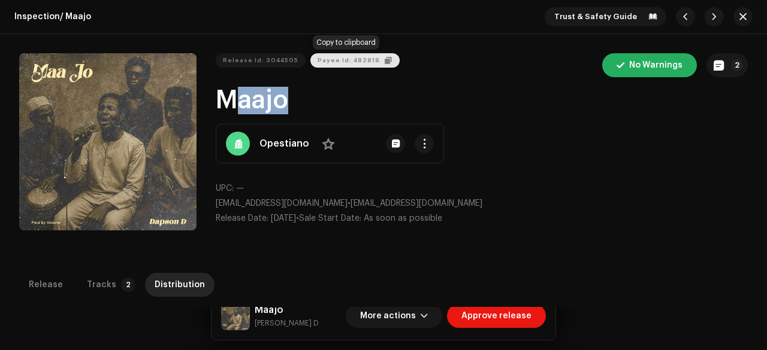
click at [345, 56] on span "Payee Id: 482818" at bounding box center [348, 61] width 62 height 24
copy h1 "Maajo"
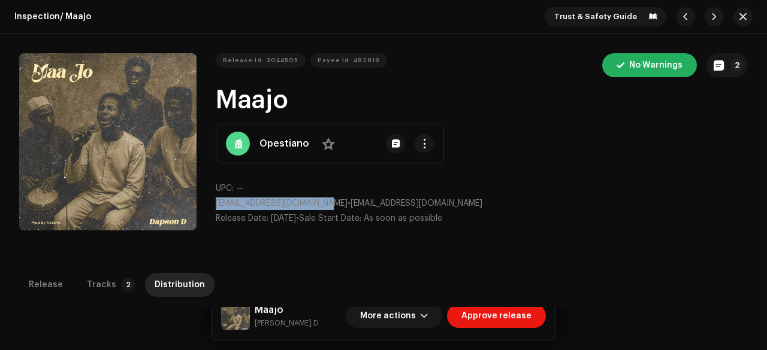
drag, startPoint x: 331, startPoint y: 201, endPoint x: 212, endPoint y: 203, distance: 118.6
click at [212, 203] on div "Release Id: 3044505 Payee Id: 482818 No Warnings 2 Maajo Opestiano No UPC: — on…" at bounding box center [383, 143] width 728 height 181
copy span "oniopeyemipeter@gmail.com"
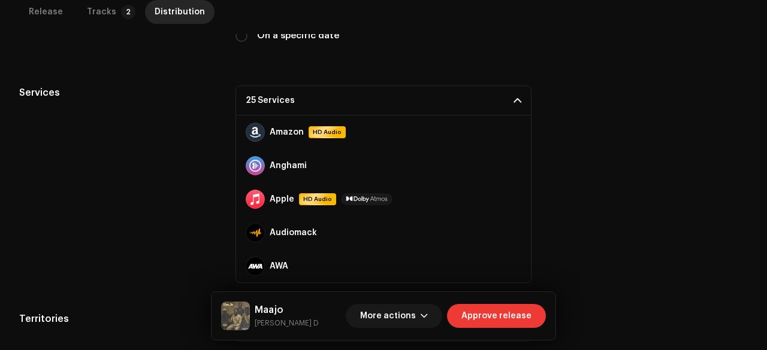
click at [491, 313] on span "Approve release" at bounding box center [496, 316] width 70 height 24
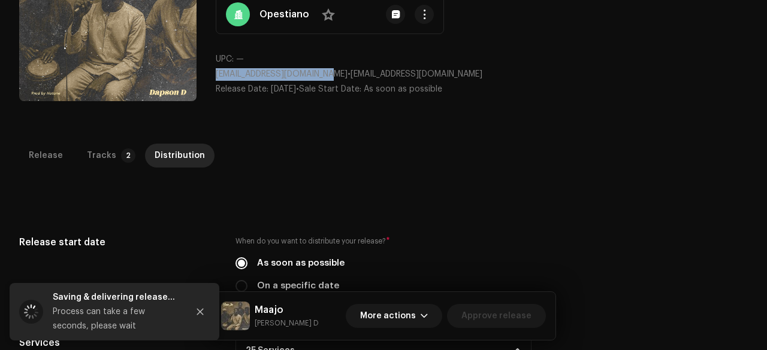
scroll to position [137, 0]
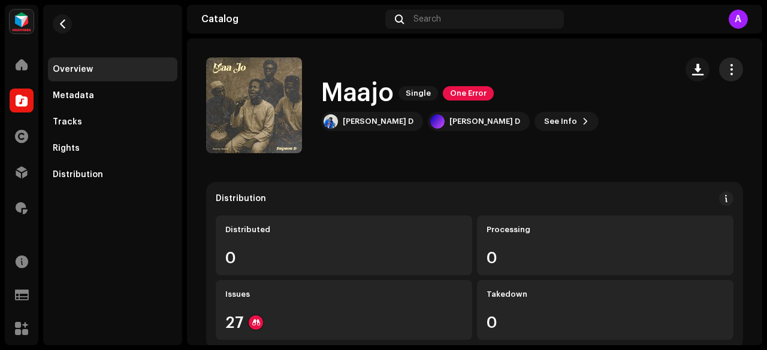
click at [725, 65] on span "button" at bounding box center [730, 70] width 11 height 10
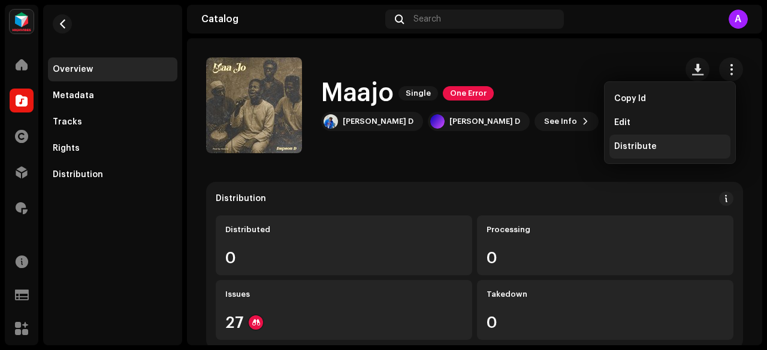
click at [634, 142] on span "Distribute" at bounding box center [635, 147] width 43 height 10
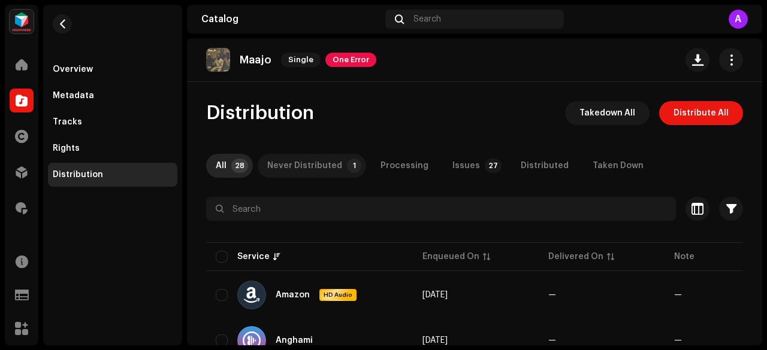
click at [332, 171] on div "Never Distributed" at bounding box center [304, 166] width 75 height 24
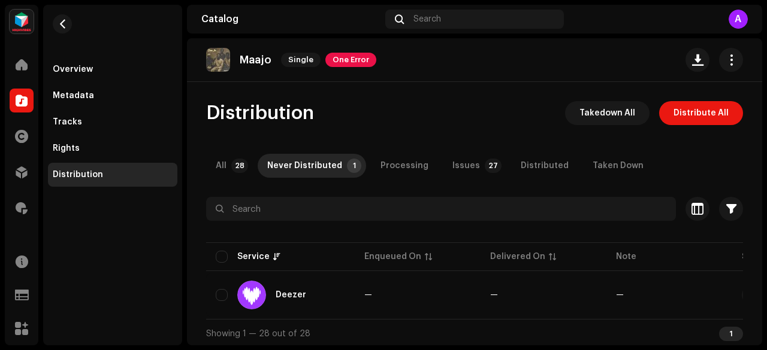
scroll to position [6, 0]
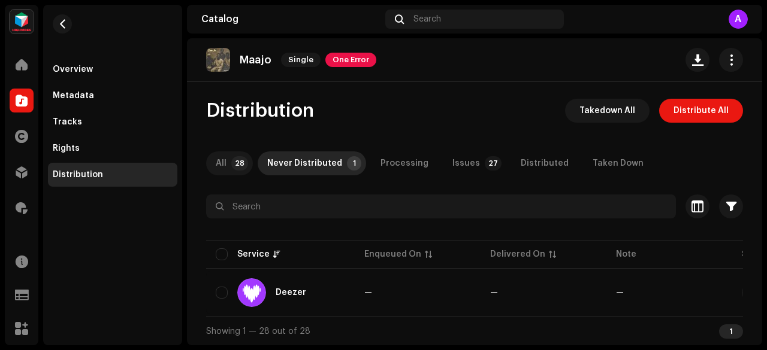
click at [232, 157] on p-badge "28" at bounding box center [239, 163] width 17 height 14
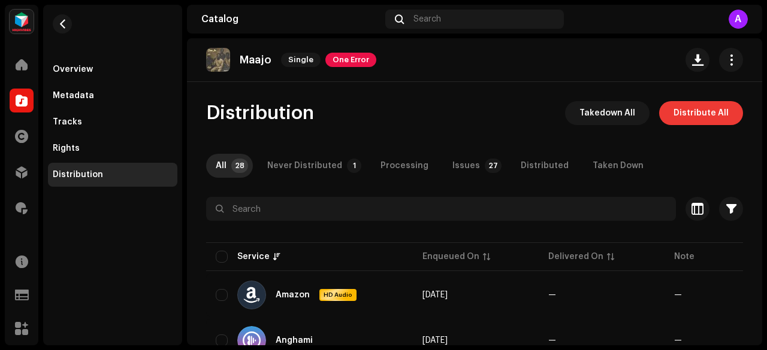
click at [679, 123] on span "Distribute All" at bounding box center [700, 113] width 55 height 24
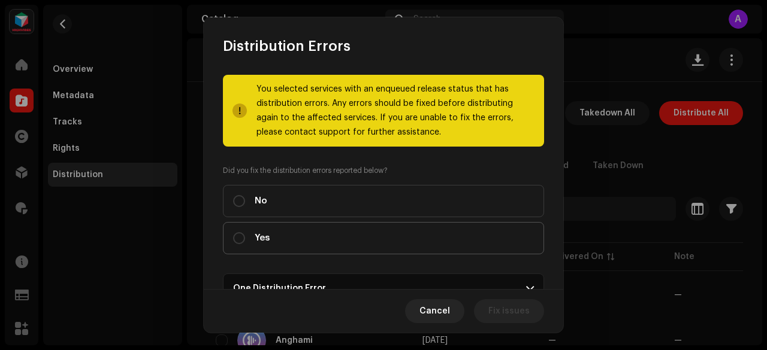
click at [326, 232] on label "Yes" at bounding box center [383, 238] width 321 height 32
click at [245, 232] on input "Yes" at bounding box center [239, 238] width 12 height 12
radio input "true"
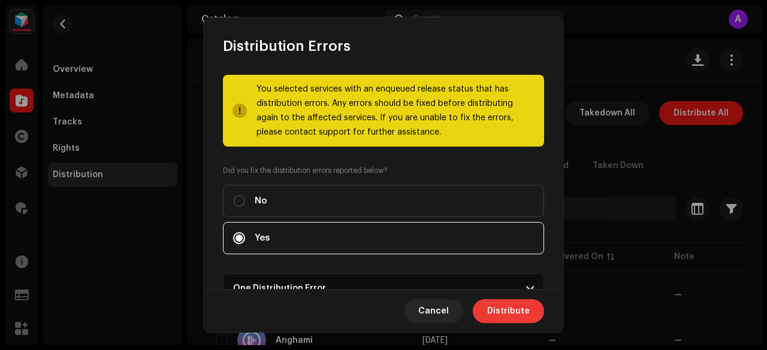
click at [509, 310] on span "Distribute" at bounding box center [508, 311] width 43 height 24
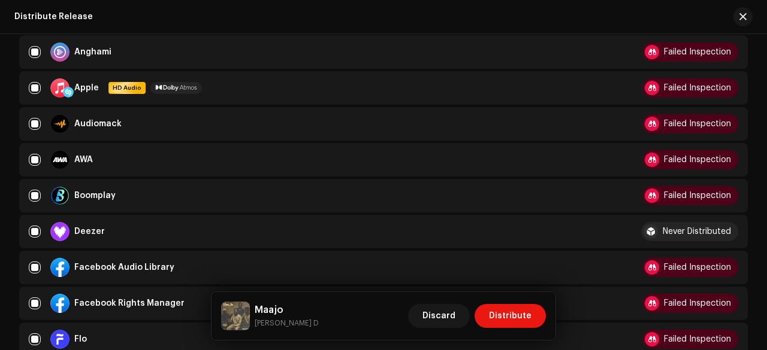
scroll to position [238, 0]
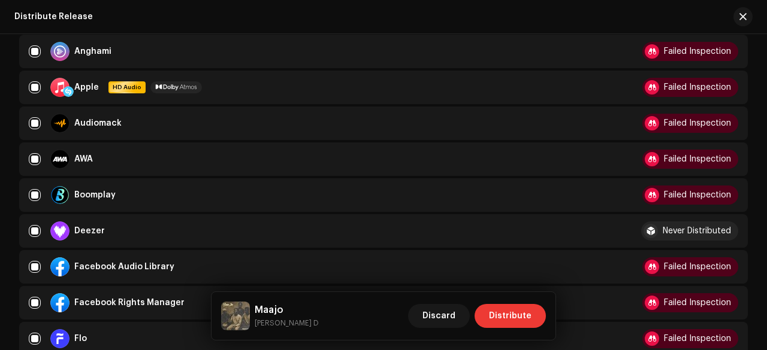
click at [521, 306] on span "Distribute" at bounding box center [510, 316] width 43 height 24
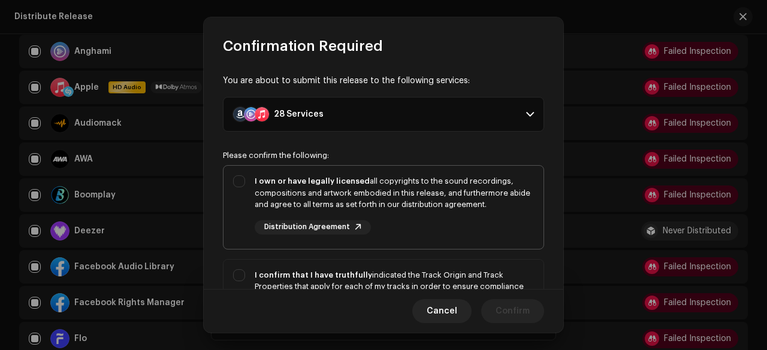
click at [305, 208] on div "I own or have legally licensed all copyrights to the sound recordings, composit…" at bounding box center [394, 192] width 279 height 35
checkbox input "true"
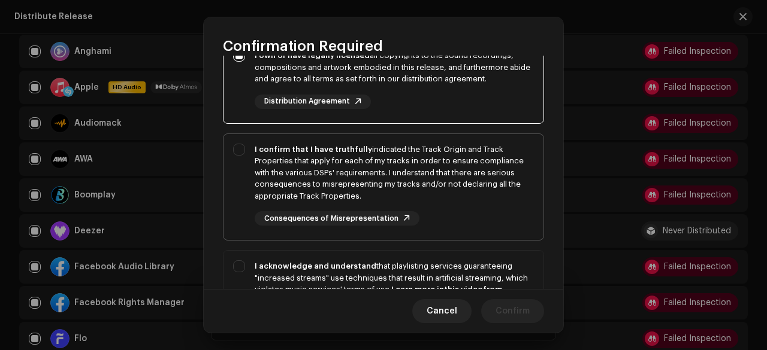
click at [285, 180] on div "I confirm that I have truthfully indicated the Track Origin and Track Propertie…" at bounding box center [394, 173] width 279 height 59
checkbox input "true"
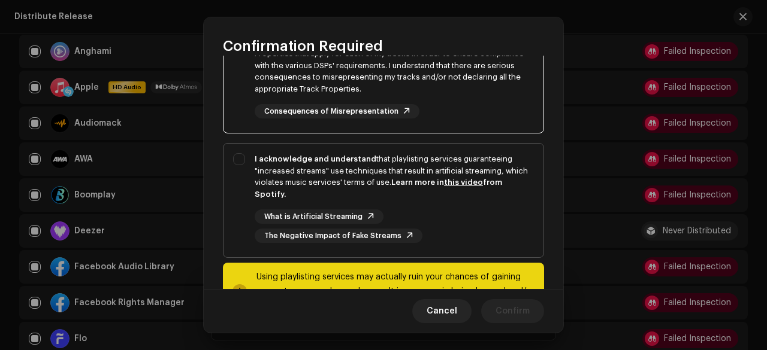
click at [329, 168] on div "I acknowledge and understand that playlisting services guaranteeing "increased …" at bounding box center [394, 176] width 279 height 47
checkbox input "true"
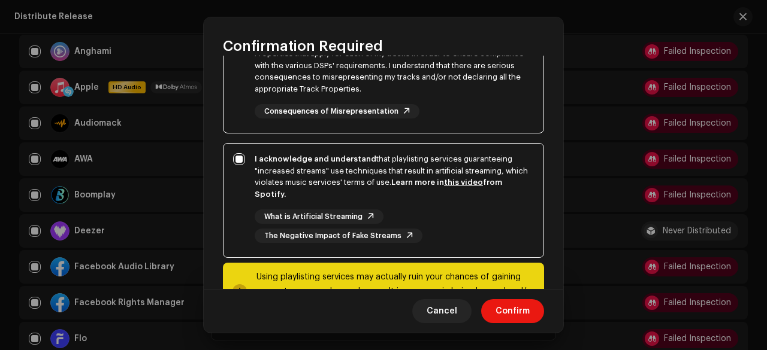
scroll to position [283, 0]
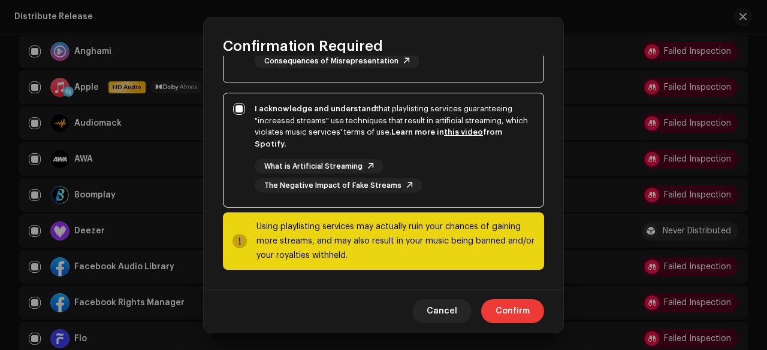
click at [519, 313] on span "Confirm" at bounding box center [512, 311] width 34 height 24
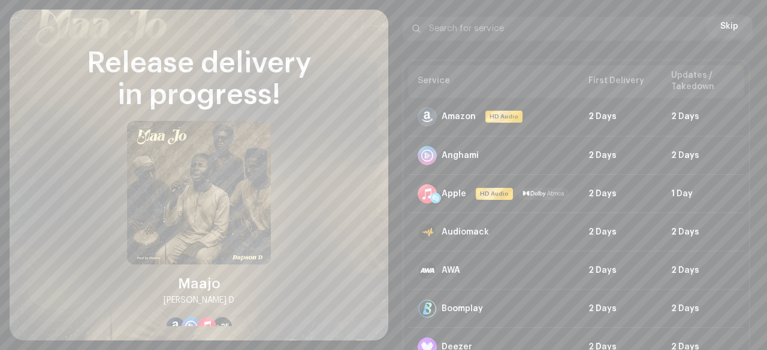
click at [734, 27] on div at bounding box center [738, 29] width 14 height 14
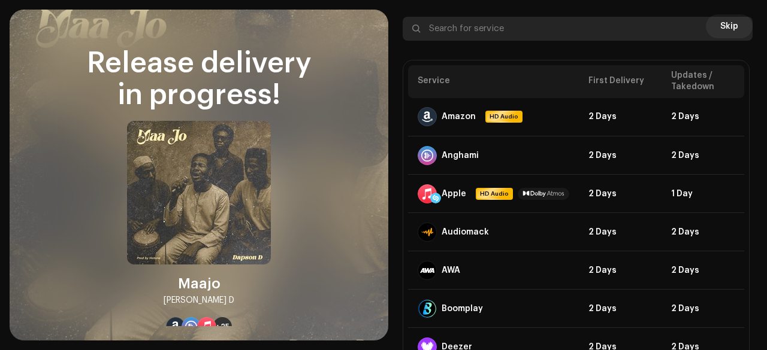
click at [721, 26] on input "text" at bounding box center [577, 29] width 350 height 24
click at [721, 30] on input "text" at bounding box center [577, 29] width 350 height 24
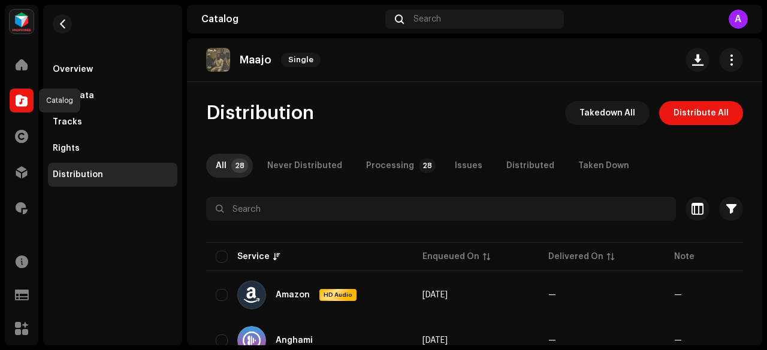
click at [17, 99] on span at bounding box center [22, 101] width 12 height 10
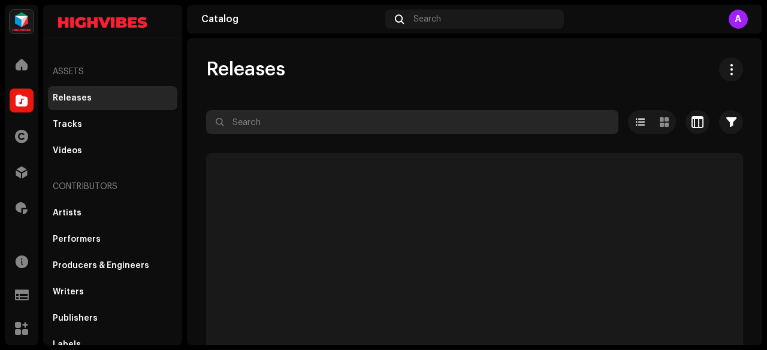
click at [302, 126] on input "text" at bounding box center [412, 122] width 412 height 24
paste input "Global Angels"
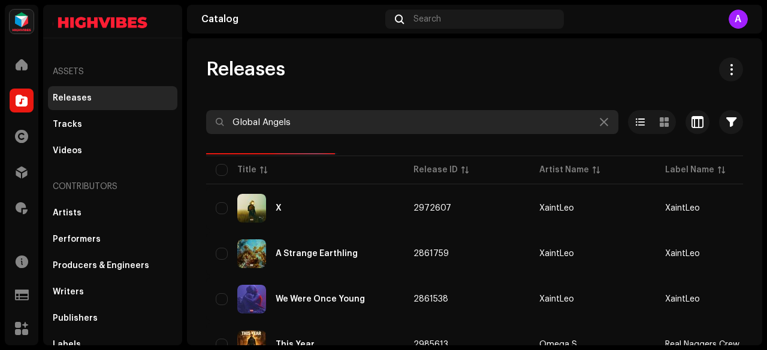
type input "Global Angels"
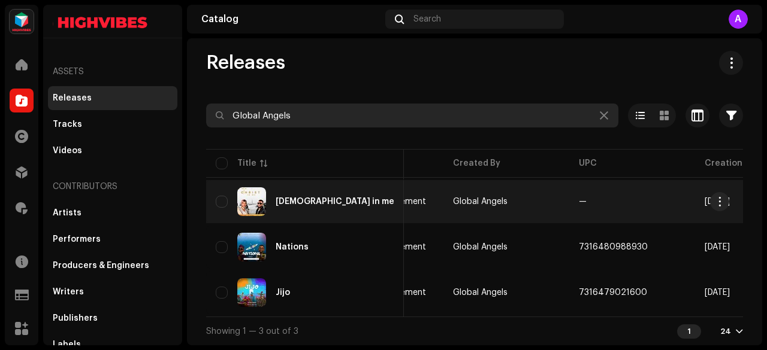
scroll to position [0, 343]
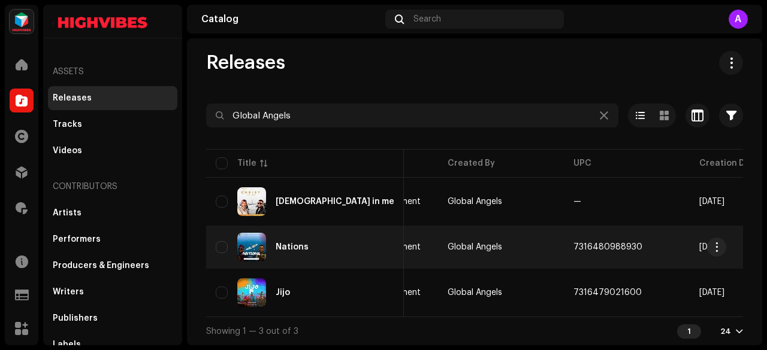
click at [300, 243] on div "Nations" at bounding box center [291, 247] width 33 height 8
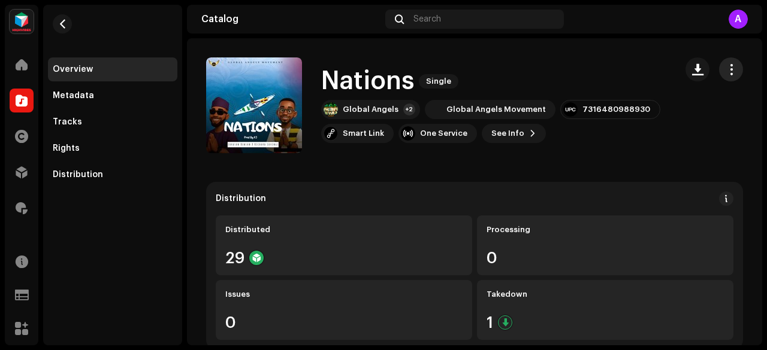
click at [725, 65] on span "button" at bounding box center [730, 70] width 11 height 10
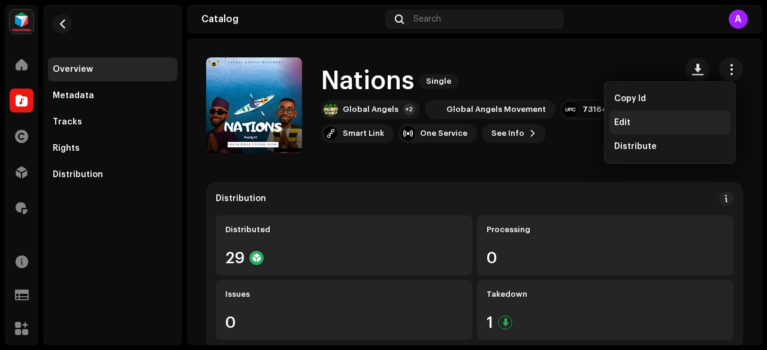
click at [635, 123] on div "Edit" at bounding box center [669, 123] width 111 height 10
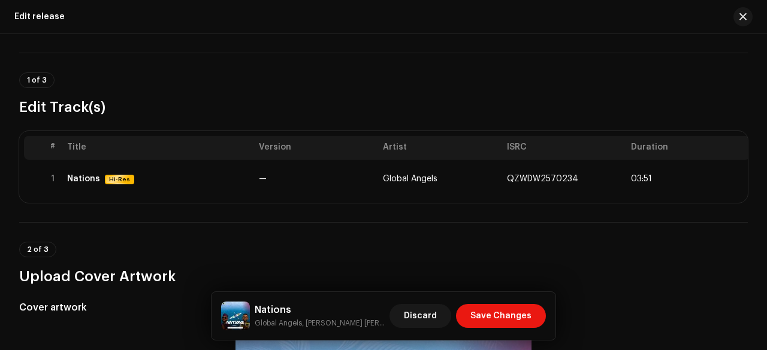
scroll to position [59, 0]
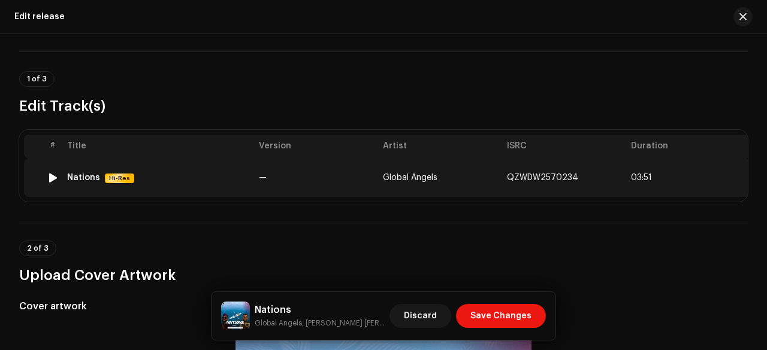
click at [280, 187] on td "—" at bounding box center [316, 178] width 124 height 38
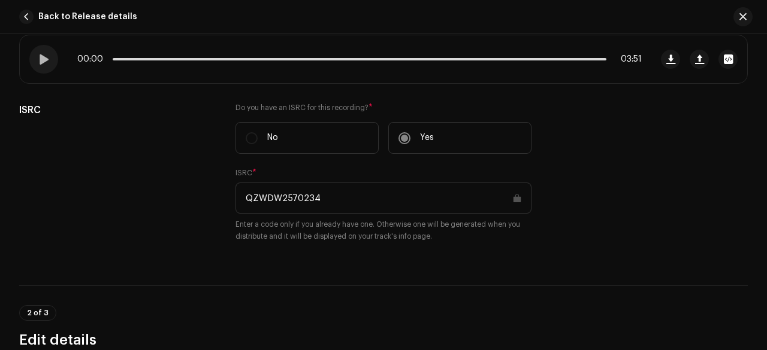
scroll to position [0, 0]
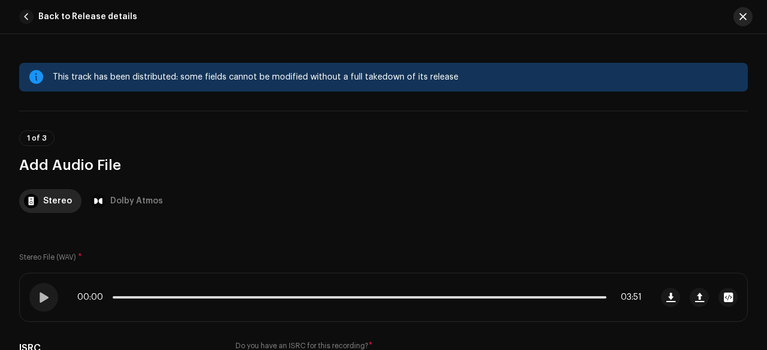
click at [743, 22] on button "button" at bounding box center [742, 16] width 19 height 19
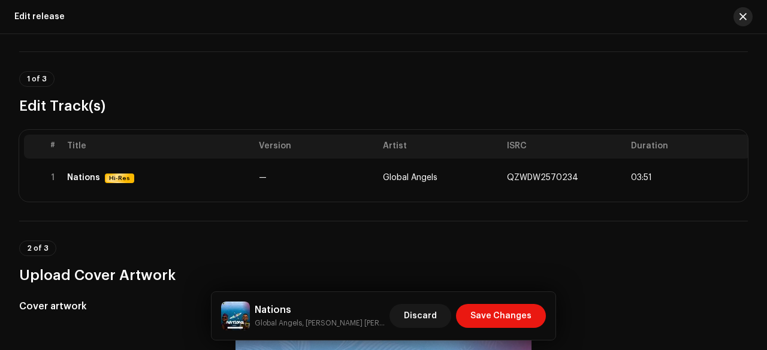
click at [738, 17] on button "button" at bounding box center [742, 16] width 19 height 19
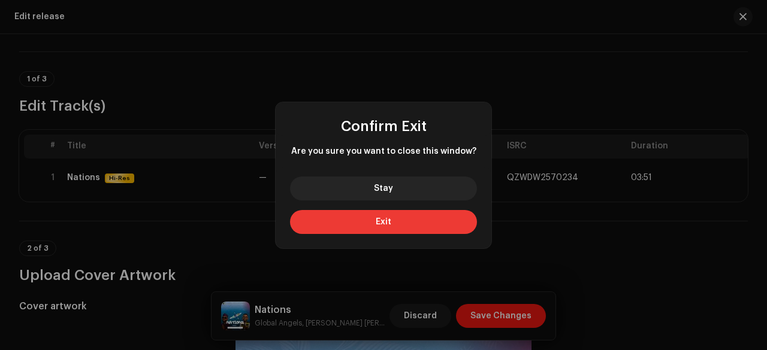
click at [390, 222] on span "Exit" at bounding box center [383, 222] width 16 height 8
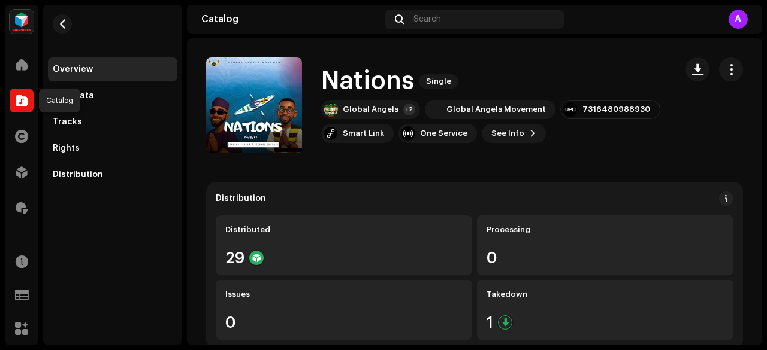
click at [27, 105] on span at bounding box center [22, 101] width 12 height 10
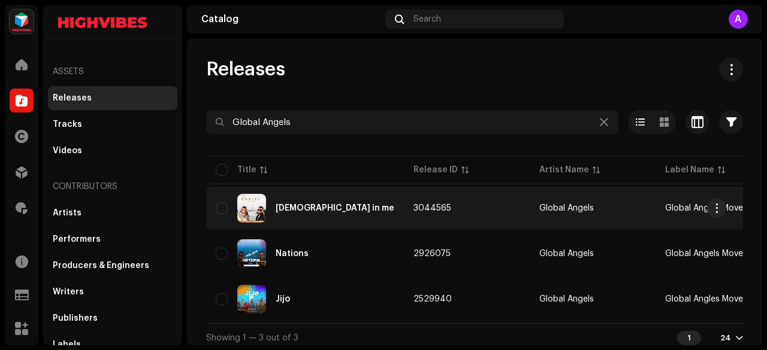
click at [317, 212] on div "[DEMOGRAPHIC_DATA] in me" at bounding box center [305, 208] width 178 height 29
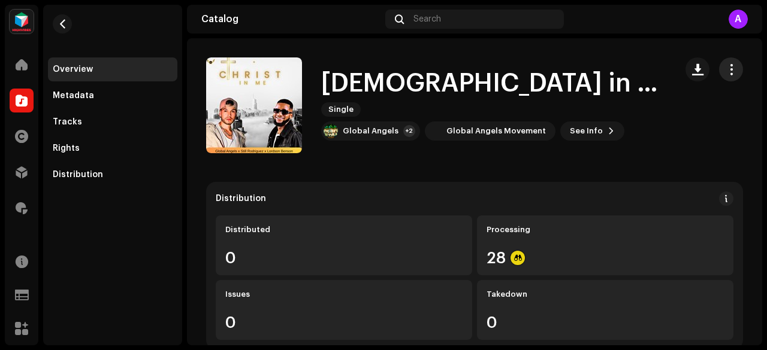
click at [725, 68] on span "button" at bounding box center [730, 70] width 11 height 10
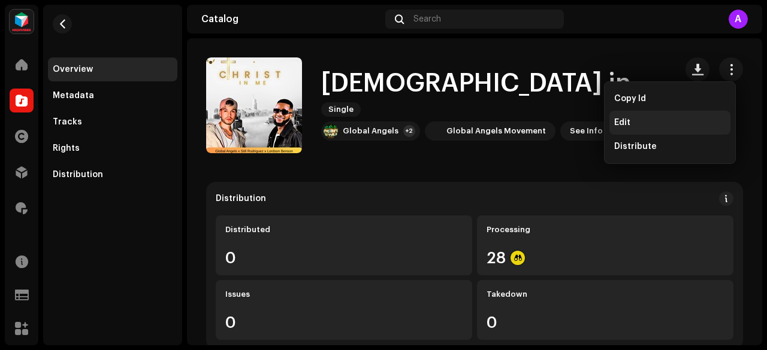
click at [628, 127] on span "Edit" at bounding box center [622, 123] width 16 height 10
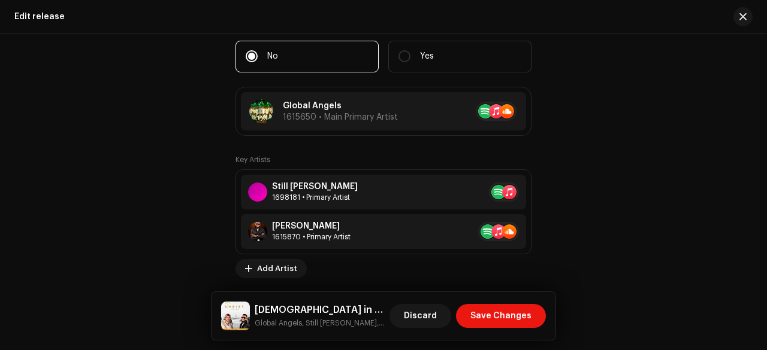
scroll to position [1495, 0]
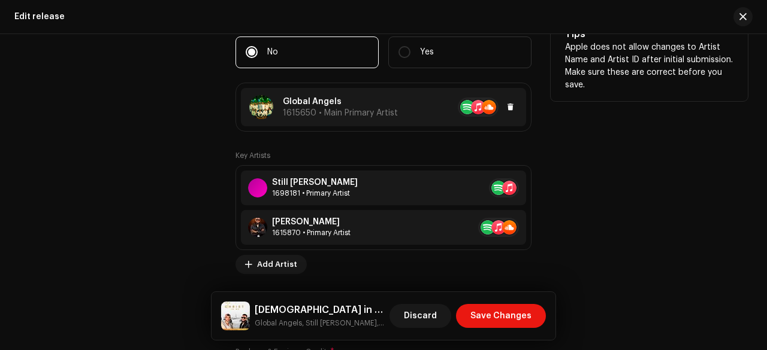
click at [302, 102] on p "Global Angels" at bounding box center [340, 102] width 115 height 13
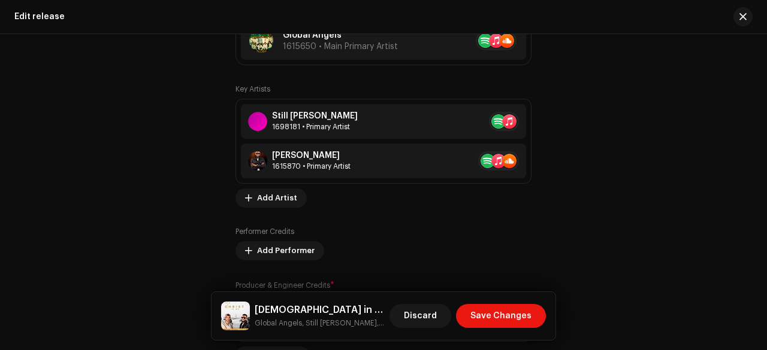
scroll to position [1562, 0]
click at [285, 116] on div "Still Rodriguez" at bounding box center [328, 116] width 86 height 10
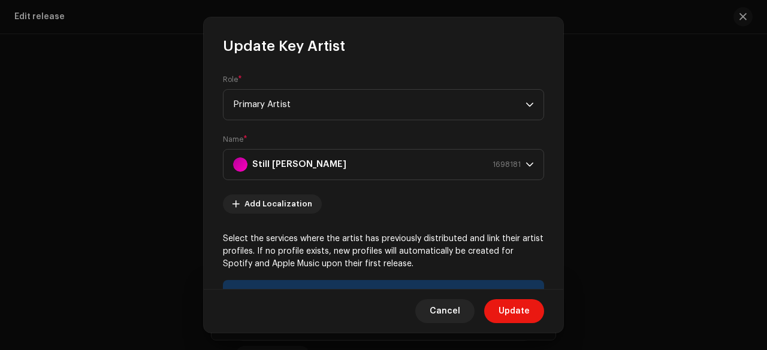
scroll to position [253, 0]
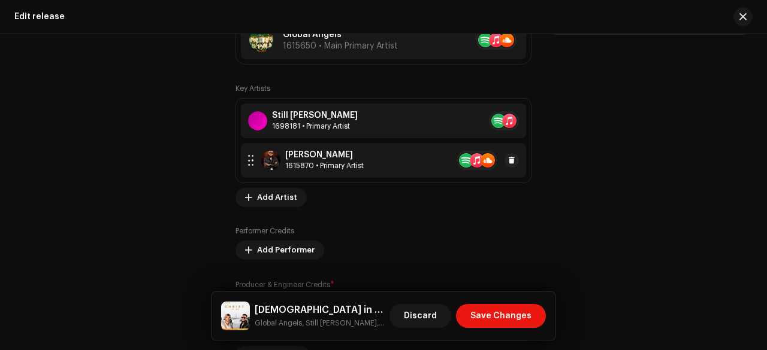
click at [326, 152] on div "Lordson Benson" at bounding box center [324, 155] width 78 height 10
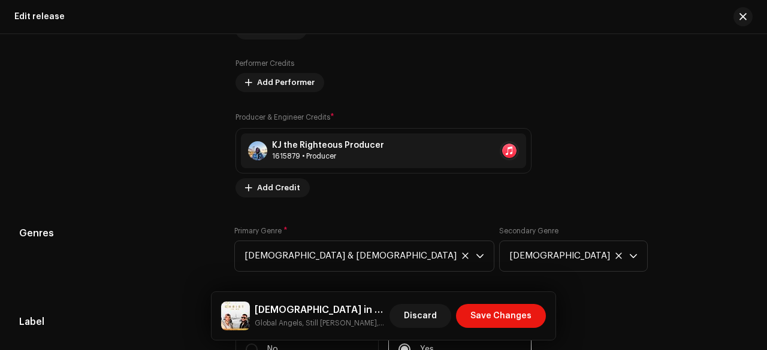
scroll to position [1731, 0]
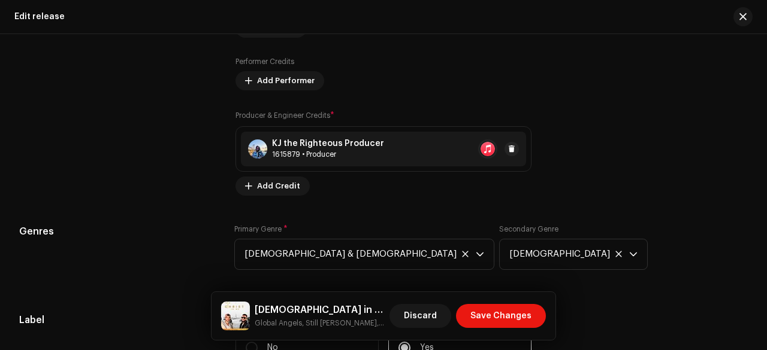
click at [328, 140] on div "KJ the Righteous Producer" at bounding box center [328, 144] width 112 height 10
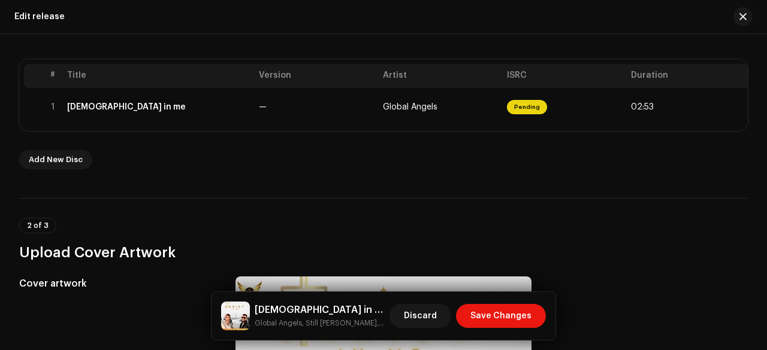
scroll to position [0, 12]
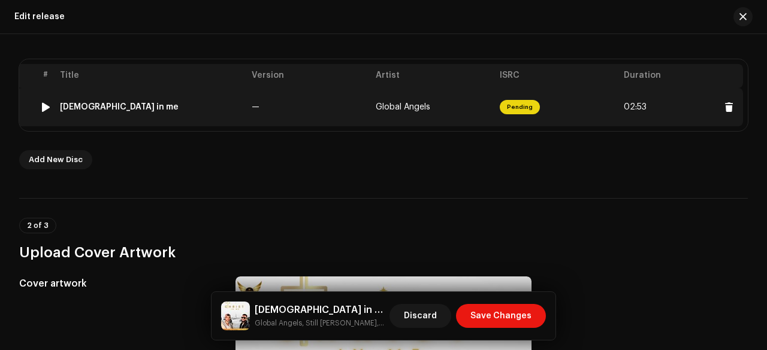
click at [256, 112] on td "—" at bounding box center [309, 107] width 124 height 38
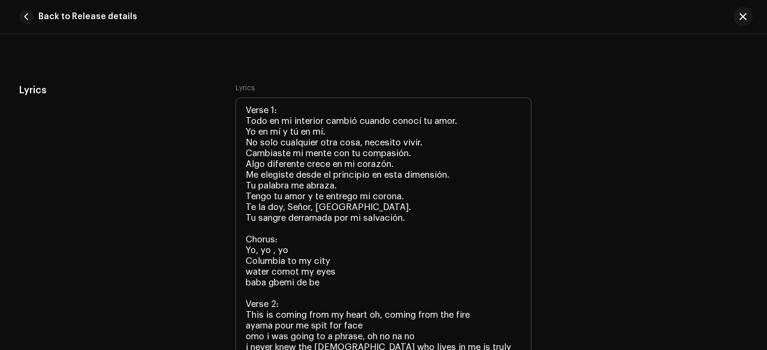
scroll to position [2419, 0]
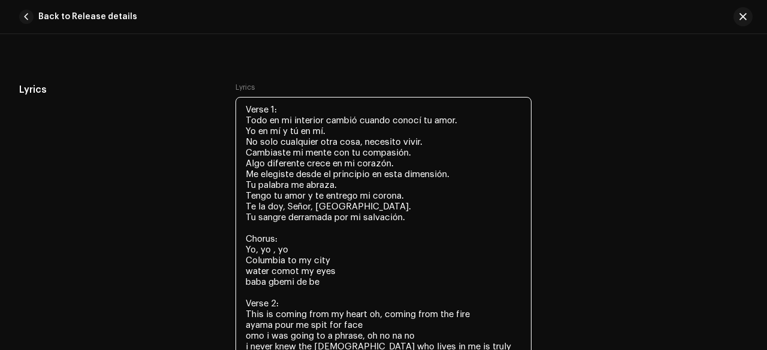
drag, startPoint x: 287, startPoint y: 87, endPoint x: 240, endPoint y: 88, distance: 47.9
click at [240, 97] on textarea "Verse 1: Todo en mi interior cambió cuando conocí tu amor. Yo en mí y tú en mí.…" at bounding box center [383, 298] width 296 height 402
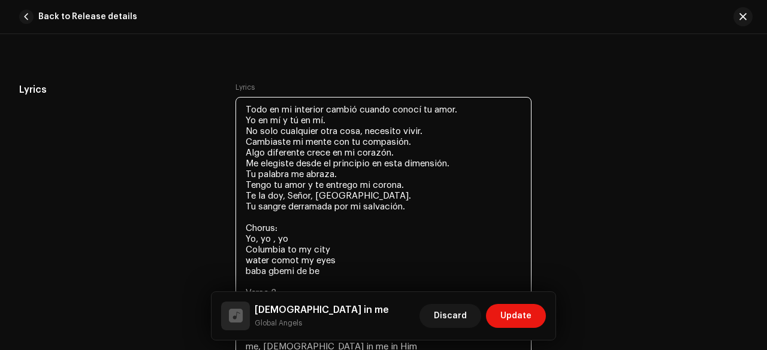
drag, startPoint x: 278, startPoint y: 220, endPoint x: 243, endPoint y: 213, distance: 36.1
click at [243, 213] on textarea "Todo en mi interior cambió cuando conocí tu amor. Yo en mí y tú en mí. No solo …" at bounding box center [383, 298] width 296 height 402
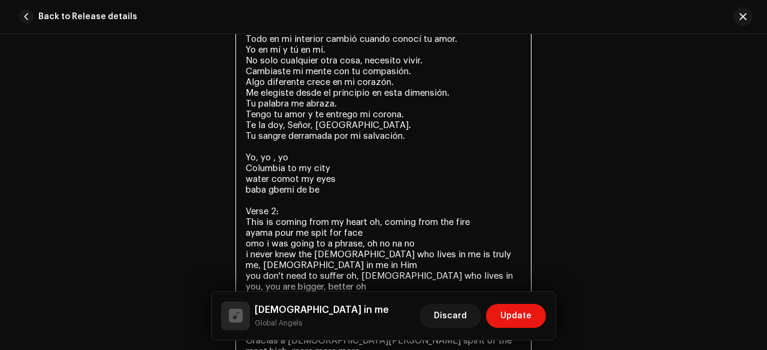
scroll to position [2491, 0]
drag, startPoint x: 279, startPoint y: 204, endPoint x: 243, endPoint y: 197, distance: 37.2
click at [243, 197] on textarea "Todo en mi interior cambió cuando conocí tu amor. Yo en mí y tú en mí. No solo …" at bounding box center [383, 221] width 296 height 392
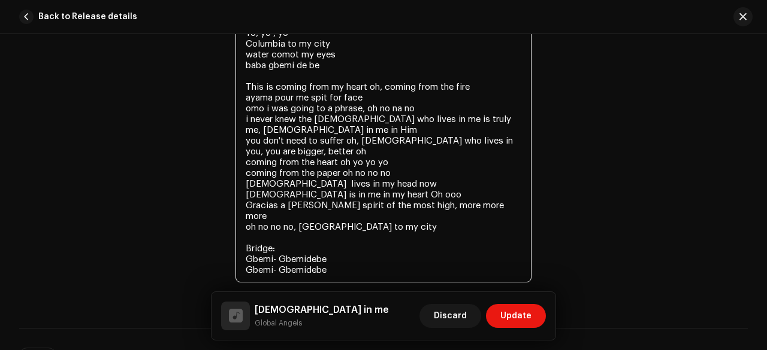
scroll to position [2618, 0]
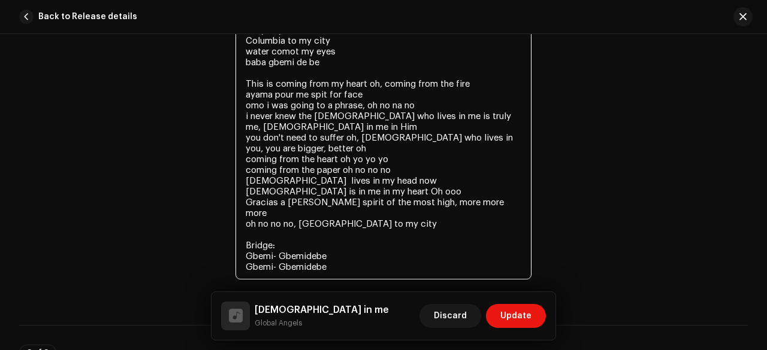
drag, startPoint x: 276, startPoint y: 227, endPoint x: 241, endPoint y: 217, distance: 36.0
click at [241, 217] on textarea "Todo en mi interior cambió cuando conocí tu amor. Yo en mí y tú en mí. No solo …" at bounding box center [383, 89] width 296 height 381
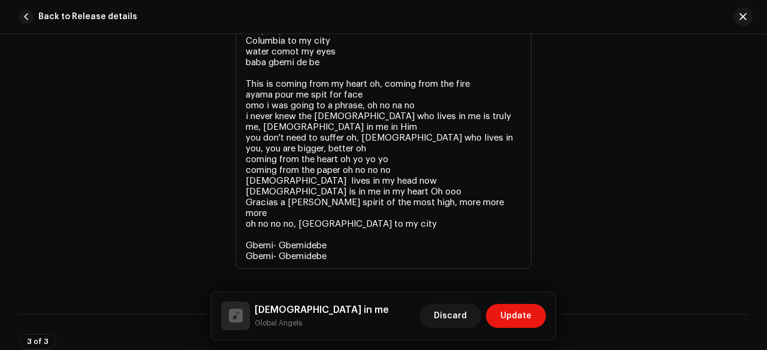
type textarea "Todo en mi interior cambió cuando conocí tu amor. Yo en mí y tú en mí. No solo …"
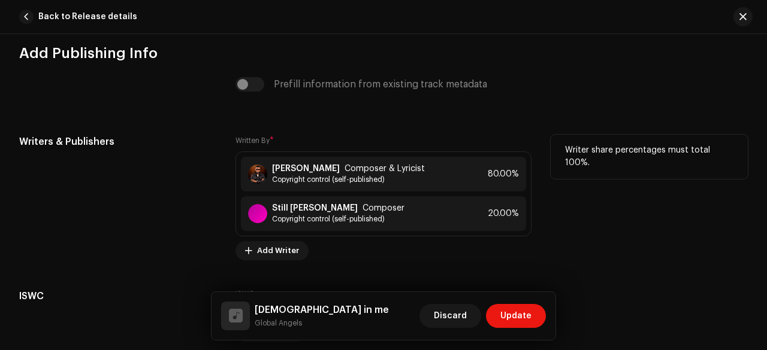
scroll to position [2930, 0]
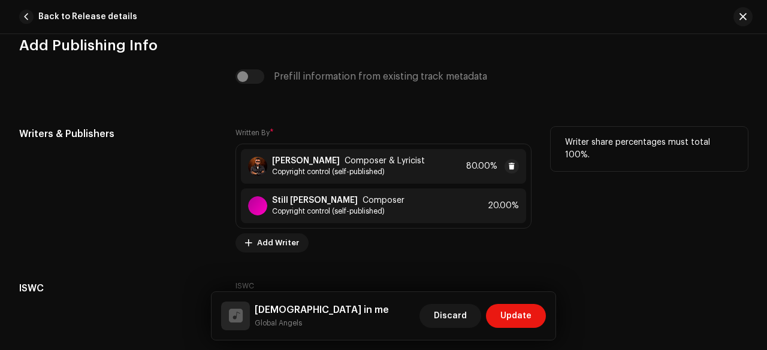
click at [314, 149] on div "Lordson Benson Composer & Lyricist Copyright control (self-published) 80.00%" at bounding box center [383, 166] width 285 height 35
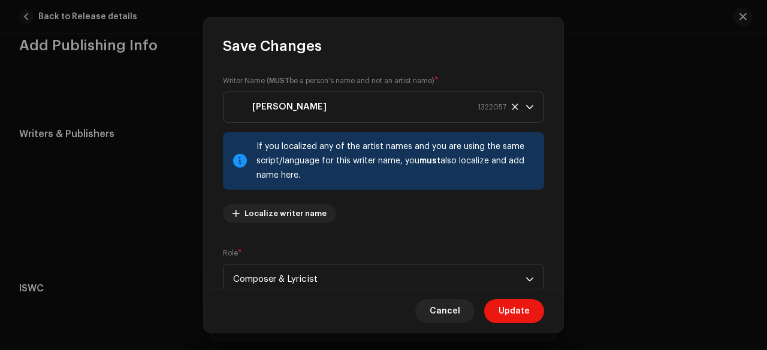
scroll to position [162, 0]
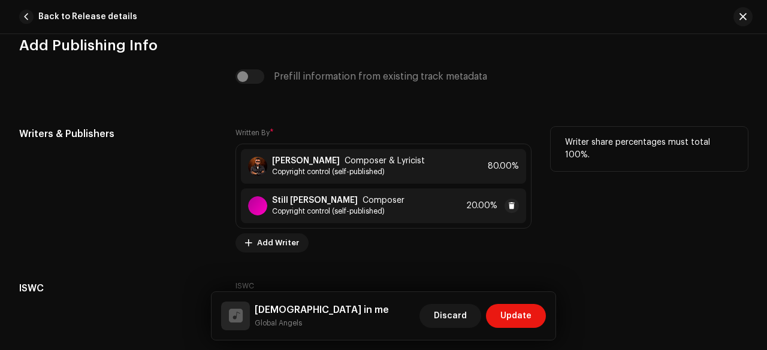
click at [308, 207] on span "Copyright control (self-published)" at bounding box center [338, 212] width 132 height 10
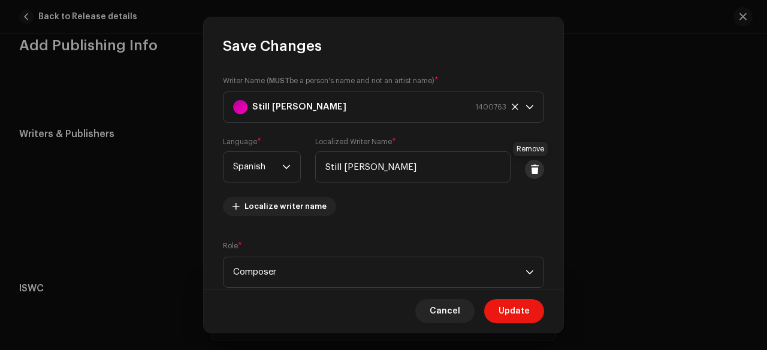
click at [525, 166] on button at bounding box center [534, 169] width 19 height 19
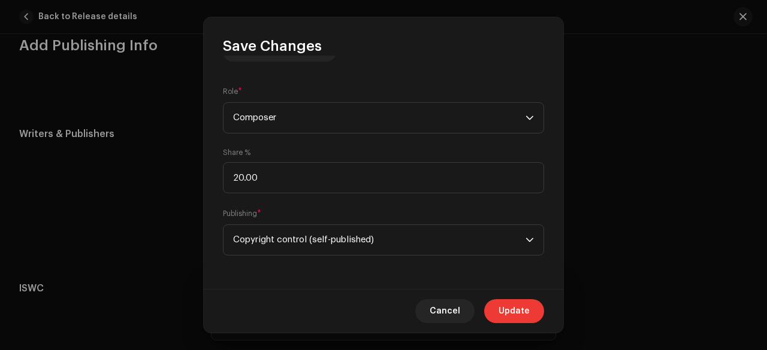
click at [510, 305] on span "Update" at bounding box center [513, 311] width 31 height 24
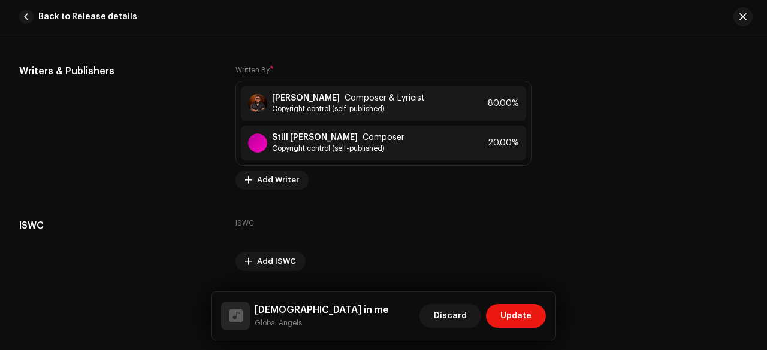
scroll to position [3010, 0]
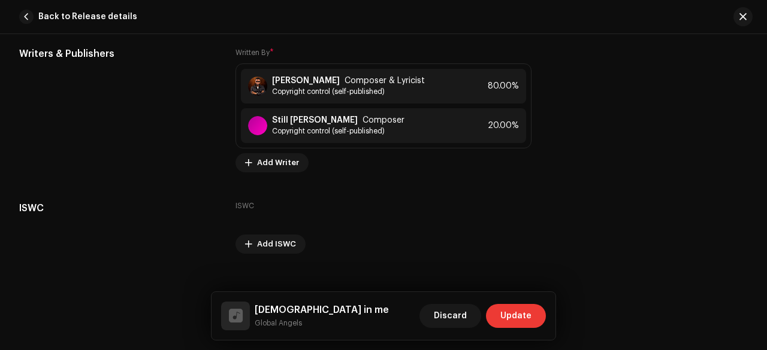
click at [513, 310] on span "Update" at bounding box center [515, 316] width 31 height 24
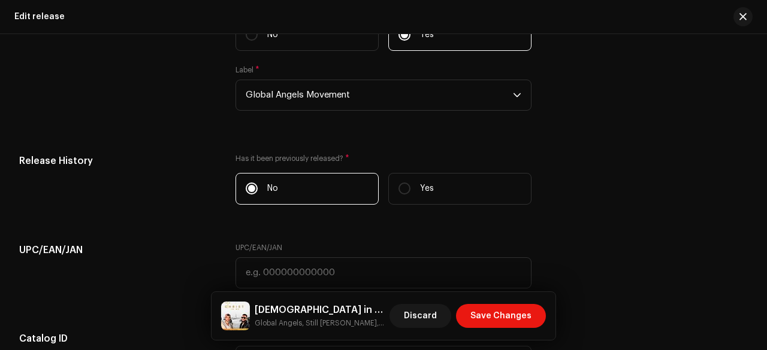
scroll to position [2347, 0]
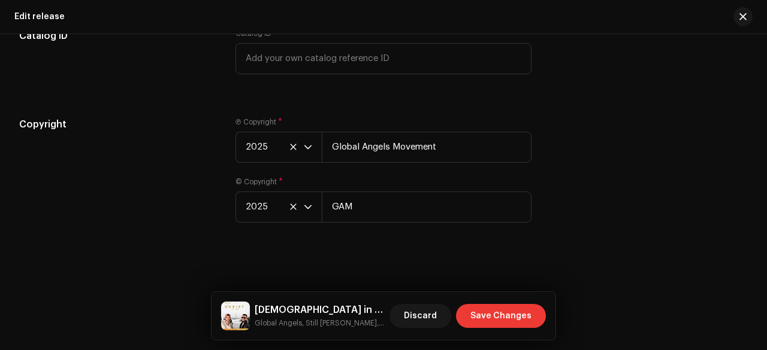
click at [504, 311] on span "Save Changes" at bounding box center [500, 316] width 61 height 24
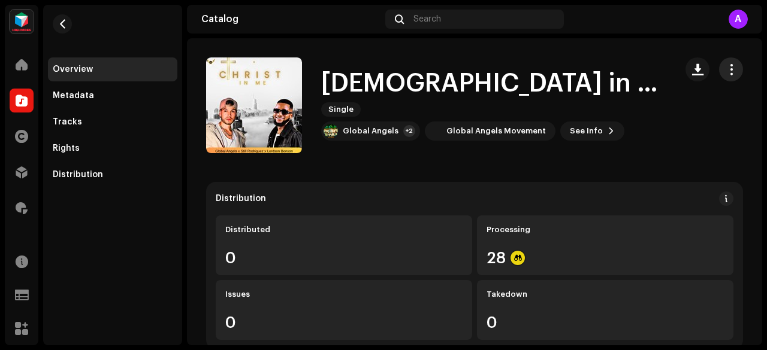
click at [725, 66] on span "button" at bounding box center [730, 70] width 11 height 10
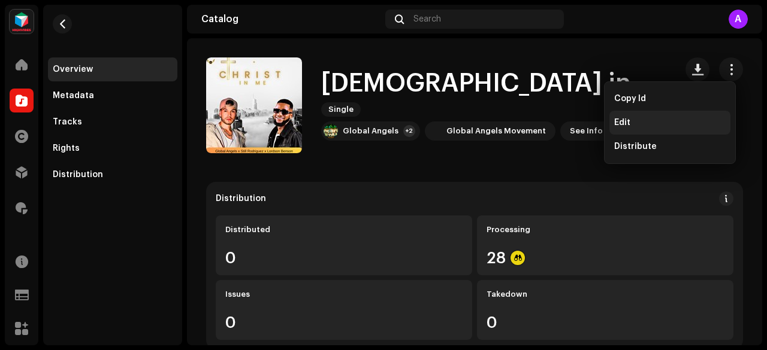
click at [634, 129] on div "Edit" at bounding box center [669, 123] width 121 height 24
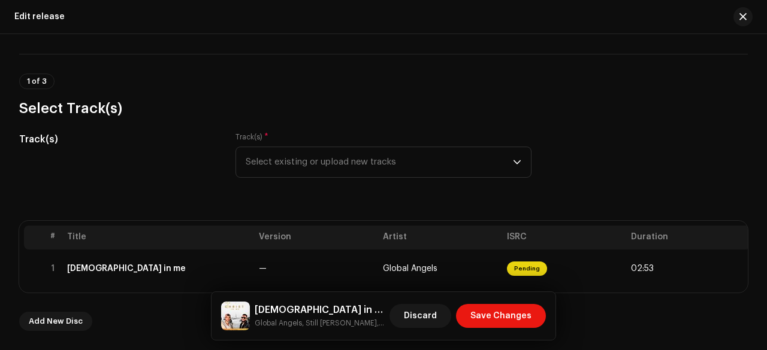
scroll to position [68, 0]
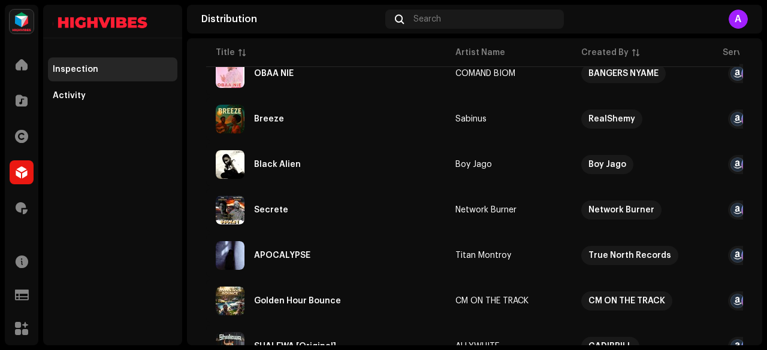
scroll to position [3198, 0]
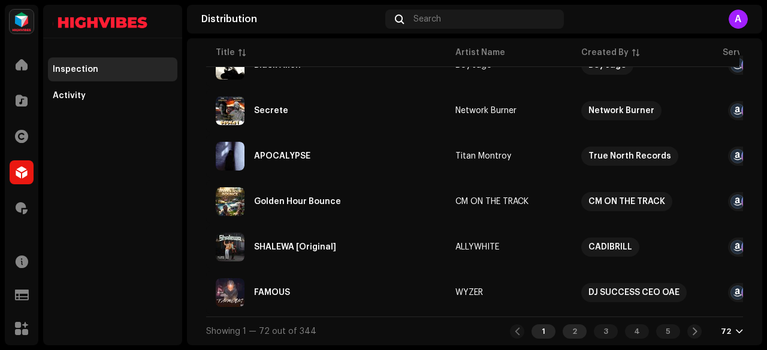
click at [569, 331] on div "2" at bounding box center [574, 332] width 24 height 14
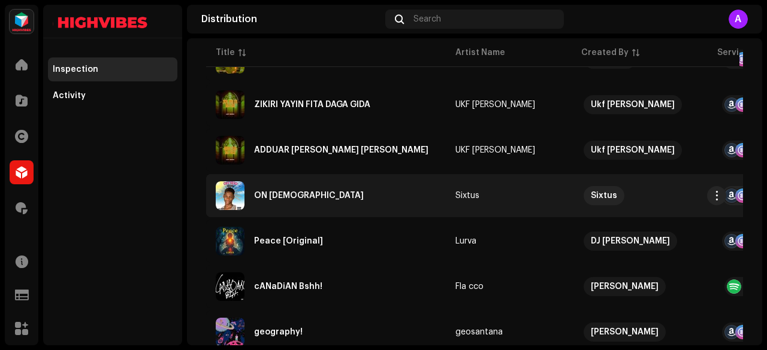
click at [287, 195] on div "ON GOD" at bounding box center [309, 196] width 110 height 8
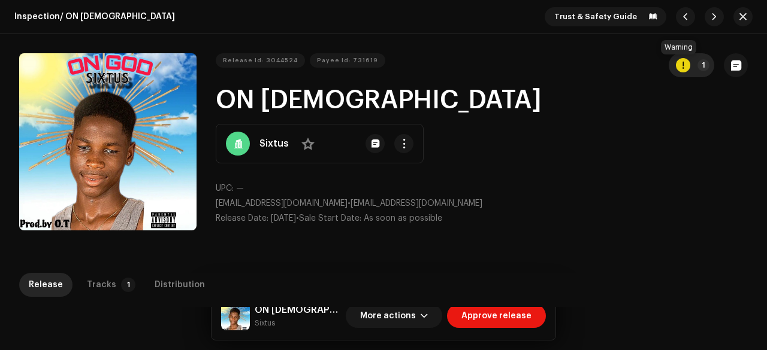
click at [675, 63] on div "button" at bounding box center [682, 65] width 14 height 14
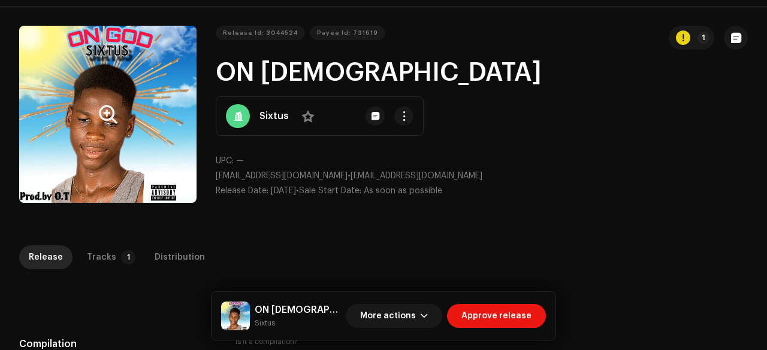
click at [111, 160] on button "Zoom Image" at bounding box center [107, 114] width 177 height 177
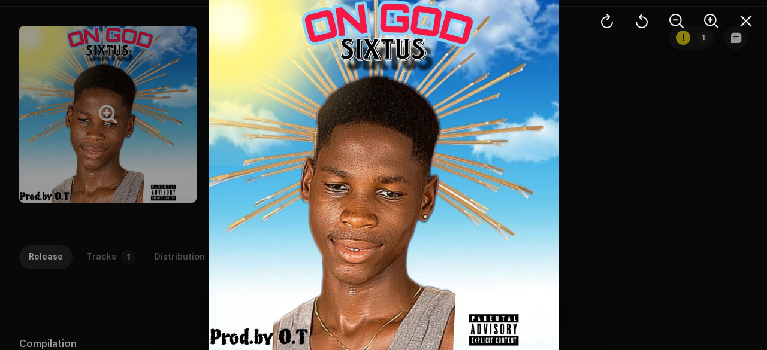
click at [111, 160] on div at bounding box center [383, 175] width 767 height 350
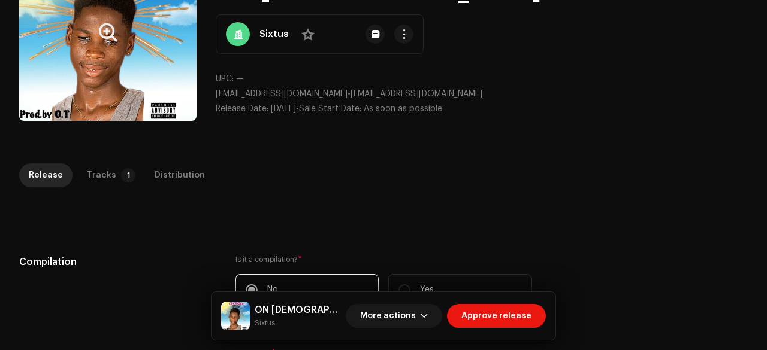
scroll to position [114, 0]
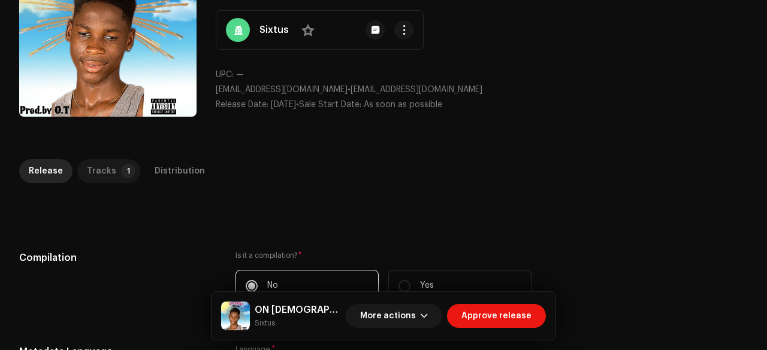
click at [102, 180] on div "Tracks" at bounding box center [101, 171] width 29 height 24
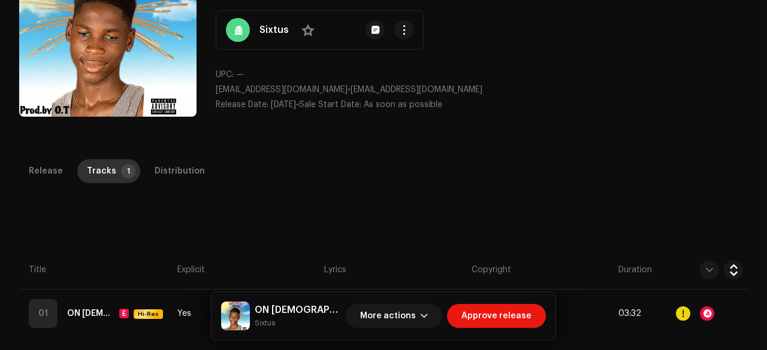
scroll to position [272, 0]
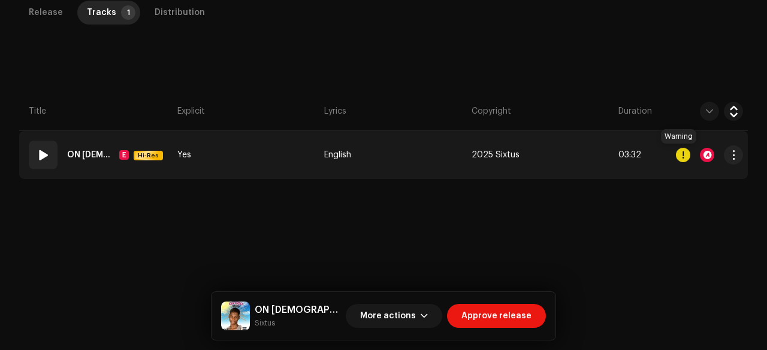
click at [680, 156] on div at bounding box center [682, 155] width 14 height 14
click at [699, 155] on div at bounding box center [706, 155] width 14 height 14
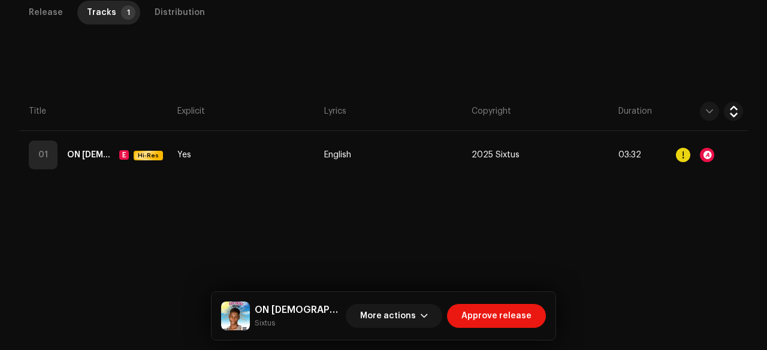
click at [165, 250] on div "Audio Recognition by Remix/Sample 19 All results require review/listening to av…" at bounding box center [383, 175] width 767 height 350
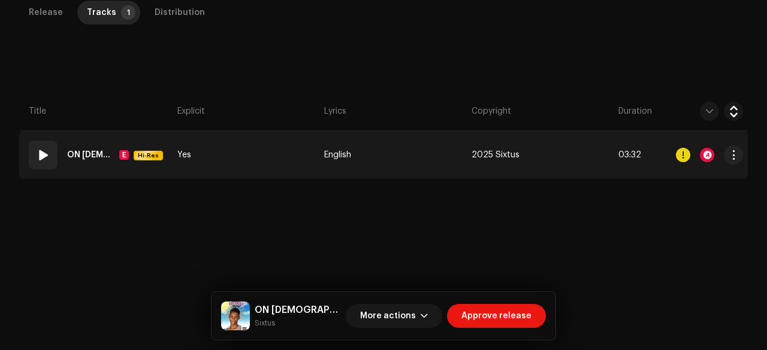
click at [240, 164] on td "Yes" at bounding box center [245, 155] width 147 height 48
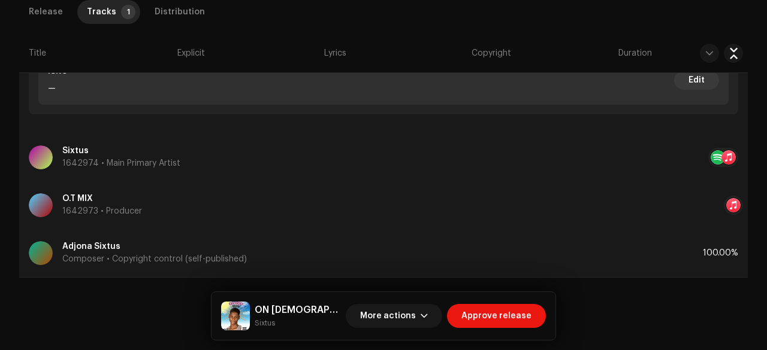
scroll to position [660, 0]
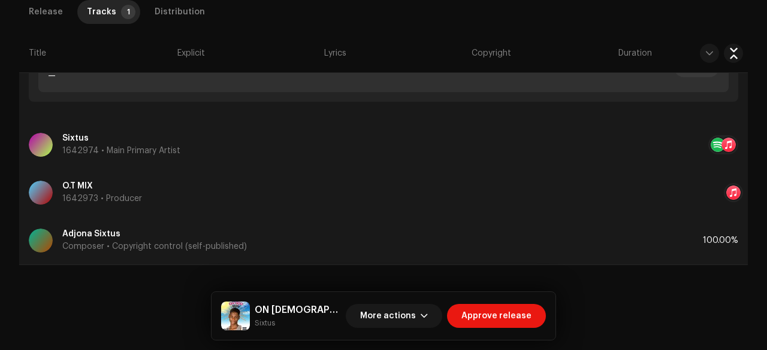
click at [260, 325] on small "Sixtus" at bounding box center [298, 323] width 86 height 12
copy small "Sixtus"
click at [391, 317] on span "More actions" at bounding box center [388, 316] width 56 height 24
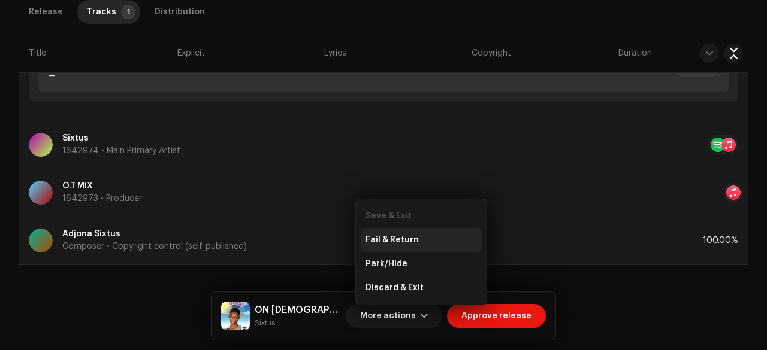
click at [381, 243] on span "Fail & Return" at bounding box center [391, 240] width 53 height 10
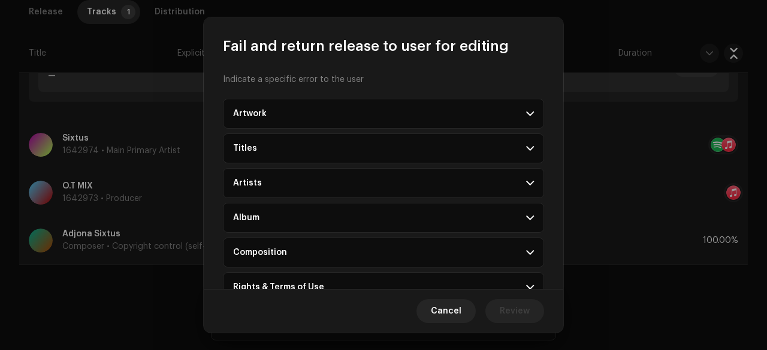
scroll to position [129, 0]
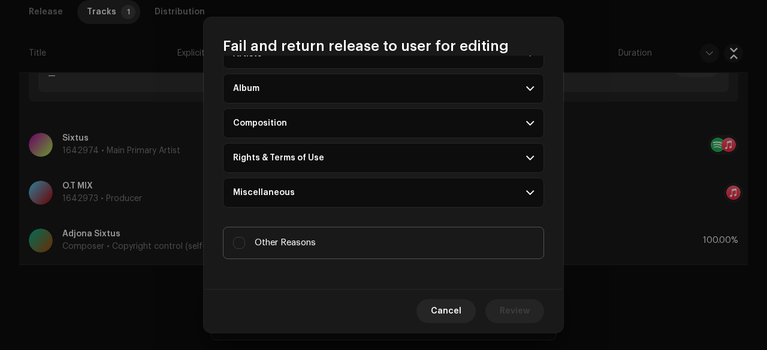
click at [293, 231] on label "Other Reasons" at bounding box center [383, 243] width 321 height 32
click at [245, 237] on input "Other Reasons" at bounding box center [239, 243] width 12 height 12
checkbox input "true"
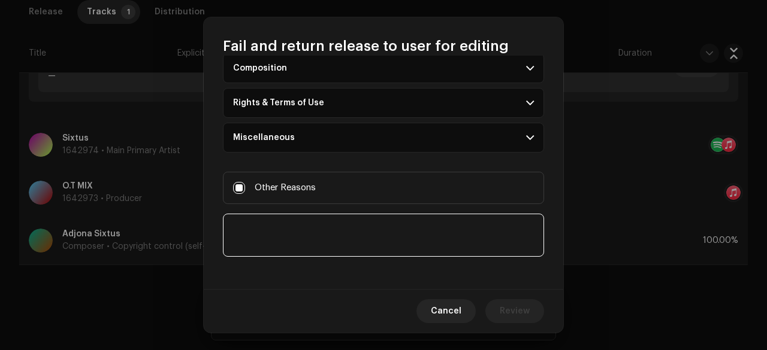
click at [262, 235] on textarea at bounding box center [383, 235] width 321 height 43
paste textarea "Legal full name is required for the composer & lyricist of your release for pub…"
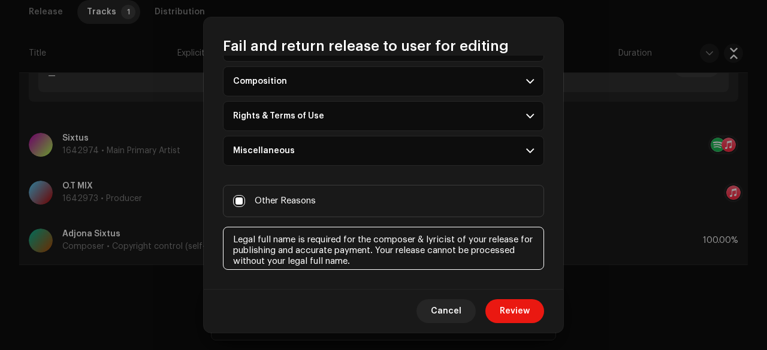
scroll to position [170, 0]
type textarea "Legal full name is required for the composer & lyricist of your release for pub…"
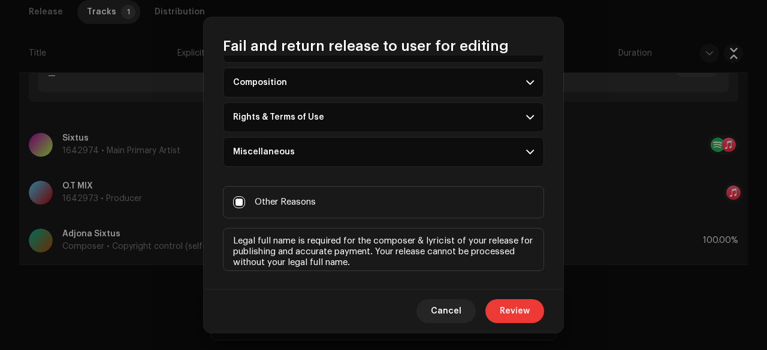
click at [516, 311] on span "Review" at bounding box center [514, 311] width 30 height 24
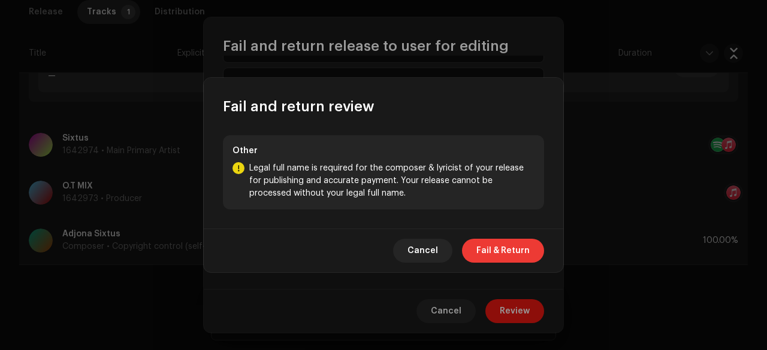
click at [490, 247] on span "Fail & Return" at bounding box center [502, 251] width 53 height 24
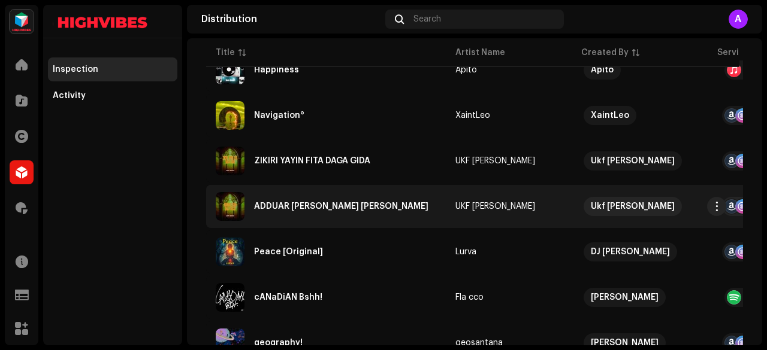
click at [317, 207] on div "ADDUAR TASHI DAGA BACCI" at bounding box center [341, 206] width 174 height 8
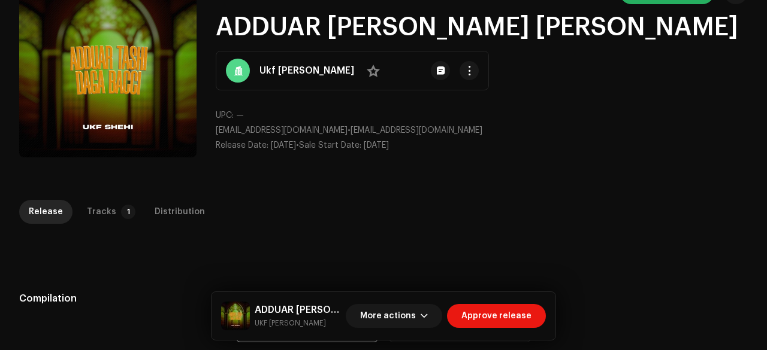
scroll to position [74, 0]
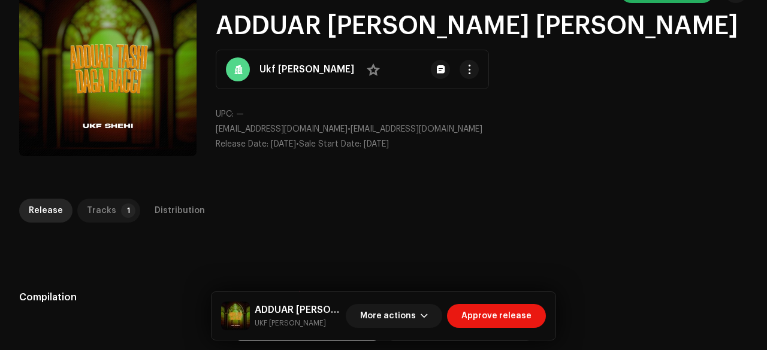
click at [108, 208] on div "Tracks" at bounding box center [101, 211] width 29 height 24
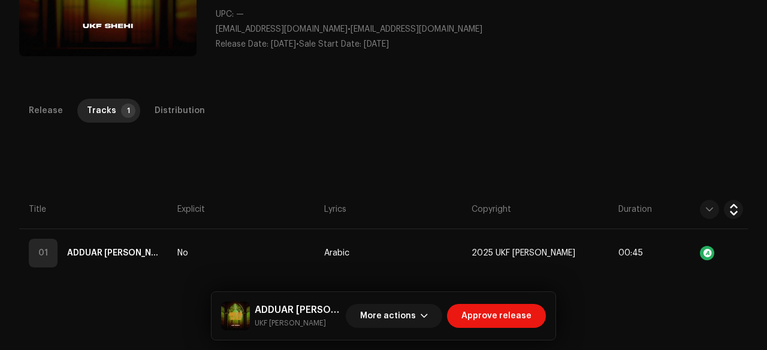
scroll to position [175, 0]
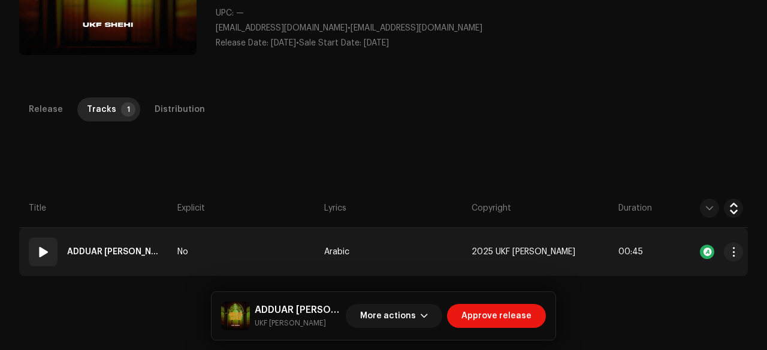
click at [277, 247] on td "No" at bounding box center [245, 252] width 147 height 48
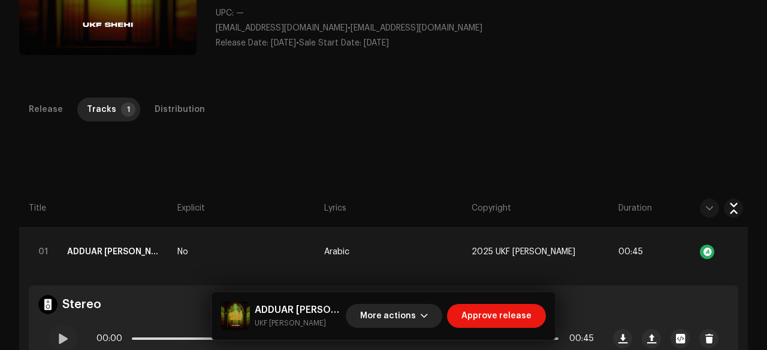
click at [396, 314] on span "More actions" at bounding box center [388, 316] width 56 height 24
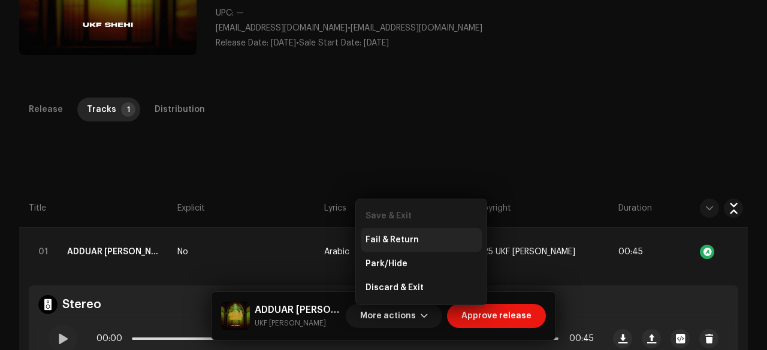
click at [384, 238] on span "Fail & Return" at bounding box center [391, 240] width 53 height 10
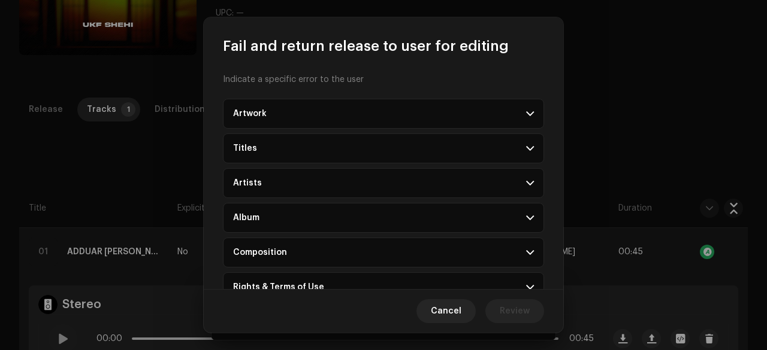
scroll to position [129, 0]
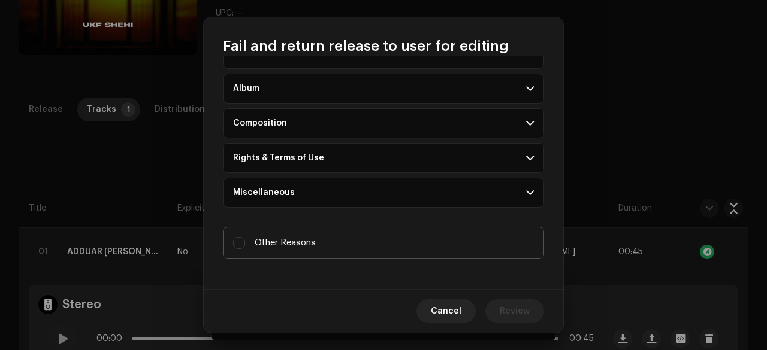
click at [311, 248] on label "Other Reasons" at bounding box center [383, 243] width 321 height 32
click at [245, 248] on input "Other Reasons" at bounding box center [239, 243] width 12 height 12
checkbox input "true"
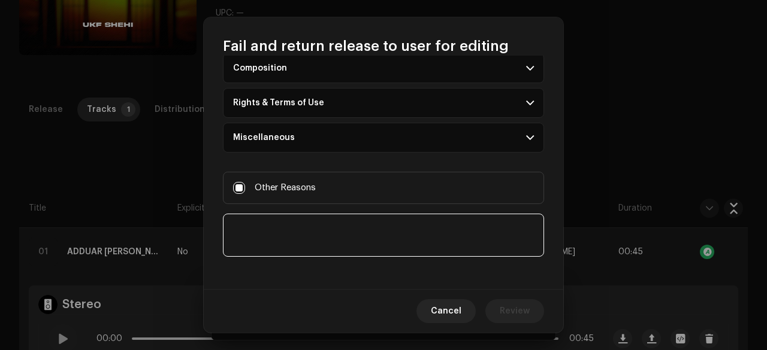
click at [286, 235] on textarea at bounding box center [383, 235] width 321 height 43
paste textarea "This release has been discarded due to copyright concerns. Provide legal docume…"
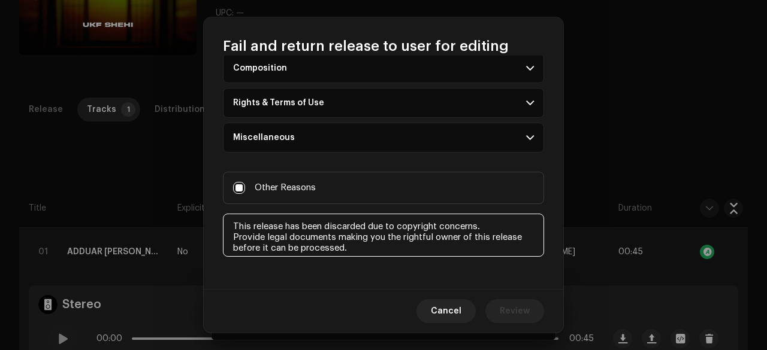
scroll to position [7, 0]
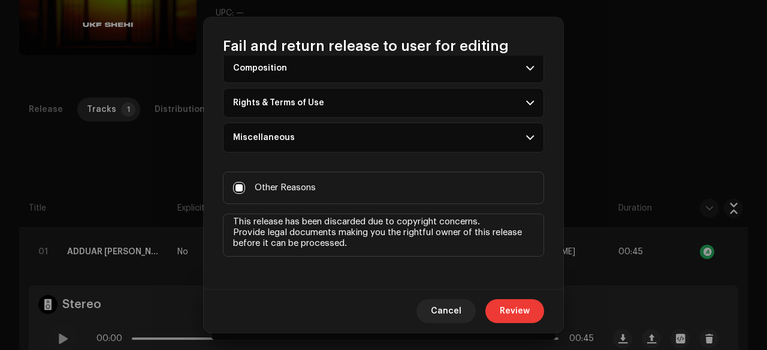
type textarea "This release has been discarded due to copyright concerns. Provide legal docume…"
click at [513, 308] on span "Review" at bounding box center [514, 311] width 30 height 24
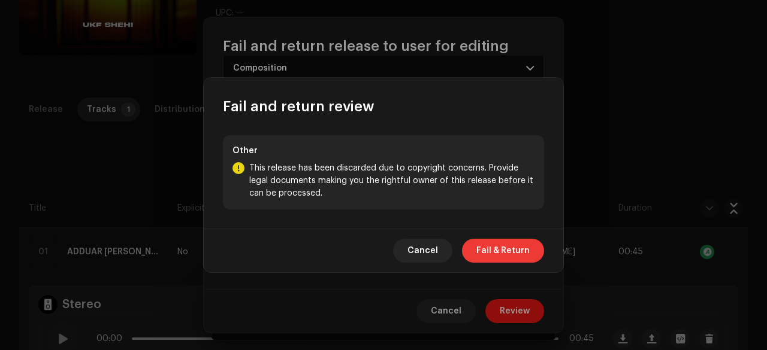
click at [504, 254] on span "Fail & Return" at bounding box center [502, 251] width 53 height 24
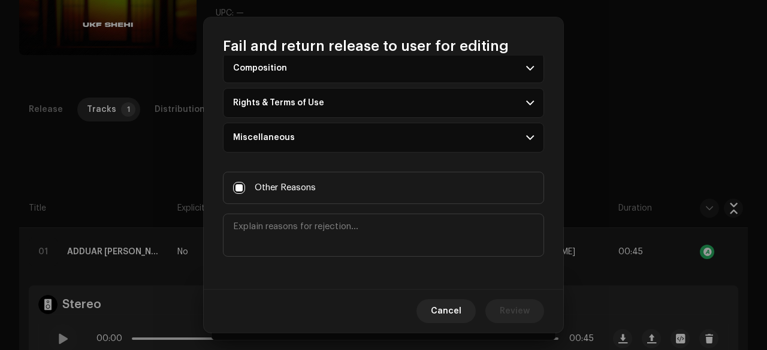
scroll to position [0, 0]
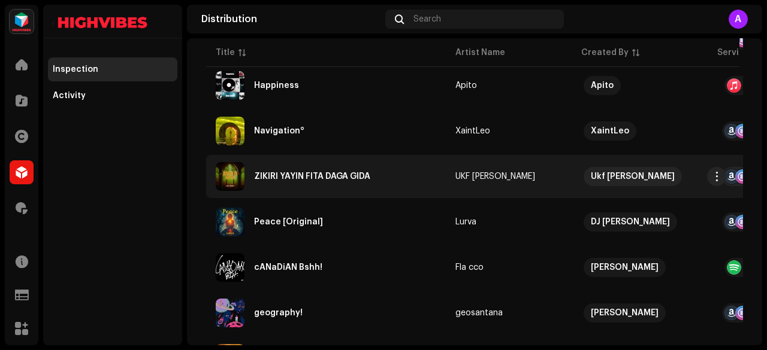
click at [319, 174] on div "ZIKIRI YAYIN FITA DAGA GIDA" at bounding box center [312, 176] width 116 height 8
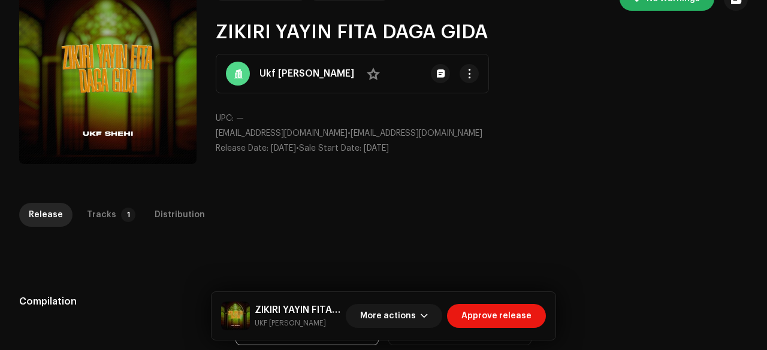
scroll to position [67, 0]
click at [386, 311] on span "More actions" at bounding box center [388, 316] width 56 height 24
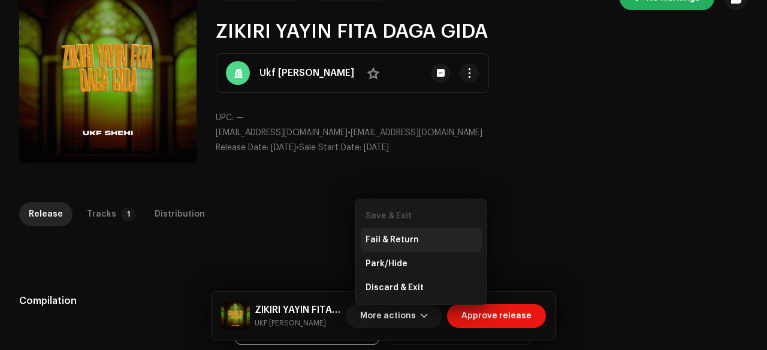
click at [388, 237] on span "Fail & Return" at bounding box center [391, 240] width 53 height 10
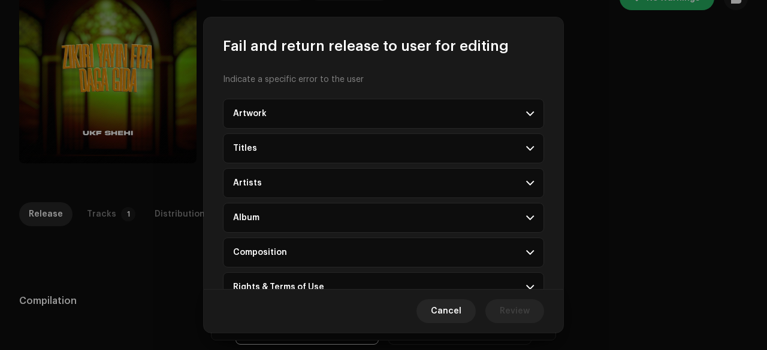
scroll to position [129, 0]
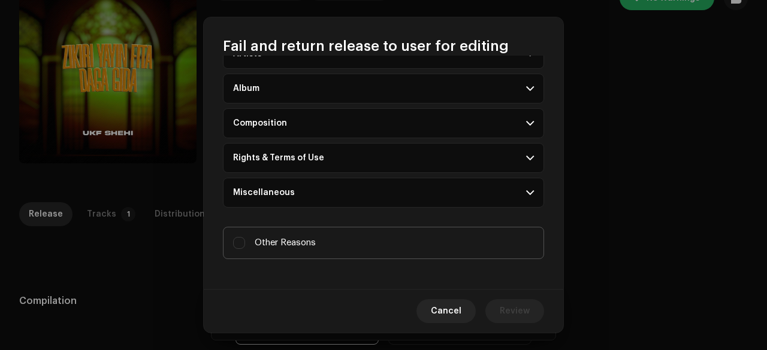
click at [329, 242] on label "Other Reasons" at bounding box center [383, 243] width 321 height 32
click at [245, 242] on input "Other Reasons" at bounding box center [239, 243] width 12 height 12
checkbox input "true"
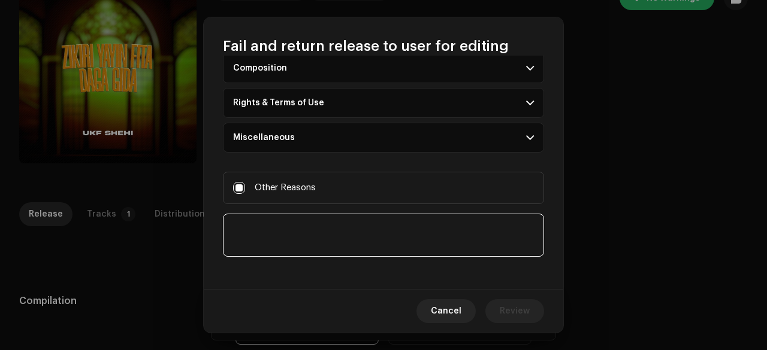
click at [296, 237] on textarea at bounding box center [383, 235] width 321 height 43
paste textarea "This release has been discarded due to copyright concerns. Provide legal docume…"
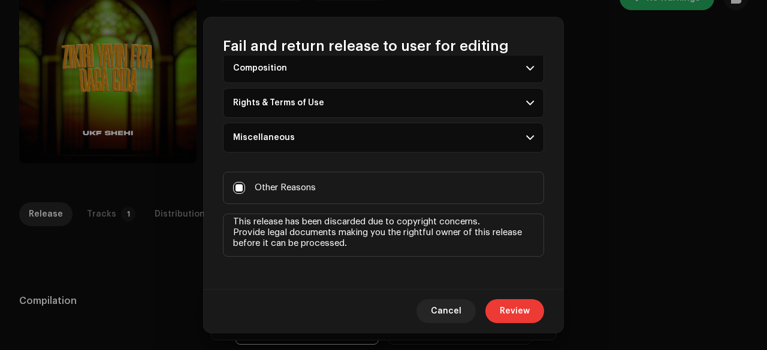
type textarea "This release has been discarded due to copyright concerns. Provide legal docume…"
click at [530, 312] on button "Review" at bounding box center [514, 311] width 59 height 24
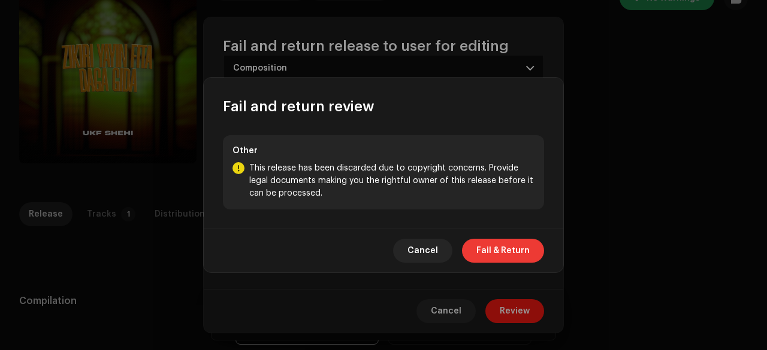
click at [493, 243] on span "Fail & Return" at bounding box center [502, 251] width 53 height 24
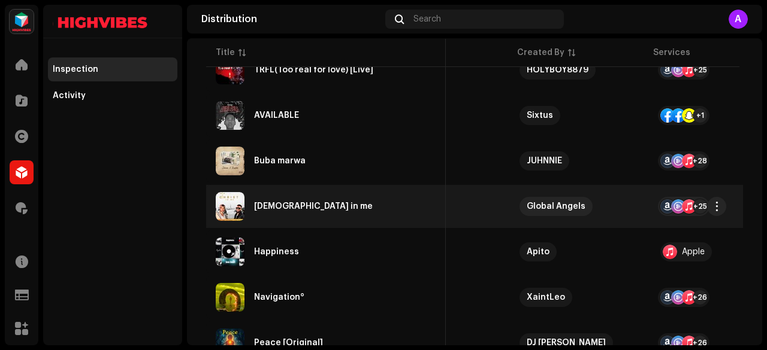
click at [284, 208] on div "Christ in me" at bounding box center [313, 206] width 119 height 8
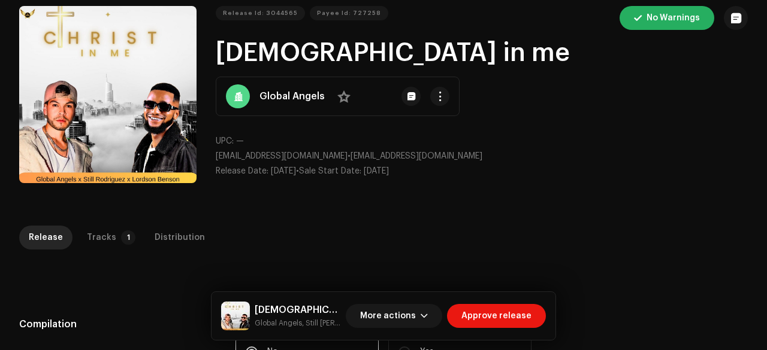
scroll to position [61, 0]
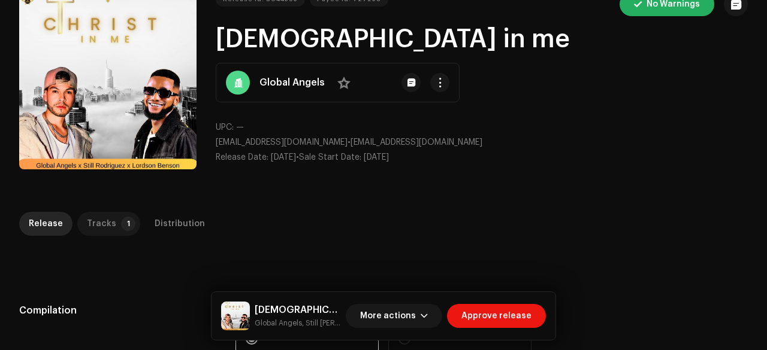
click at [121, 226] on p-badge "1" at bounding box center [128, 224] width 14 height 14
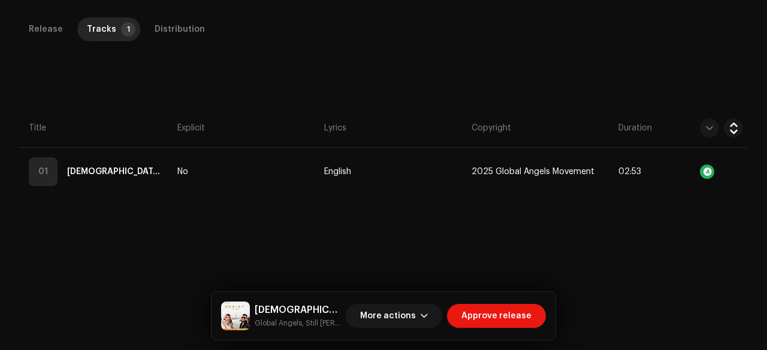
scroll to position [272, 0]
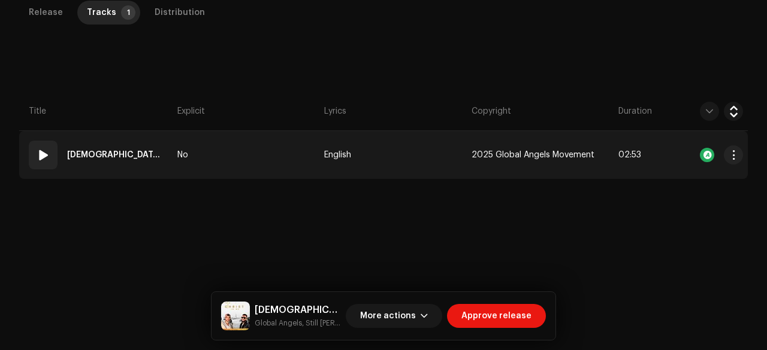
click at [255, 149] on td "No" at bounding box center [245, 155] width 147 height 48
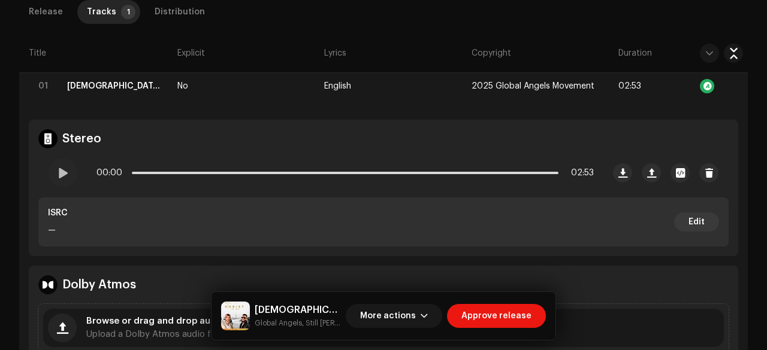
scroll to position [340, 0]
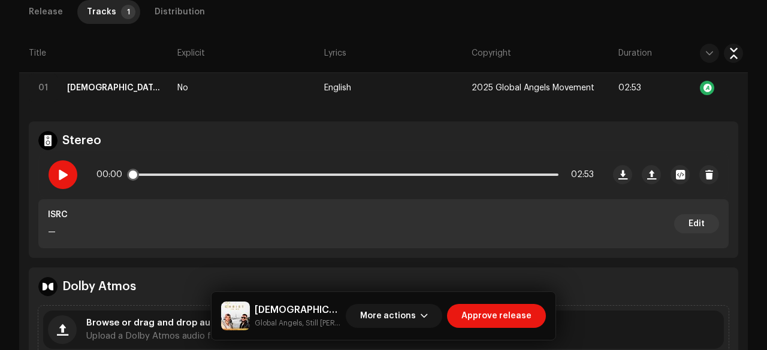
click at [69, 173] on div at bounding box center [63, 174] width 29 height 29
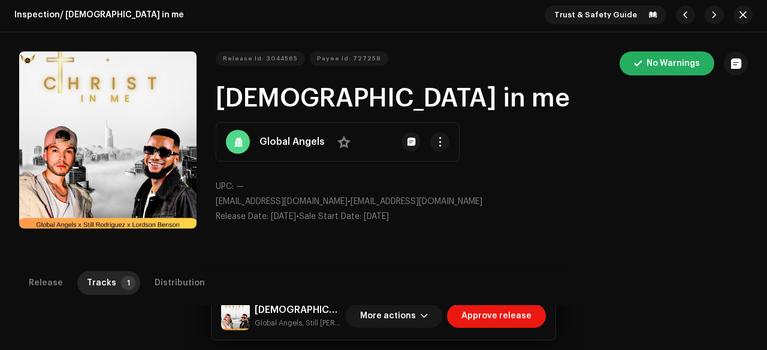
scroll to position [0, 0]
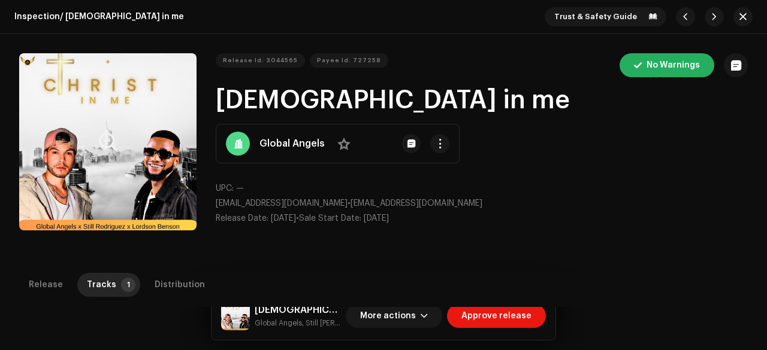
click at [128, 178] on button "Zoom Image" at bounding box center [107, 141] width 177 height 177
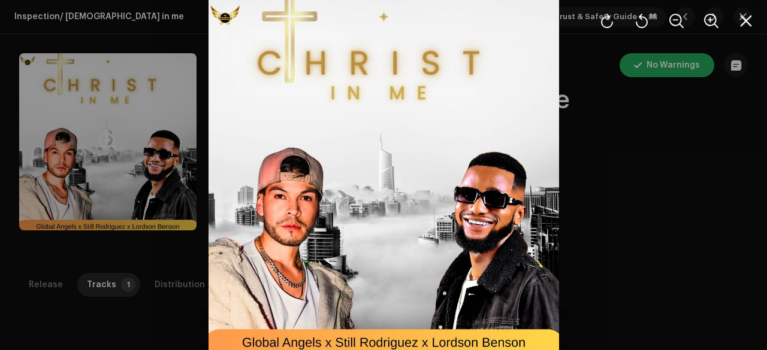
click at [128, 178] on div at bounding box center [383, 175] width 767 height 350
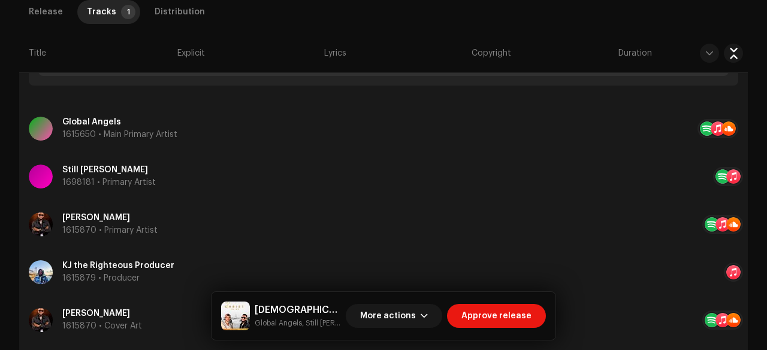
scroll to position [677, 0]
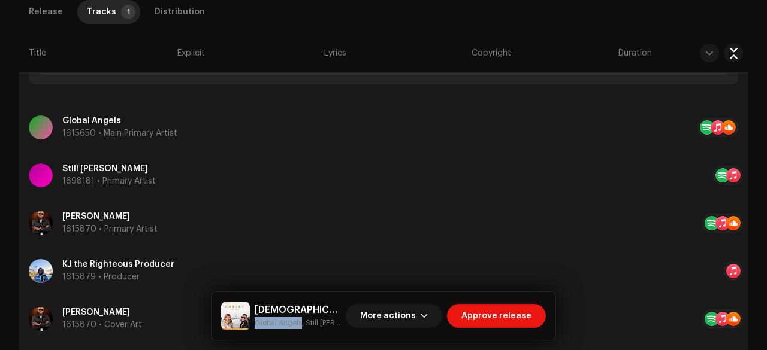
drag, startPoint x: 301, startPoint y: 322, endPoint x: 254, endPoint y: 326, distance: 46.9
click at [254, 326] on div "Christ in me Global Angels, Still Rodriguez, Lordson Benson" at bounding box center [281, 316] width 120 height 29
copy small "Global Angels"
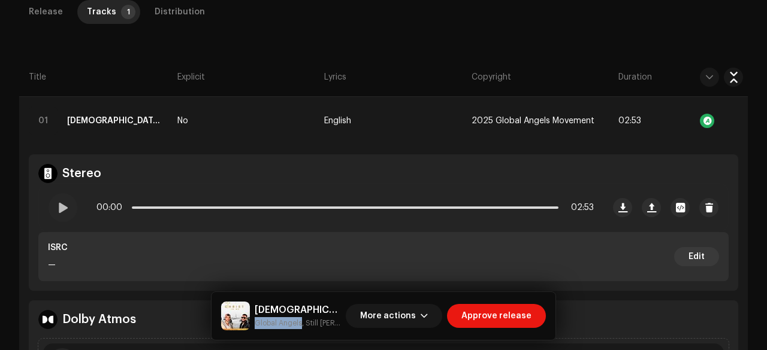
scroll to position [0, 0]
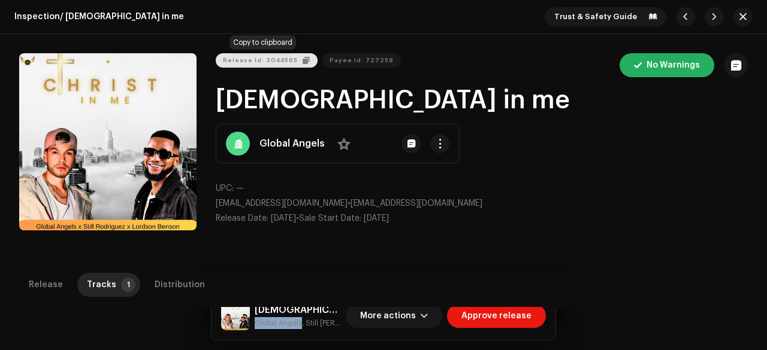
click at [261, 60] on span "Release Id: 3044565" at bounding box center [260, 61] width 75 height 24
copy small "Global Angels"
click at [739, 15] on span "button" at bounding box center [742, 17] width 7 height 10
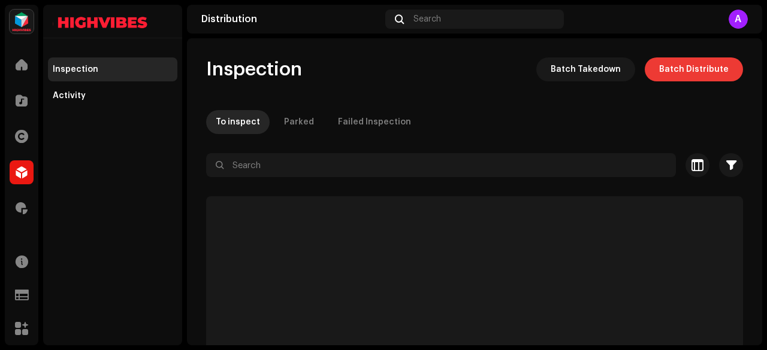
click at [686, 69] on span "Batch Distribute" at bounding box center [693, 69] width 69 height 24
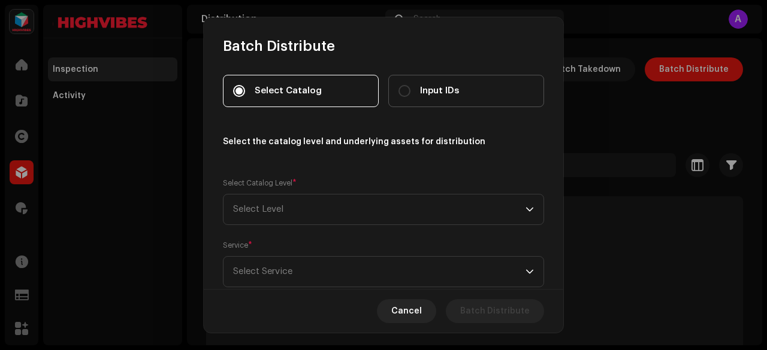
click at [428, 98] on label "Input IDs" at bounding box center [466, 91] width 156 height 32
click at [410, 97] on input "Input IDs" at bounding box center [404, 91] width 12 height 12
radio input "true"
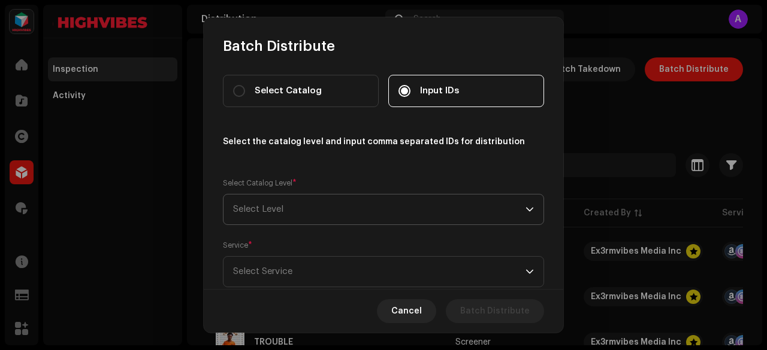
click at [289, 207] on span "Select Level" at bounding box center [379, 210] width 292 height 30
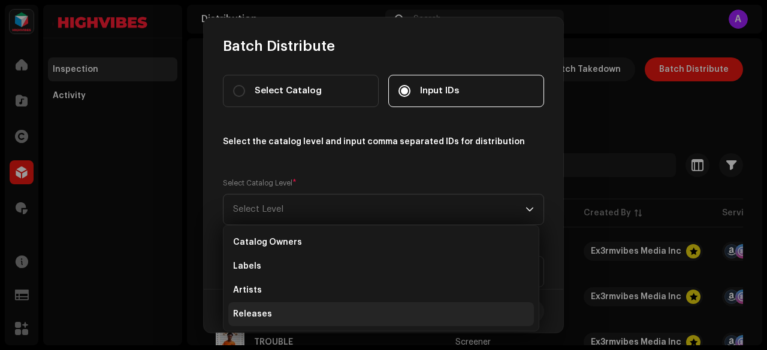
click at [274, 314] on li "Releases" at bounding box center [380, 314] width 305 height 24
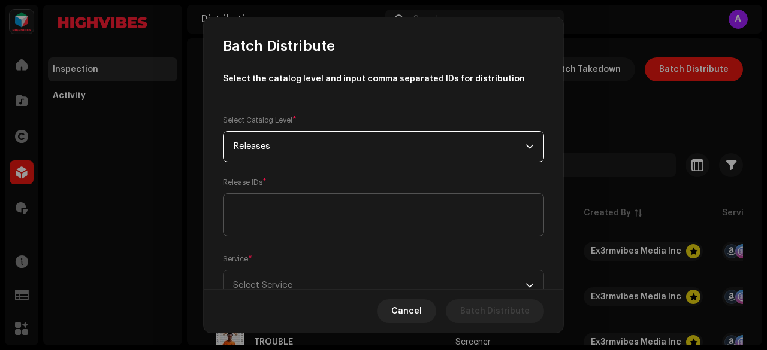
scroll to position [68, 0]
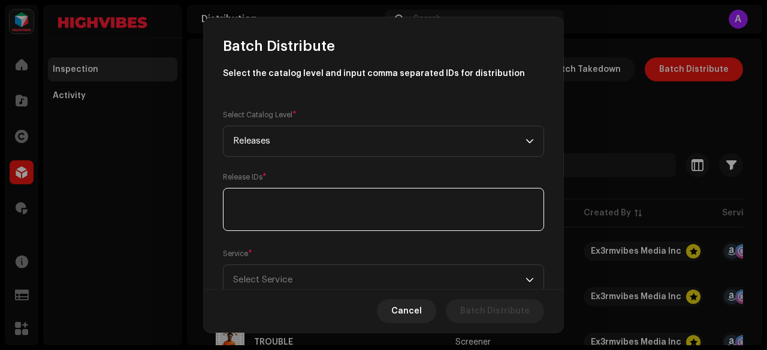
click at [255, 213] on textarea at bounding box center [383, 209] width 321 height 43
paste textarea "3044565"
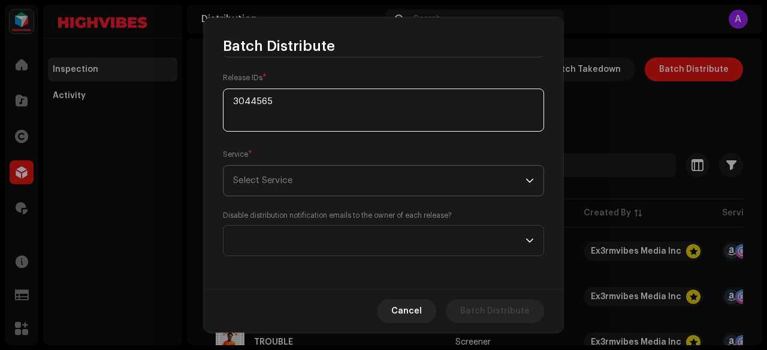
type textarea "3044565"
click at [281, 184] on span "Select Service" at bounding box center [262, 180] width 59 height 9
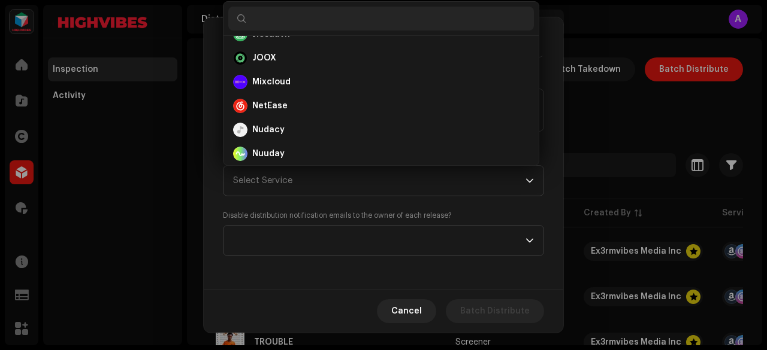
scroll to position [355, 0]
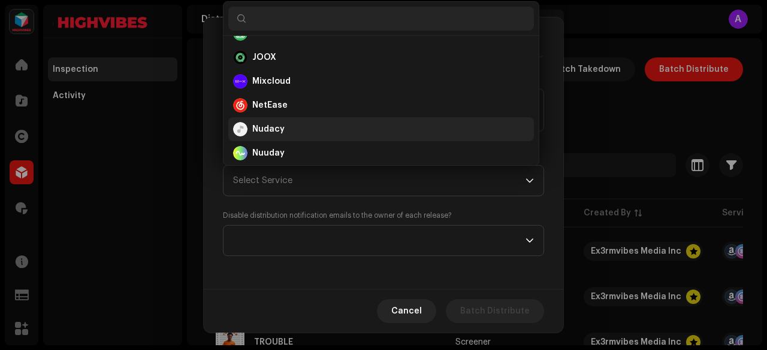
click at [254, 125] on strong "Nudacy" at bounding box center [268, 129] width 32 height 12
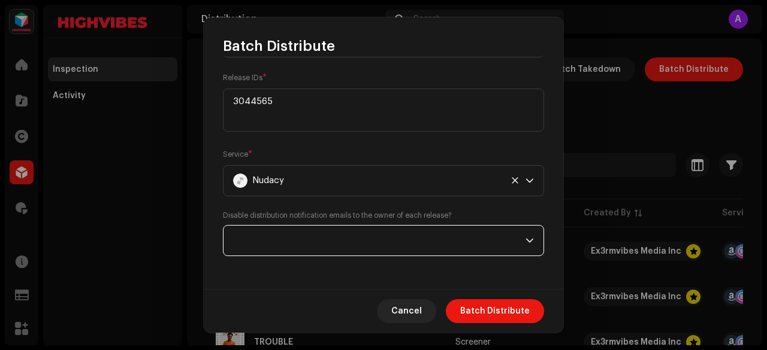
click at [301, 235] on span at bounding box center [379, 241] width 292 height 30
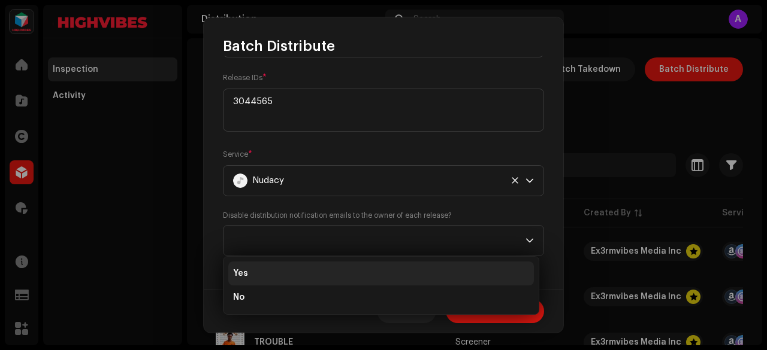
click at [250, 272] on li "Yes" at bounding box center [380, 274] width 305 height 24
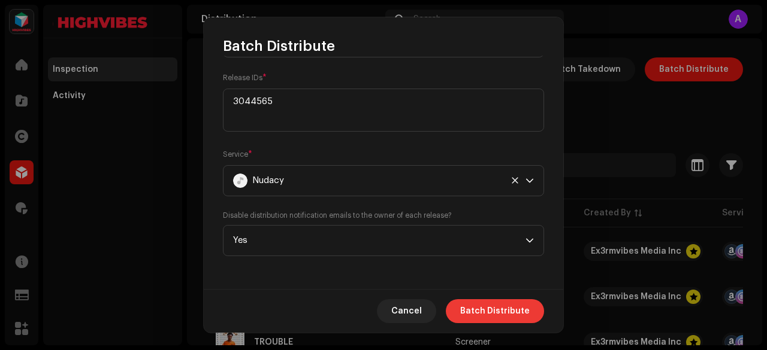
click at [488, 304] on span "Batch Distribute" at bounding box center [494, 311] width 69 height 24
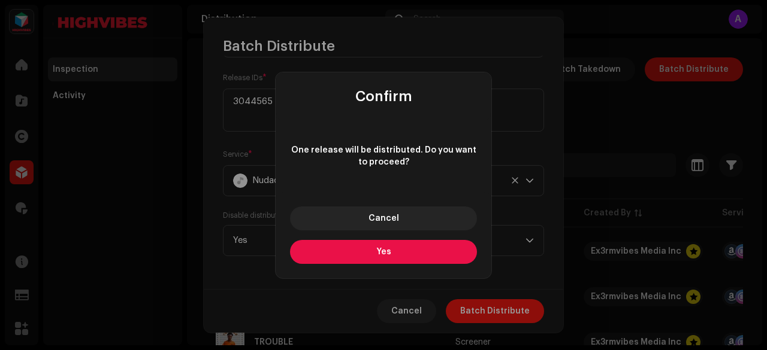
click at [359, 254] on button "Yes" at bounding box center [383, 252] width 187 height 24
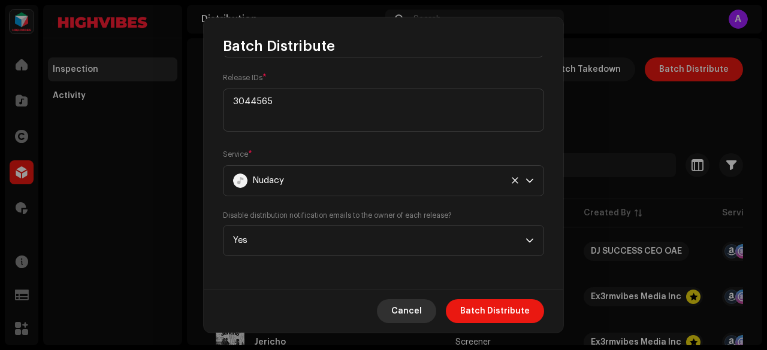
click at [414, 319] on span "Cancel" at bounding box center [406, 311] width 31 height 24
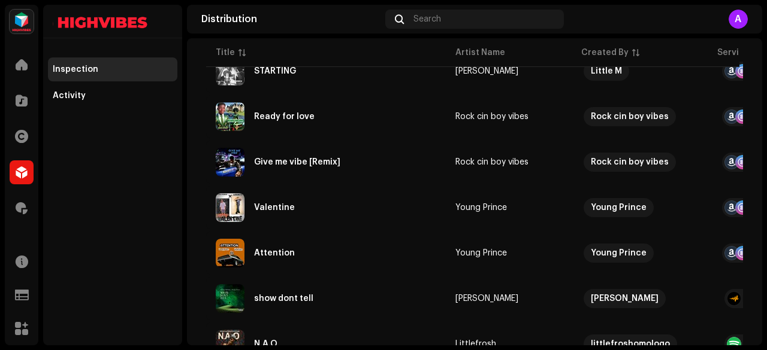
scroll to position [3198, 0]
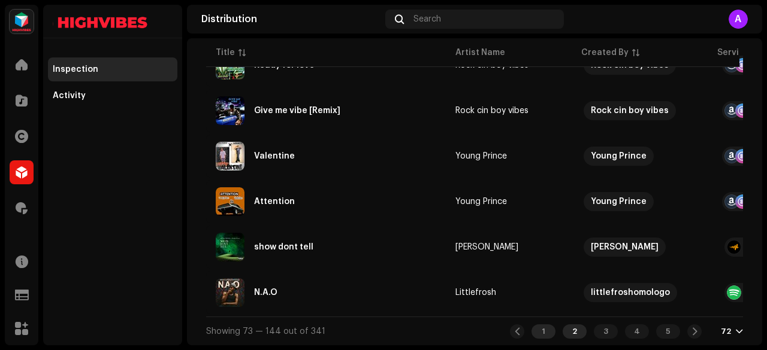
click at [538, 325] on div "1" at bounding box center [543, 332] width 24 height 14
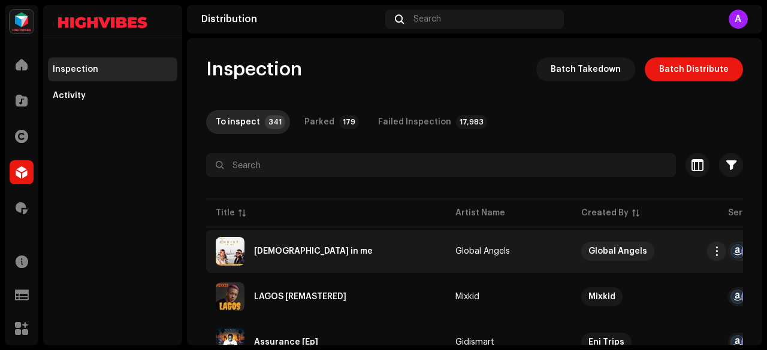
click at [303, 246] on div "Christ in me" at bounding box center [326, 251] width 220 height 29
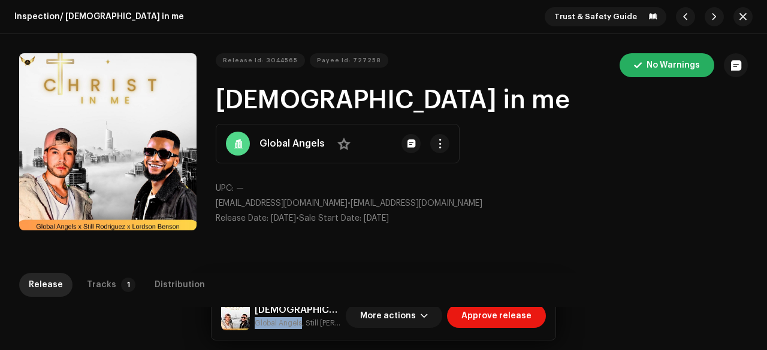
drag, startPoint x: 300, startPoint y: 322, endPoint x: 253, endPoint y: 329, distance: 47.9
click at [253, 329] on div "Christ in me Global Angels, Still Rodriguez, Lordson Benson" at bounding box center [281, 316] width 120 height 29
copy small "Global Angels"
click at [269, 96] on h1 "Christ in me" at bounding box center [482, 101] width 532 height 28
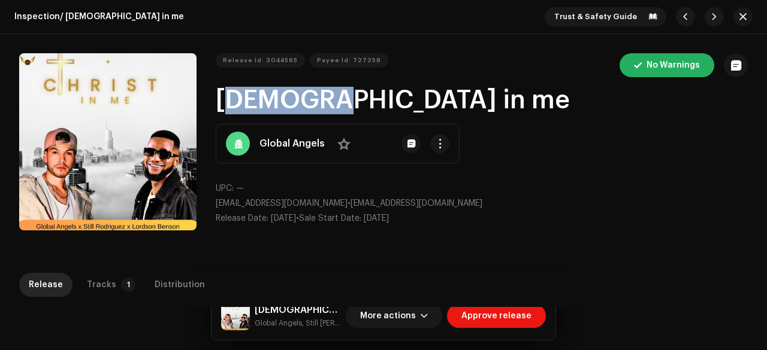
click at [269, 96] on h1 "Christ in me" at bounding box center [482, 101] width 532 height 28
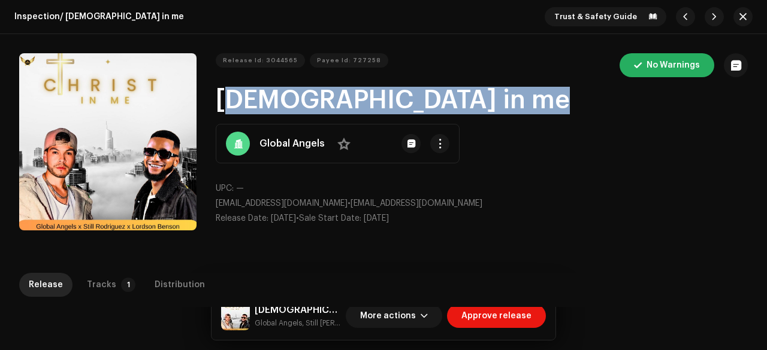
click at [269, 96] on h1 "Christ in me" at bounding box center [482, 101] width 532 height 28
copy h1 "Christ in me"
click at [266, 56] on span "Release Id: 3044565" at bounding box center [260, 61] width 75 height 24
copy h1 "Christ in me"
click at [338, 58] on span "Payee Id: 727258" at bounding box center [349, 61] width 64 height 24
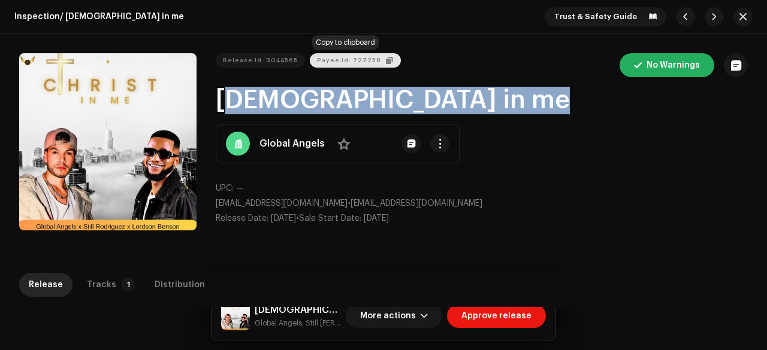
copy h1 "Christ in me"
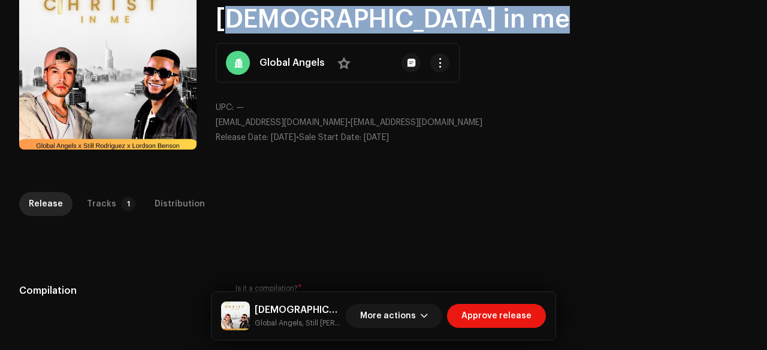
scroll to position [81, 0]
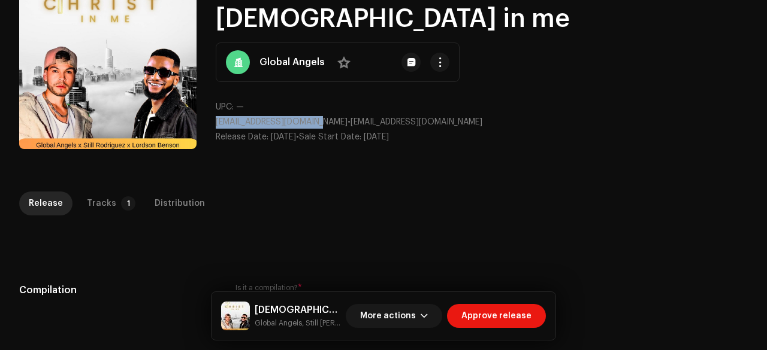
drag, startPoint x: 314, startPoint y: 120, endPoint x: 208, endPoint y: 124, distance: 106.1
click at [208, 124] on div "Release Id: 3044565 Payee Id: 727258 No Warnings Christ in me Global Angels No …" at bounding box center [383, 62] width 728 height 181
copy span "globalangels1@gmail.com"
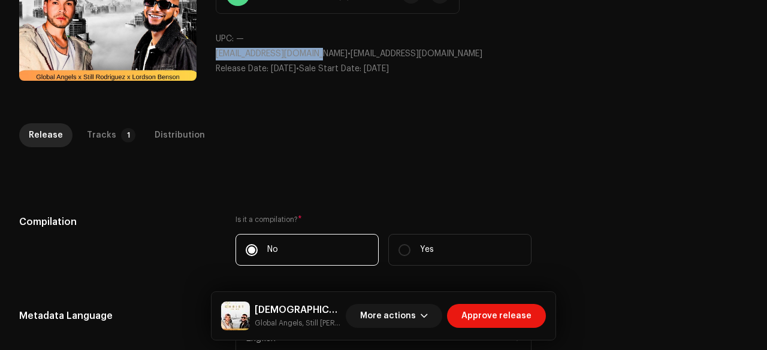
scroll to position [152, 0]
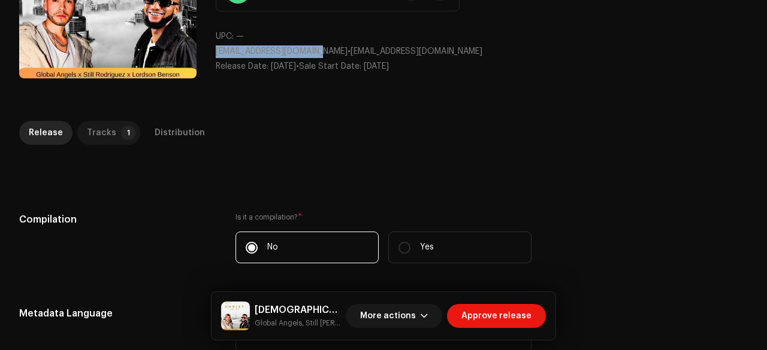
click at [97, 139] on div "Tracks" at bounding box center [101, 133] width 29 height 24
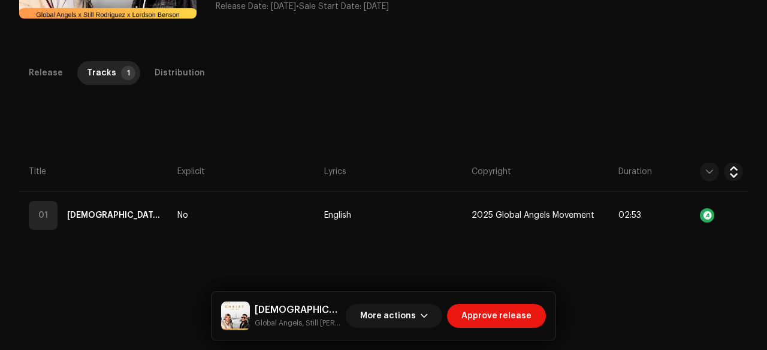
scroll to position [214, 0]
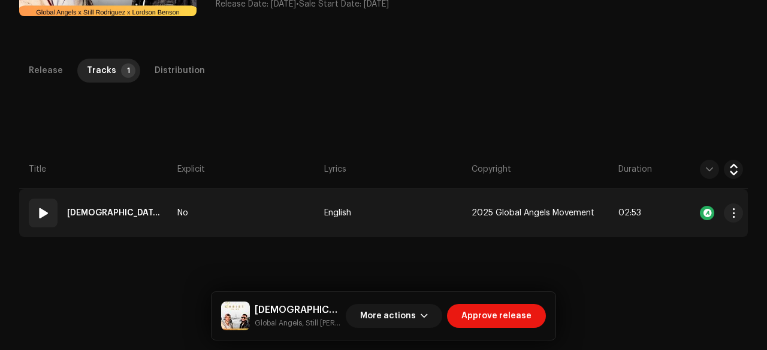
click at [233, 201] on td "No" at bounding box center [245, 213] width 147 height 48
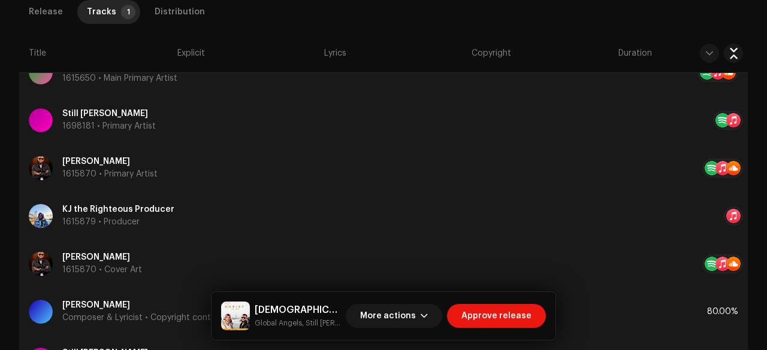
scroll to position [735, 0]
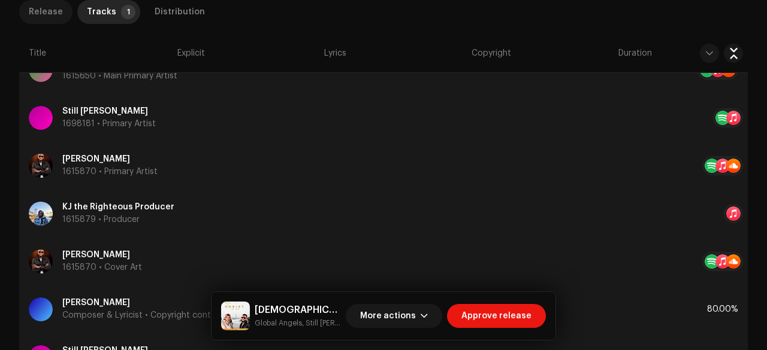
click at [44, 16] on div "Release" at bounding box center [46, 12] width 34 height 24
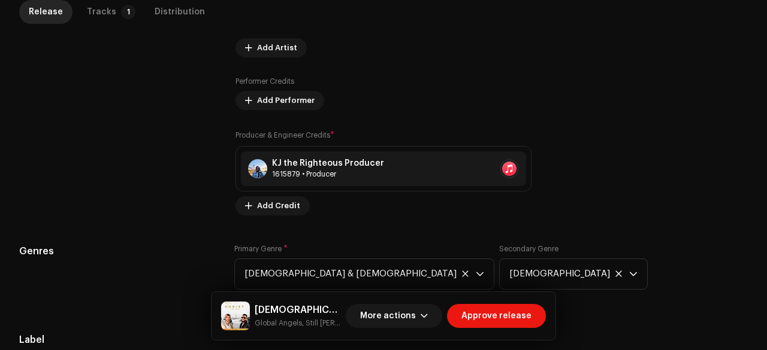
scroll to position [915, 0]
click at [112, 11] on p-tab "Tracks 1" at bounding box center [108, 12] width 63 height 24
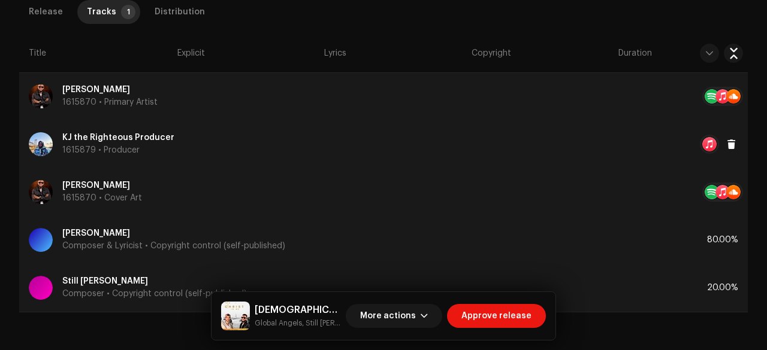
scroll to position [804, 0]
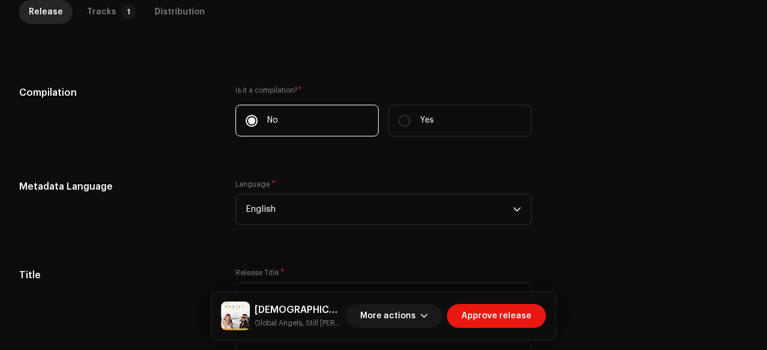
scroll to position [308, 0]
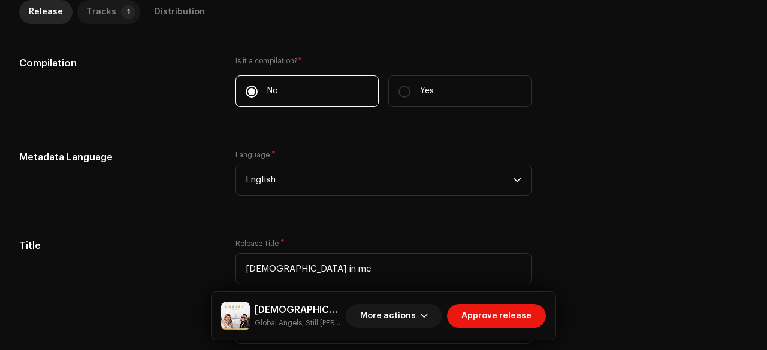
click at [101, 19] on div "Tracks" at bounding box center [101, 12] width 29 height 24
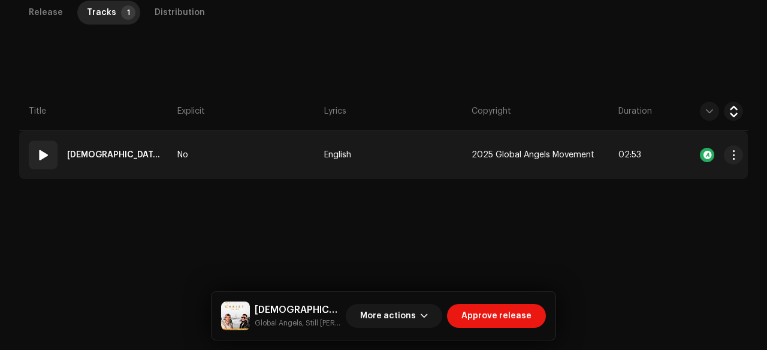
click at [241, 160] on td "No" at bounding box center [245, 155] width 147 height 48
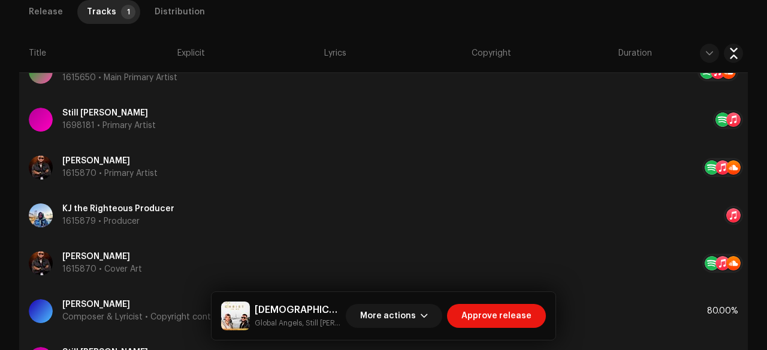
scroll to position [735, 0]
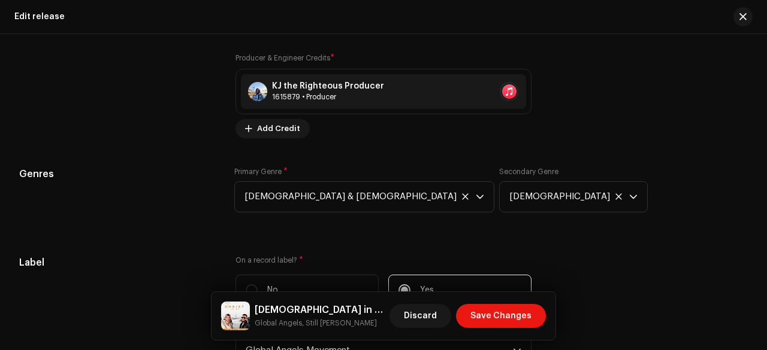
scroll to position [1789, 0]
click at [269, 124] on span "Add Credit" at bounding box center [278, 128] width 43 height 24
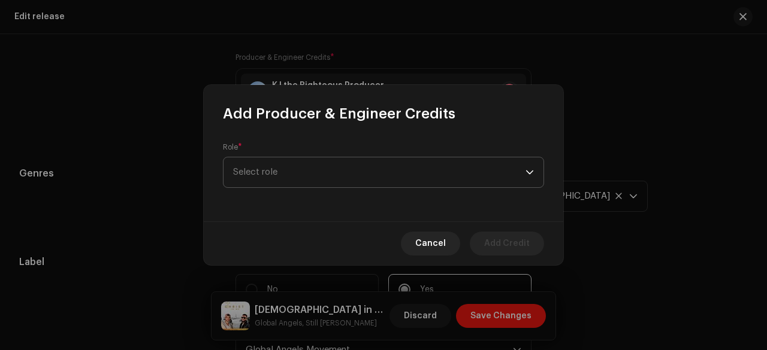
click at [282, 171] on span "Select role" at bounding box center [379, 172] width 292 height 30
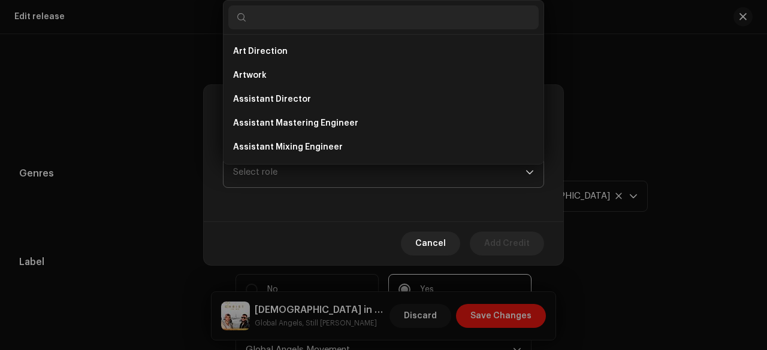
scroll to position [19, 0]
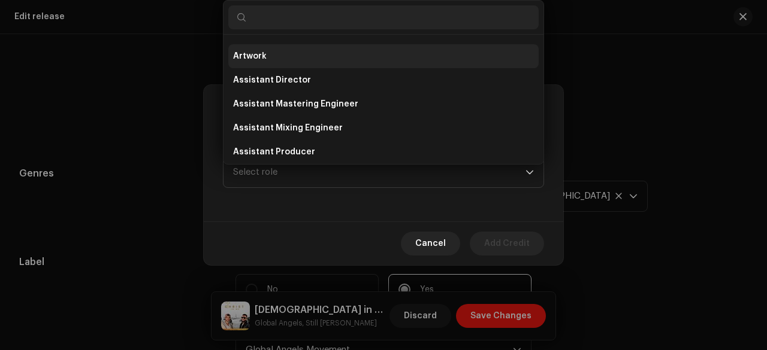
click at [255, 59] on span "Artwork" at bounding box center [250, 56] width 34 height 12
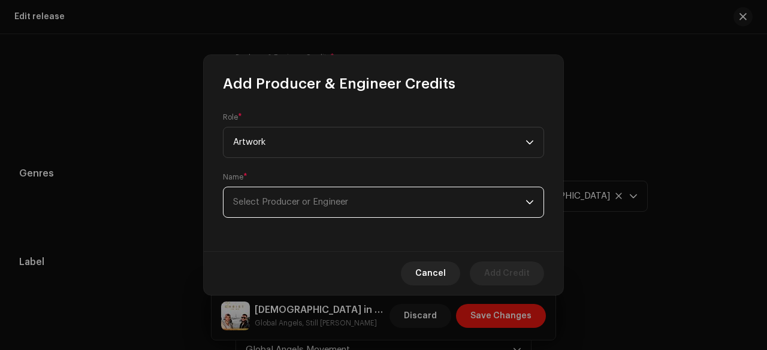
click at [259, 199] on span "Select Producer or Engineer" at bounding box center [290, 202] width 115 height 9
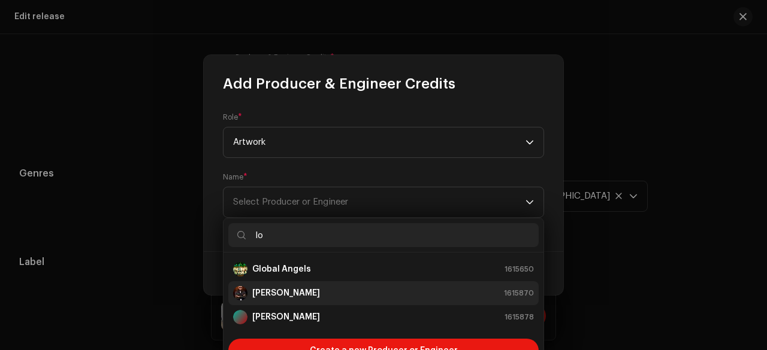
type input "lo"
click at [292, 292] on strong "[PERSON_NAME]" at bounding box center [286, 293] width 68 height 12
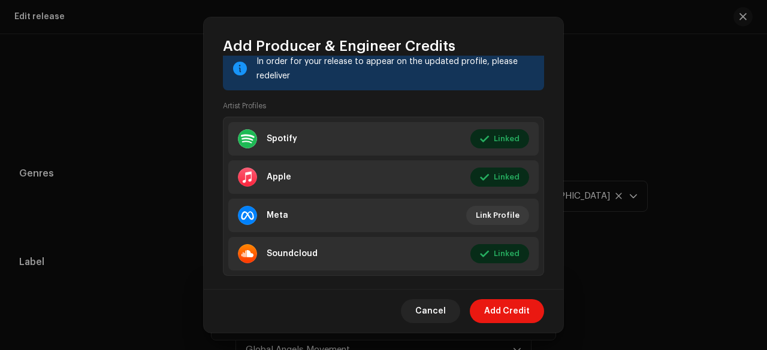
scroll to position [253, 0]
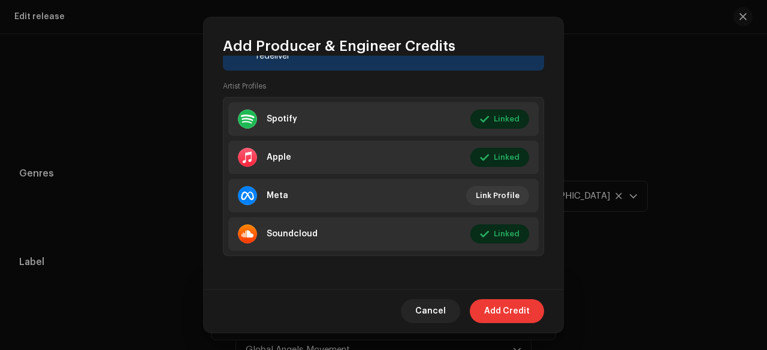
click at [506, 314] on span "Add Credit" at bounding box center [507, 311] width 46 height 24
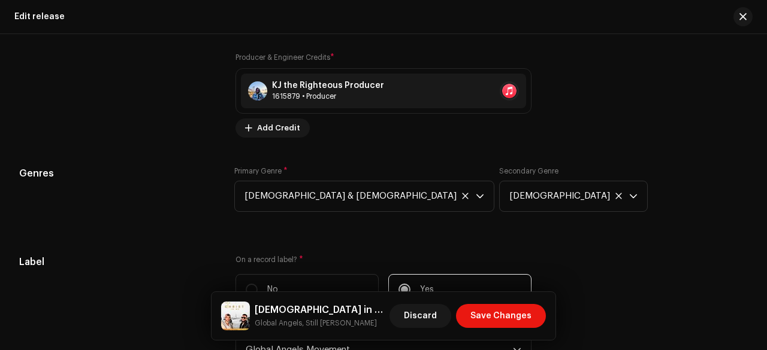
click at [506, 314] on span "Save Changes" at bounding box center [500, 316] width 61 height 24
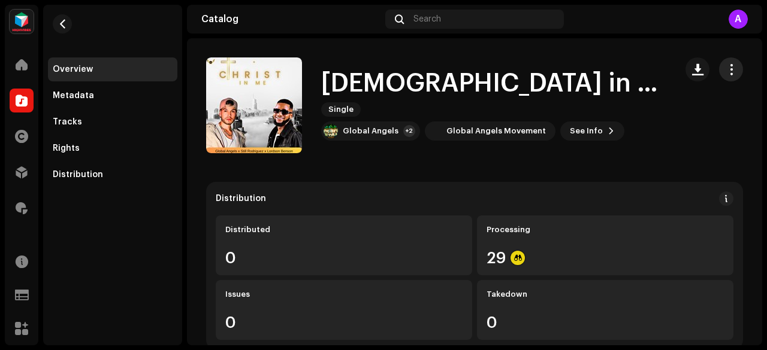
click at [725, 70] on span "button" at bounding box center [730, 70] width 11 height 10
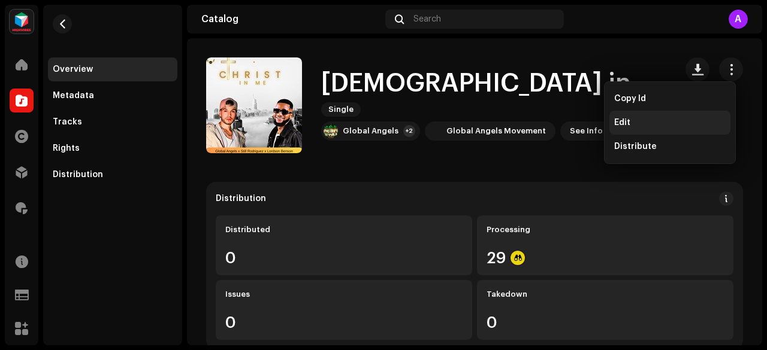
click at [632, 118] on div "Edit" at bounding box center [669, 123] width 111 height 10
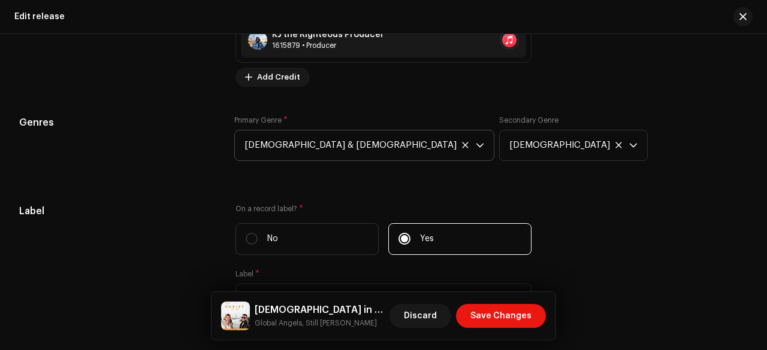
scroll to position [1839, 0]
click at [274, 78] on span "Add Credit" at bounding box center [278, 78] width 43 height 24
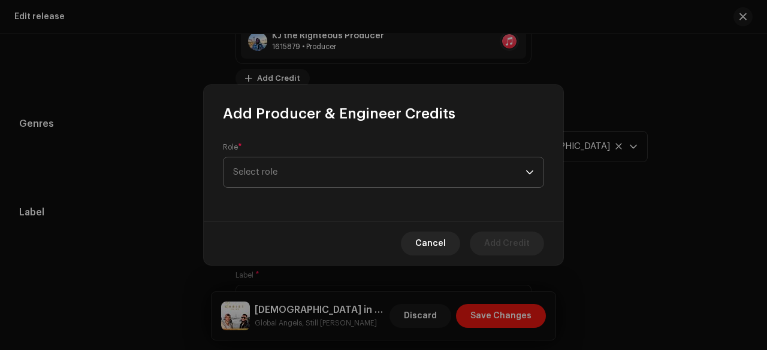
click at [292, 163] on span "Select role" at bounding box center [379, 172] width 292 height 30
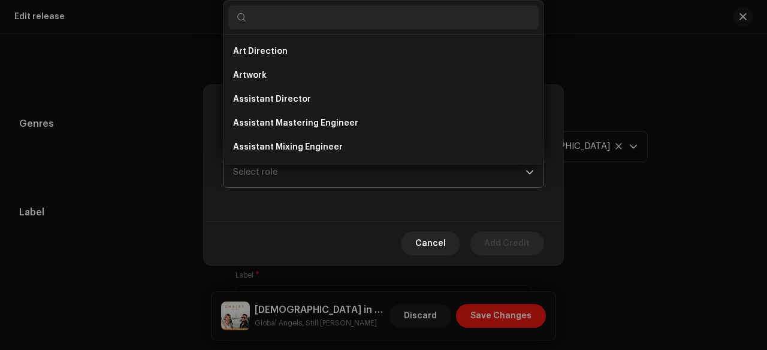
scroll to position [19, 0]
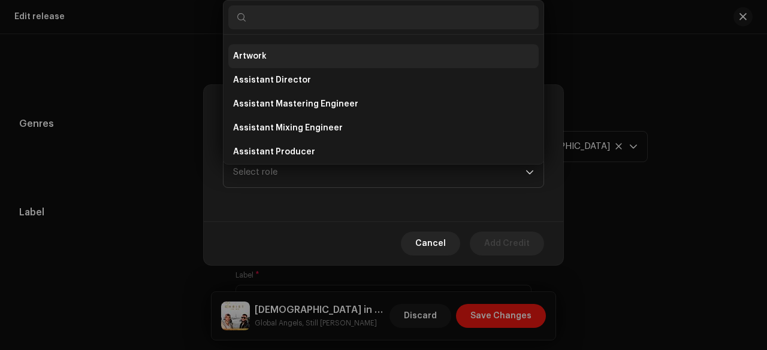
click at [248, 59] on span "Artwork" at bounding box center [250, 56] width 34 height 12
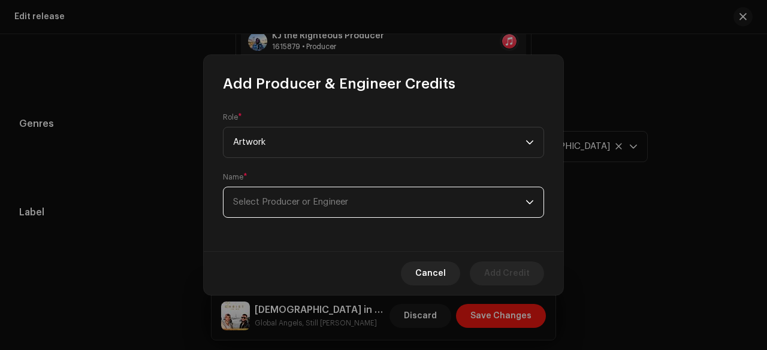
click at [258, 201] on span "Select Producer or Engineer" at bounding box center [290, 202] width 115 height 9
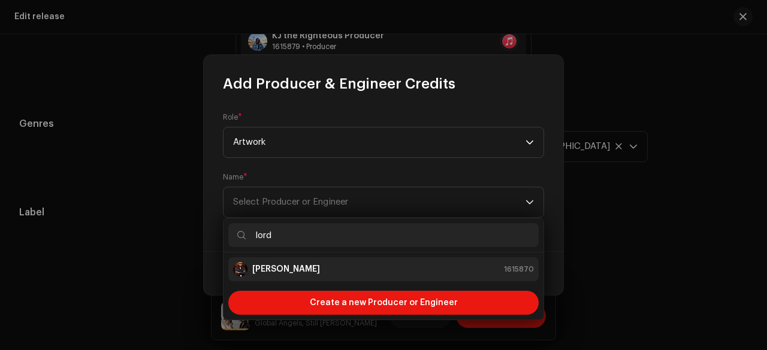
type input "lord"
click at [337, 273] on div "[PERSON_NAME] 1615870" at bounding box center [383, 269] width 301 height 14
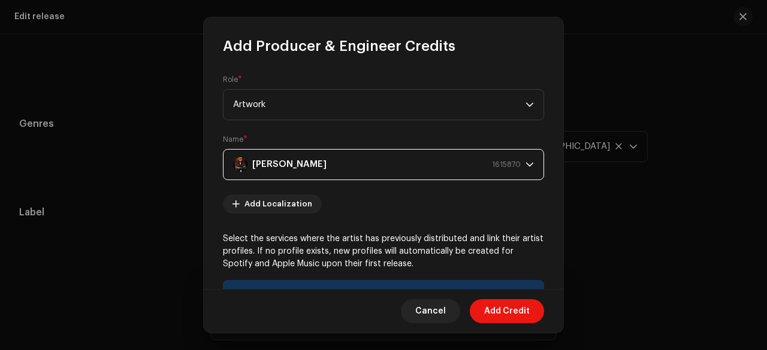
scroll to position [253, 0]
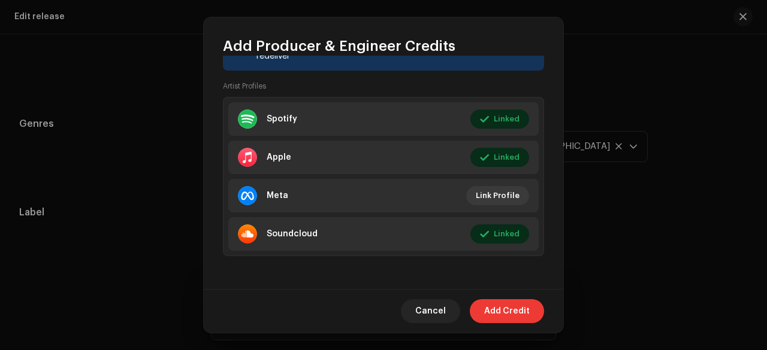
click at [499, 316] on span "Add Credit" at bounding box center [507, 311] width 46 height 24
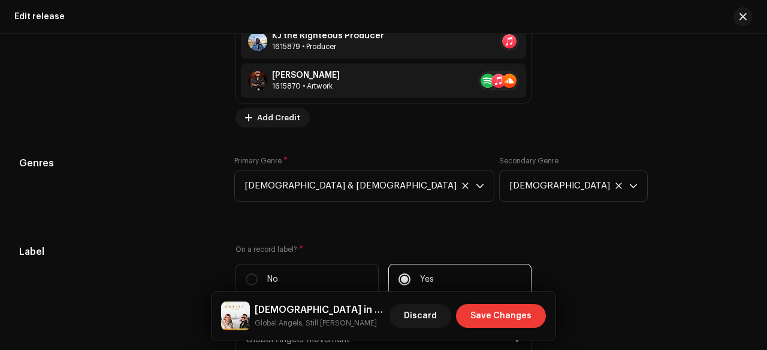
click at [499, 317] on span "Save Changes" at bounding box center [500, 316] width 61 height 24
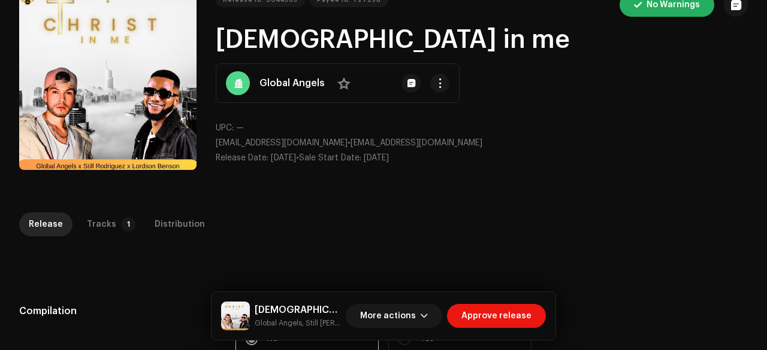
scroll to position [61, 0]
click at [107, 229] on div "Tracks" at bounding box center [101, 224] width 29 height 24
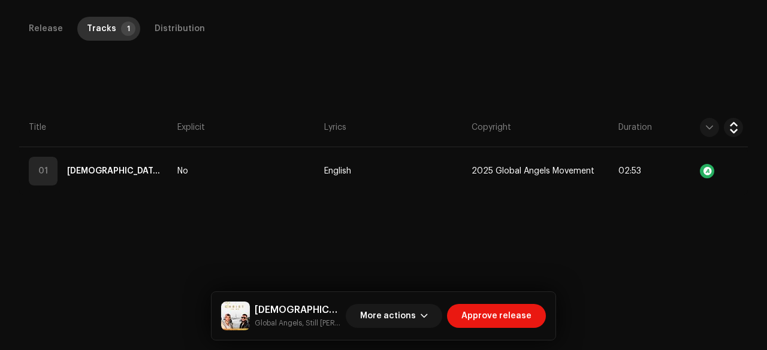
scroll to position [272, 0]
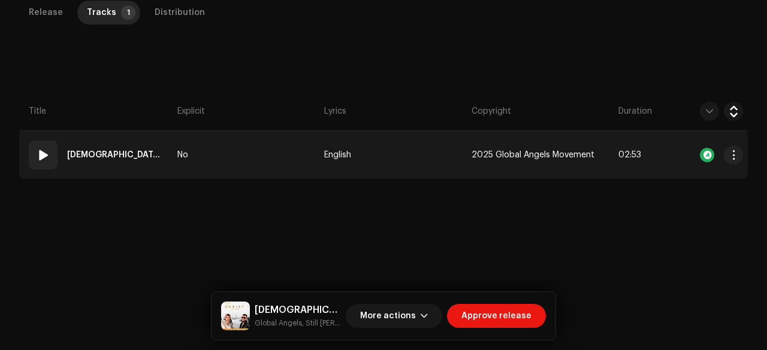
click at [252, 163] on td "No" at bounding box center [245, 155] width 147 height 48
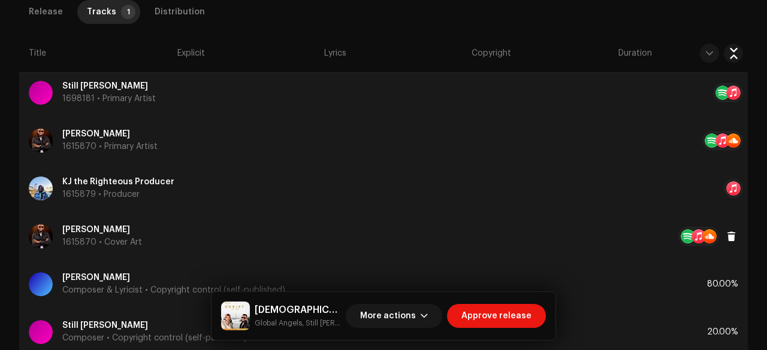
scroll to position [749, 0]
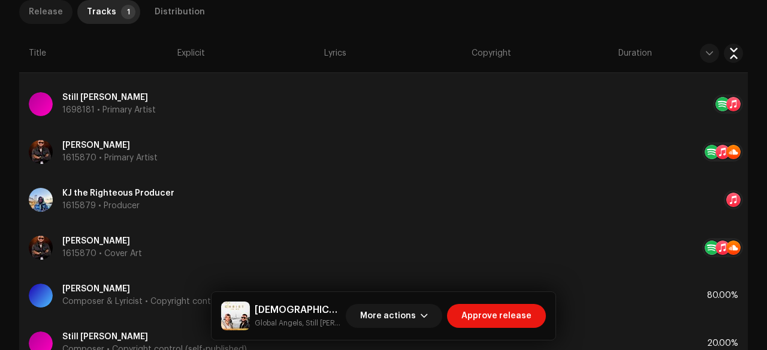
click at [61, 10] on p-tab "Release" at bounding box center [45, 12] width 53 height 24
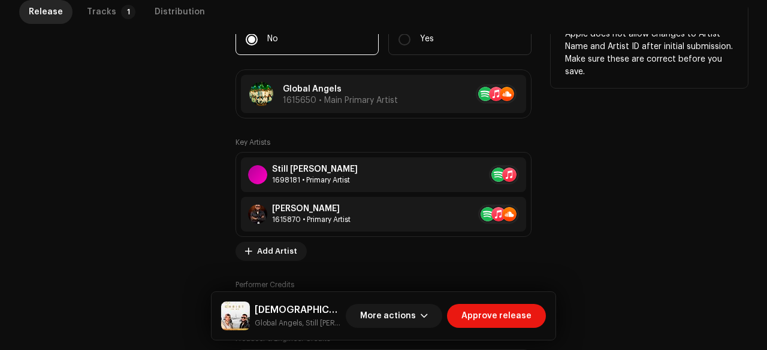
scroll to position [710, 0]
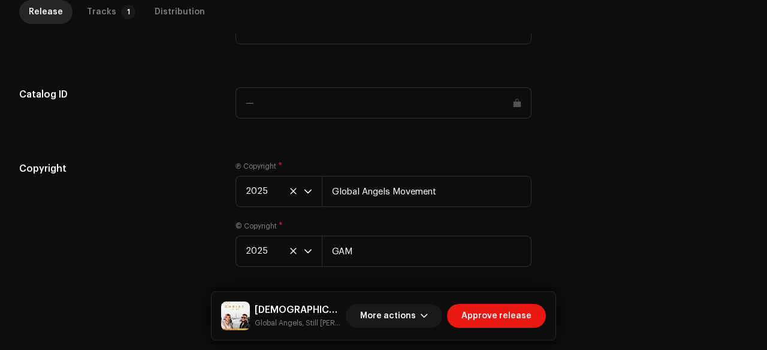
scroll to position [1328, 0]
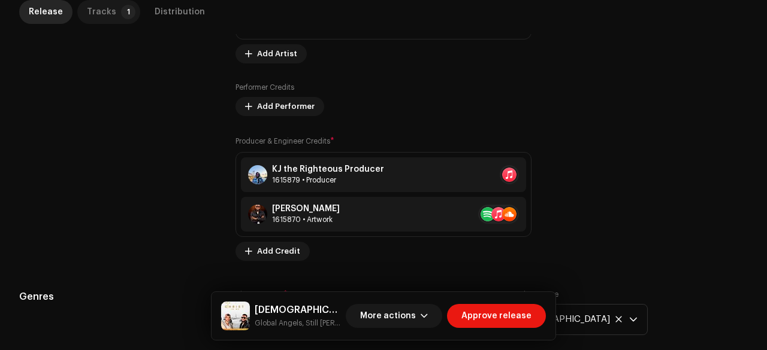
scroll to position [909, 0]
click at [103, 10] on div "Tracks" at bounding box center [101, 12] width 29 height 24
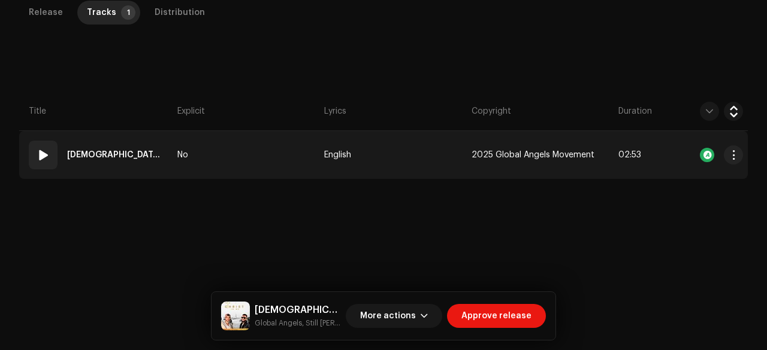
click at [223, 159] on td "No" at bounding box center [245, 155] width 147 height 48
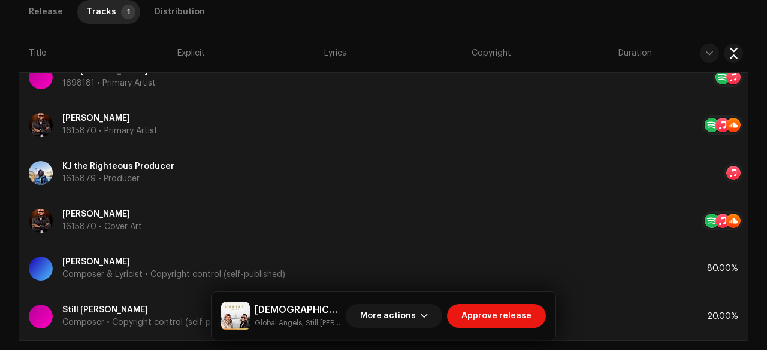
scroll to position [776, 0]
click at [175, 7] on div "Distribution" at bounding box center [180, 12] width 50 height 24
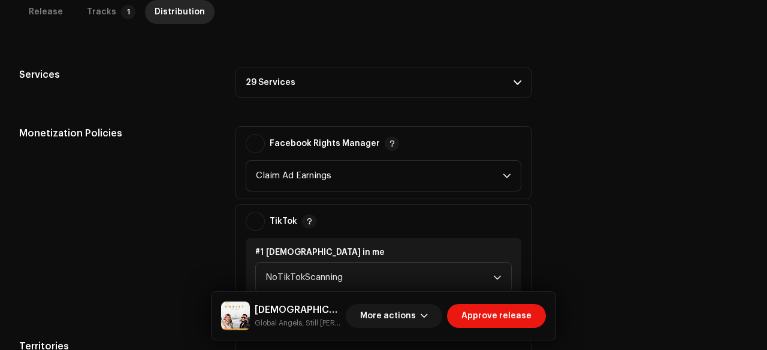
scroll to position [605, 0]
click at [299, 77] on p-accordion-header "29 Services" at bounding box center [383, 81] width 296 height 30
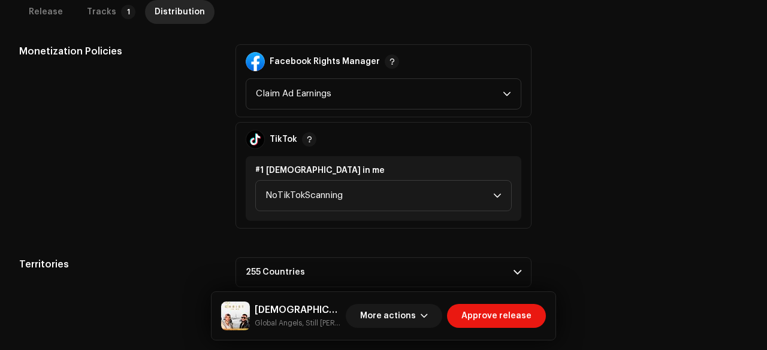
scroll to position [874, 0]
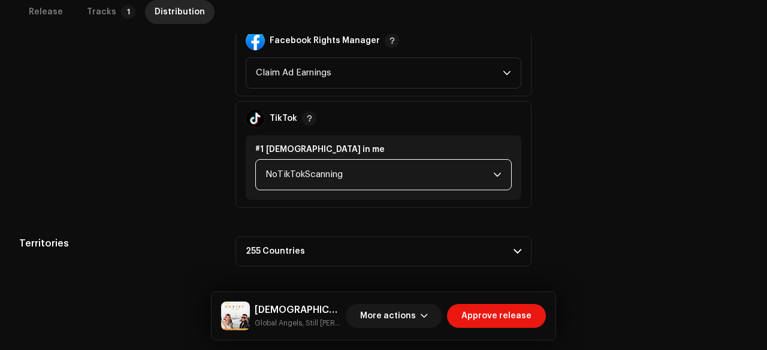
click at [290, 181] on span "NoTikTokScanning" at bounding box center [379, 175] width 228 height 30
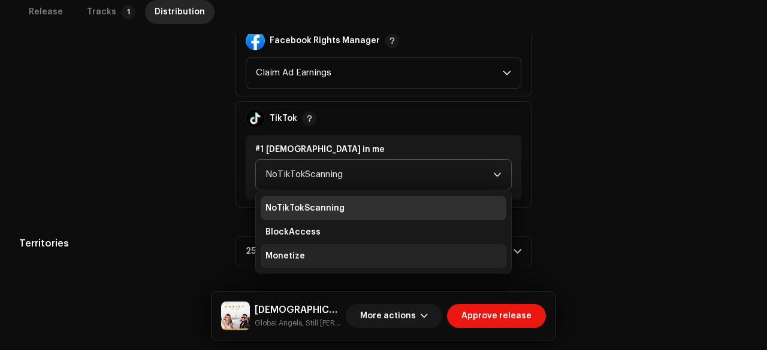
click at [281, 254] on span "Monetize" at bounding box center [285, 256] width 40 height 12
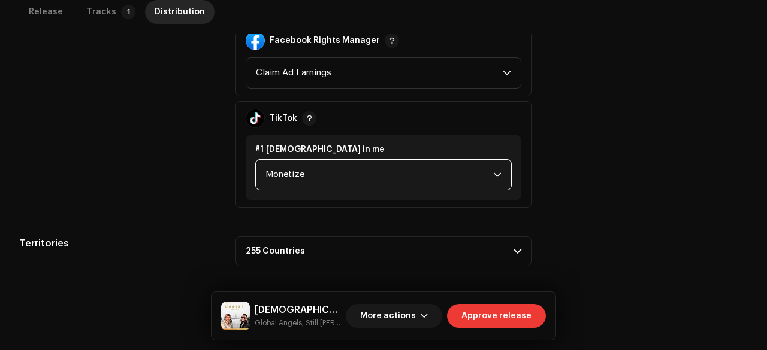
click at [472, 312] on span "Approve release" at bounding box center [496, 316] width 70 height 24
